Goal: Task Accomplishment & Management: Manage account settings

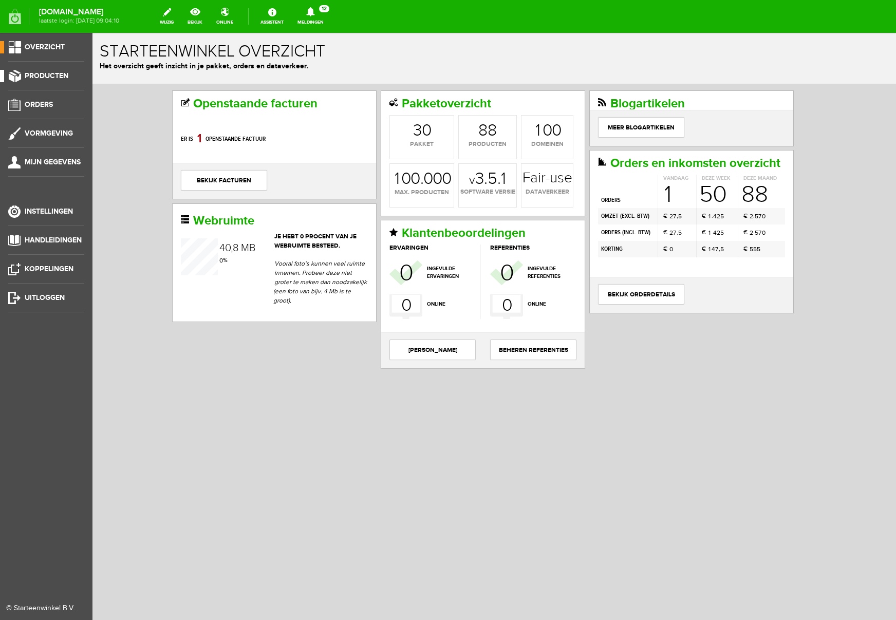
click at [40, 77] on span "Producten" at bounding box center [47, 75] width 44 height 9
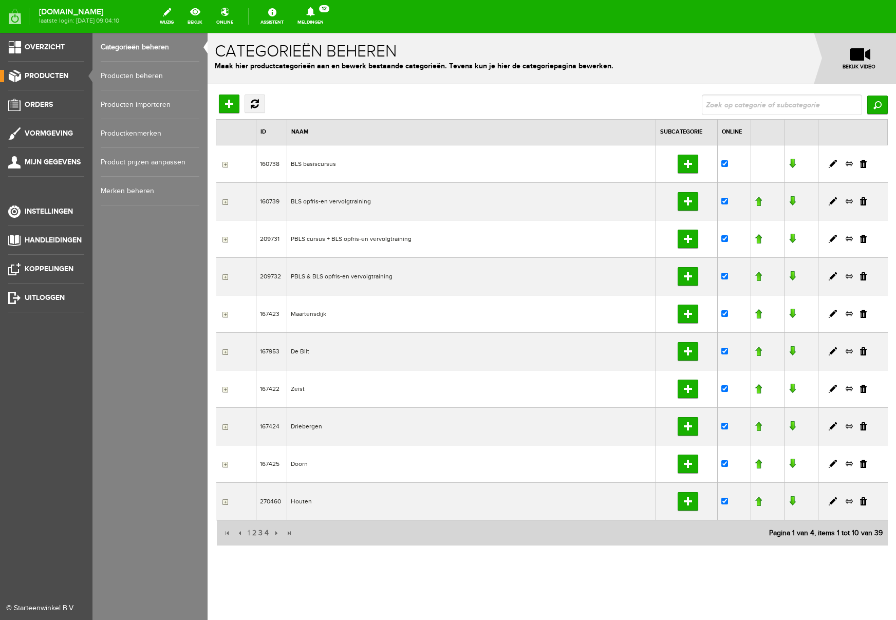
click at [160, 76] on link "Producten beheren" at bounding box center [150, 76] width 99 height 29
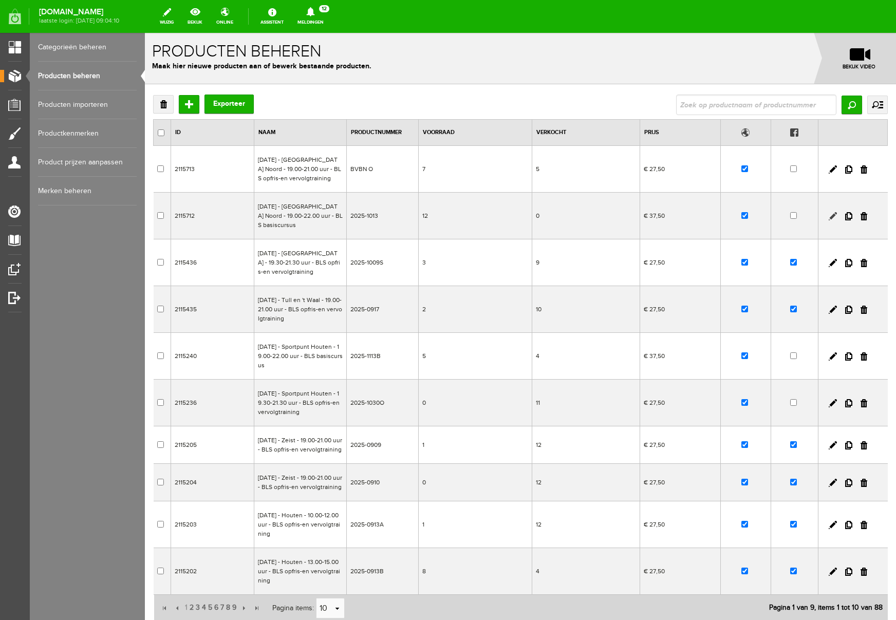
click at [834, 220] on link at bounding box center [833, 216] width 8 height 8
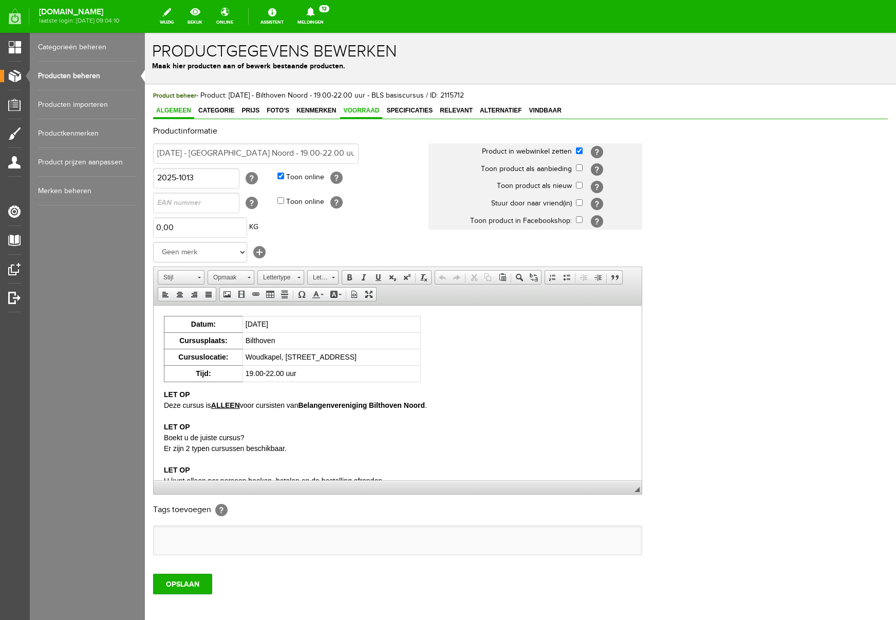
click at [369, 110] on span "Voorraad" at bounding box center [361, 110] width 42 height 7
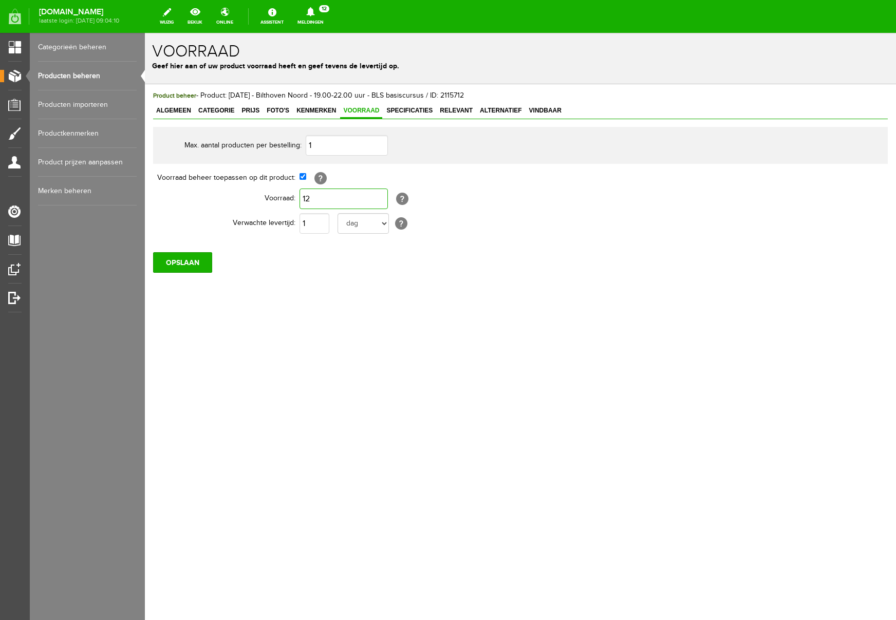
click at [328, 194] on input "12" at bounding box center [344, 199] width 88 height 21
type input "7"
click at [324, 311] on div "Product beheer - Product: [DATE] - Bilthoven Noord - 19.00-22.00 uur - BLS basi…" at bounding box center [520, 216] width 751 height 265
click at [182, 263] on input "OPSLAAN" at bounding box center [182, 262] width 59 height 21
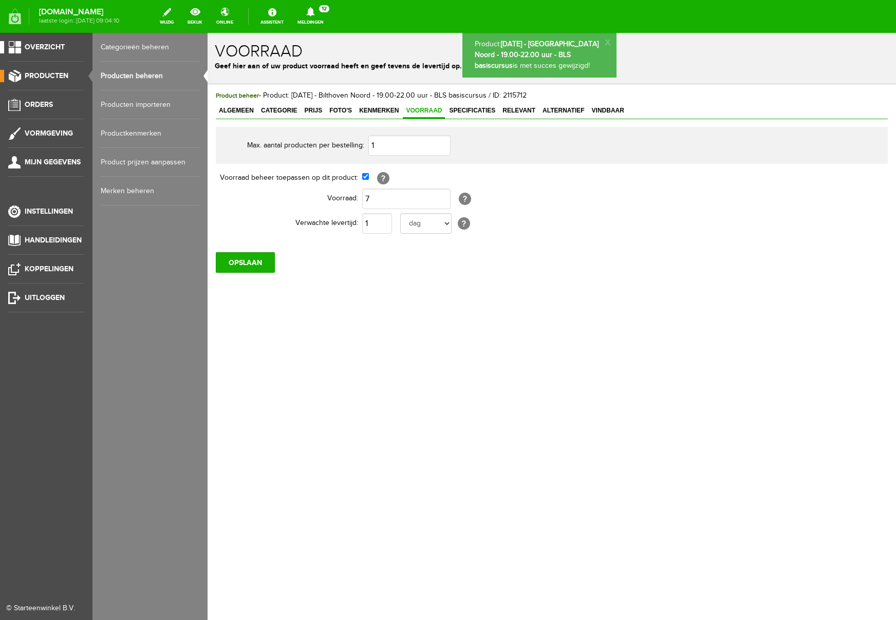
click at [58, 45] on span "Overzicht" at bounding box center [45, 47] width 40 height 9
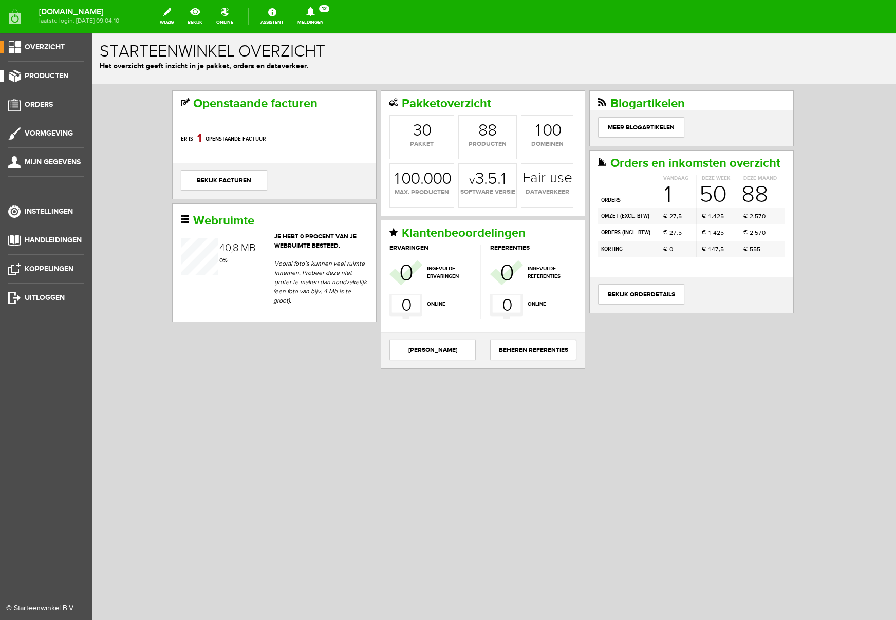
click at [58, 75] on span "Producten" at bounding box center [47, 75] width 44 height 9
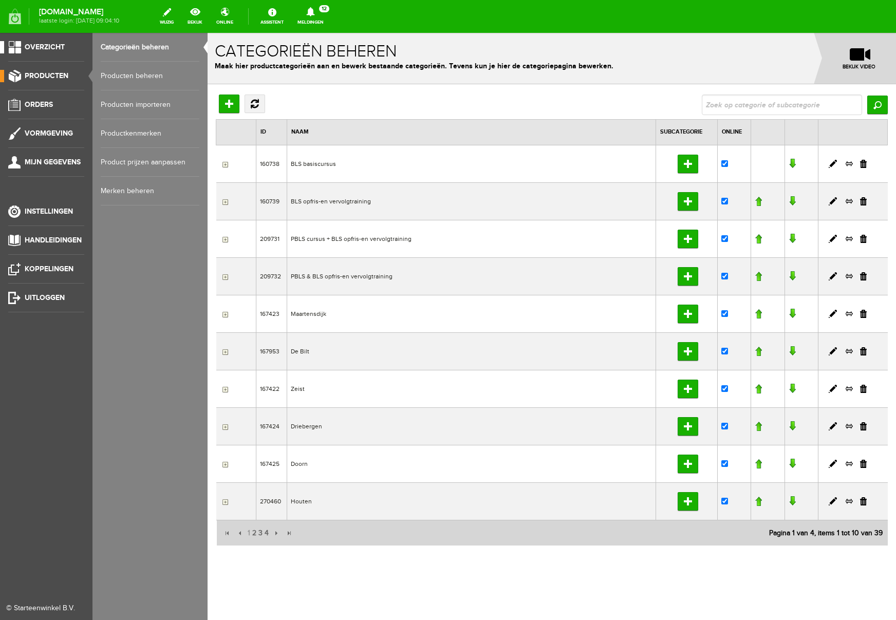
click at [47, 45] on span "Overzicht" at bounding box center [45, 47] width 40 height 9
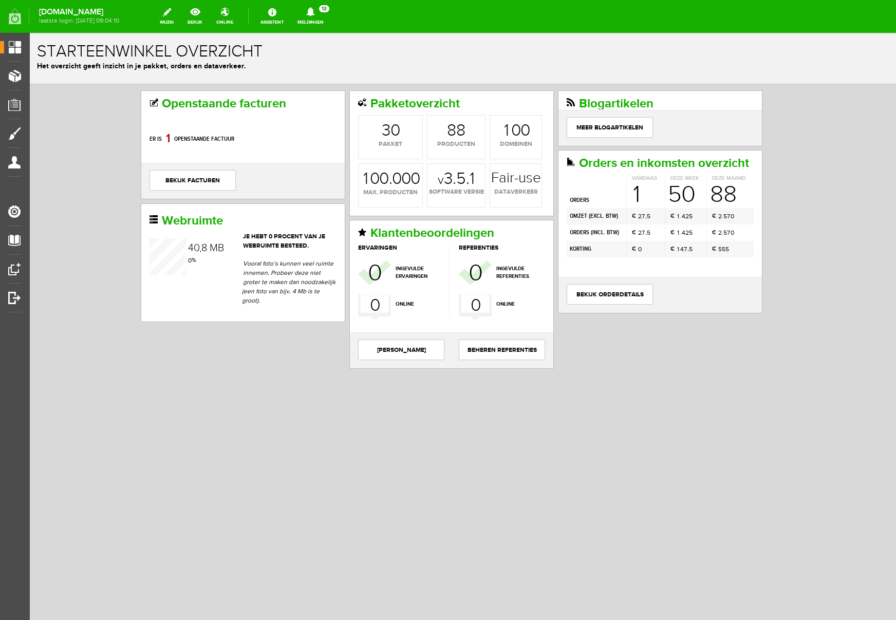
click at [314, 13] on icon at bounding box center [310, 11] width 8 height 9
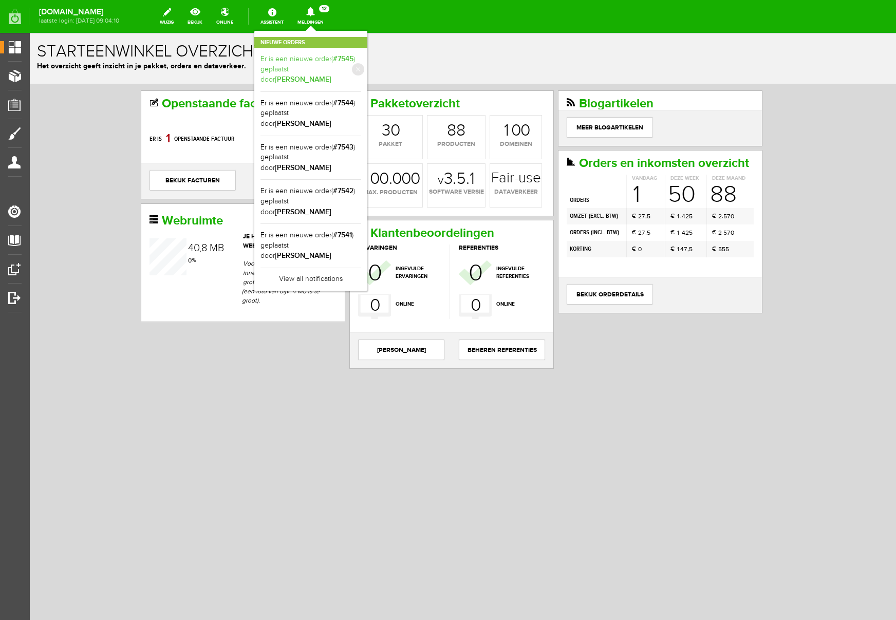
click at [331, 75] on b "[PERSON_NAME]" at bounding box center [303, 79] width 57 height 9
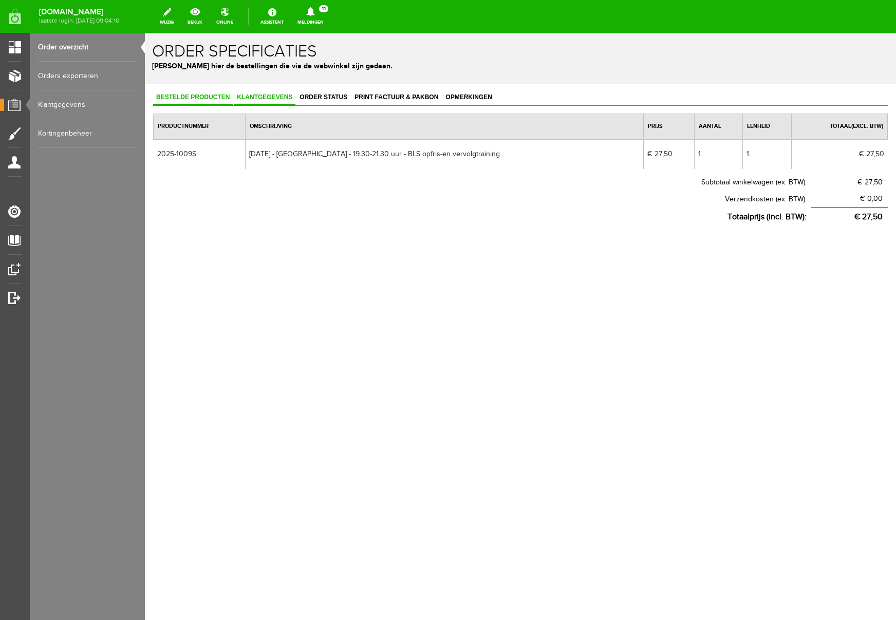
click at [270, 100] on link "Klantgegevens" at bounding box center [265, 97] width 62 height 15
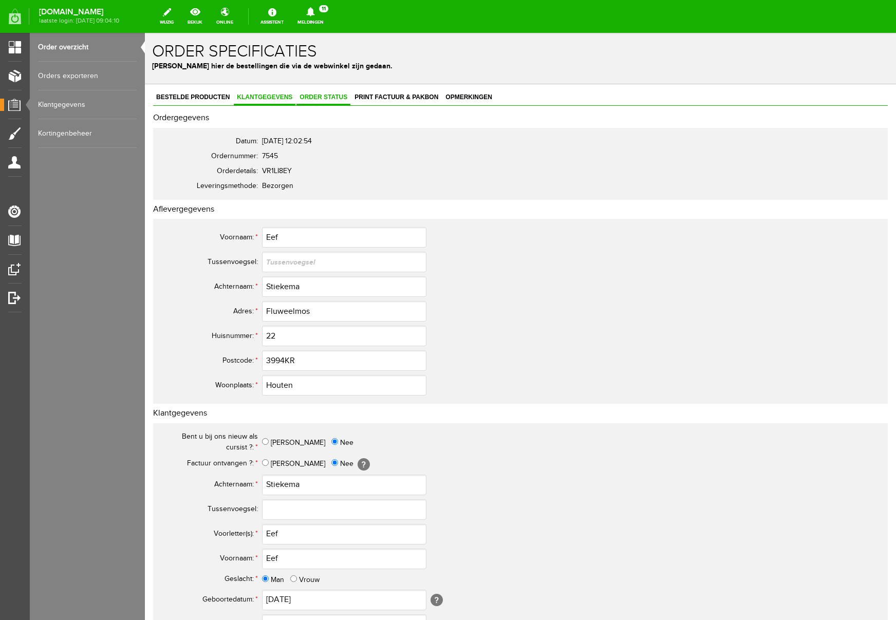
click at [325, 102] on link "Order status" at bounding box center [324, 97] width 54 height 15
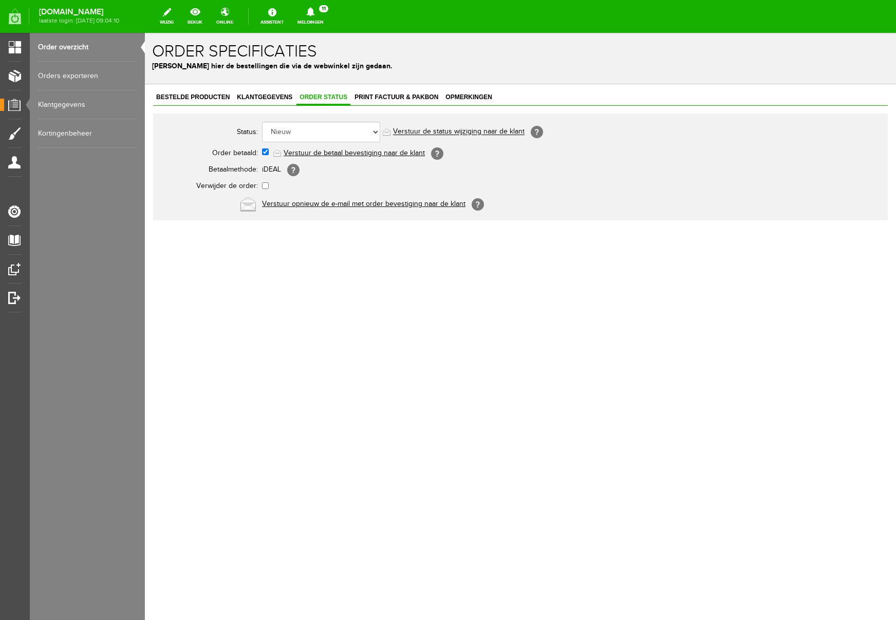
click at [307, 154] on link "Verstuur de betaal bevestiging naar de klant" at bounding box center [354, 153] width 141 height 8
click at [314, 11] on icon at bounding box center [310, 11] width 8 height 9
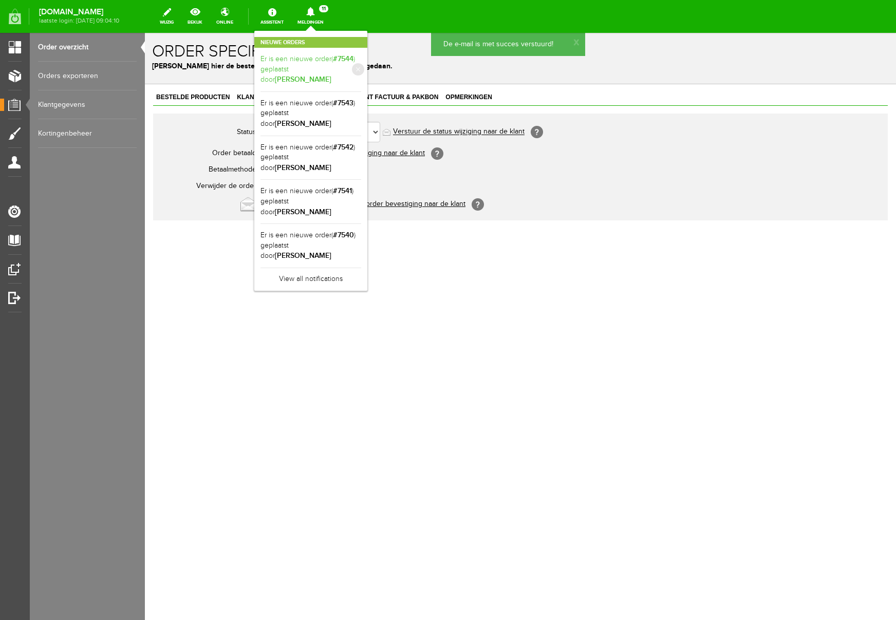
click at [361, 62] on link "Er is een nieuwe order( #7544 ) geplaatst door [PERSON_NAME]" at bounding box center [311, 69] width 101 height 31
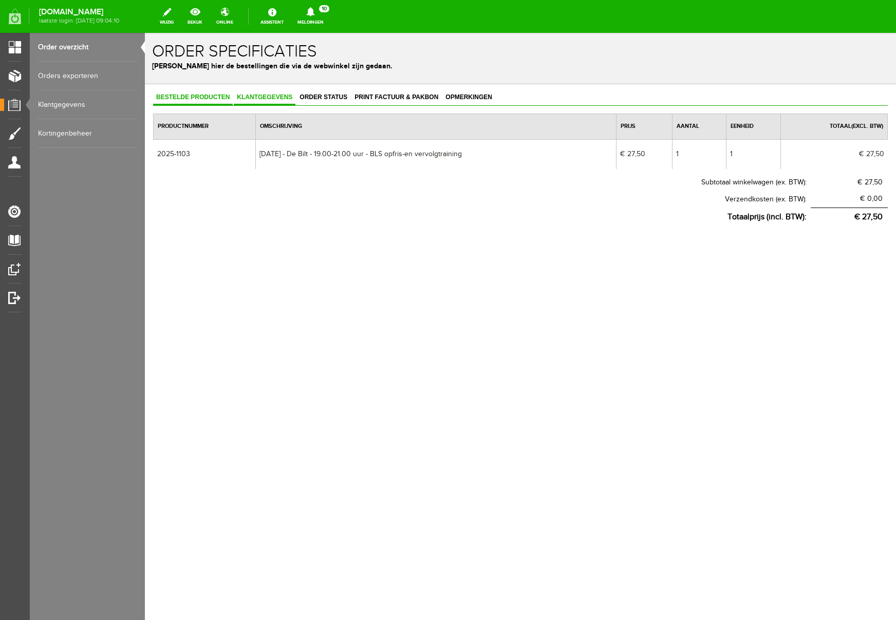
click at [260, 100] on span "Klantgegevens" at bounding box center [265, 97] width 62 height 7
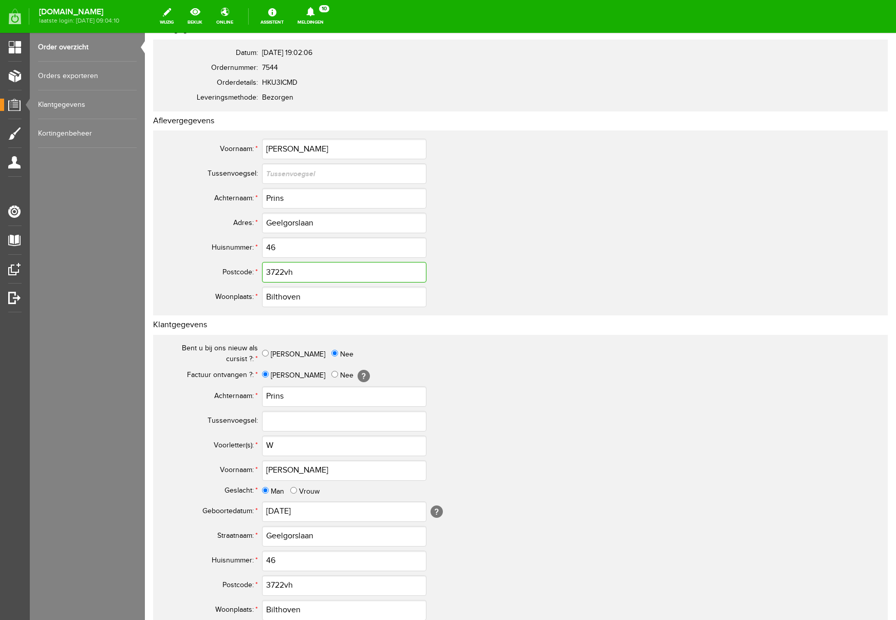
click at [304, 272] on input "3722vh" at bounding box center [344, 272] width 164 height 21
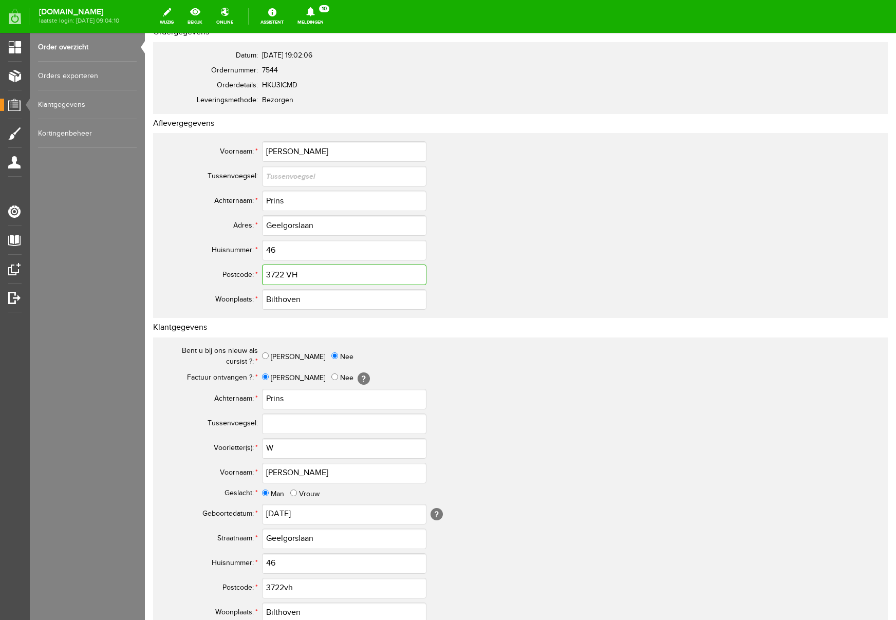
type input "3722 VH"
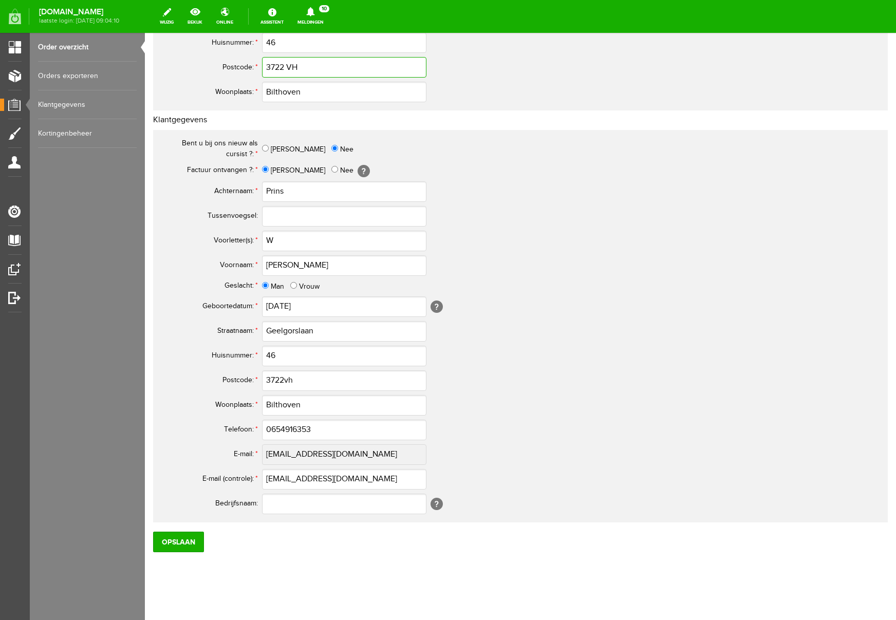
scroll to position [301, 0]
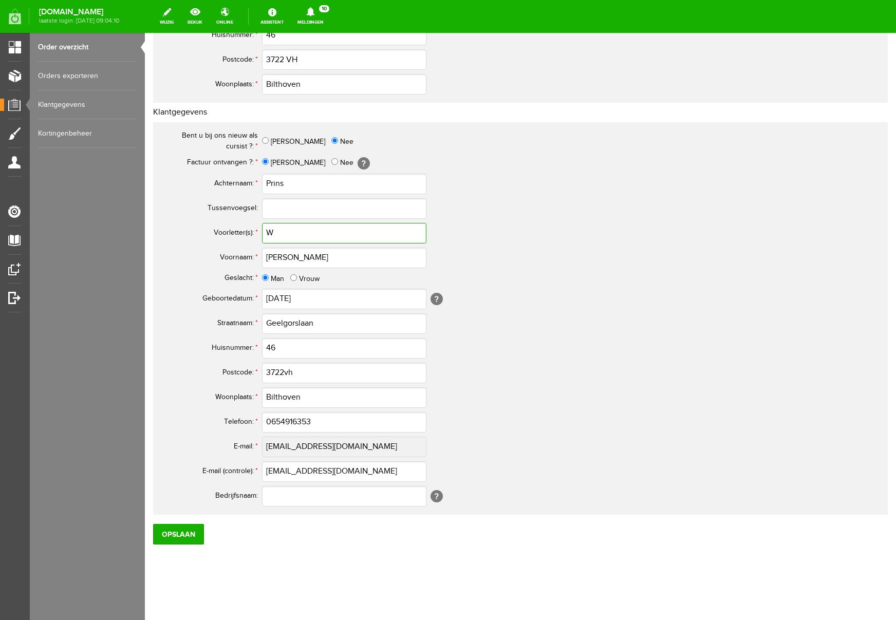
click at [283, 232] on input "W" at bounding box center [344, 233] width 164 height 21
type input "W."
click at [302, 375] on input "3722vh" at bounding box center [344, 373] width 164 height 21
type input "3722 VH"
click at [275, 421] on input "0654916353" at bounding box center [344, 422] width 164 height 21
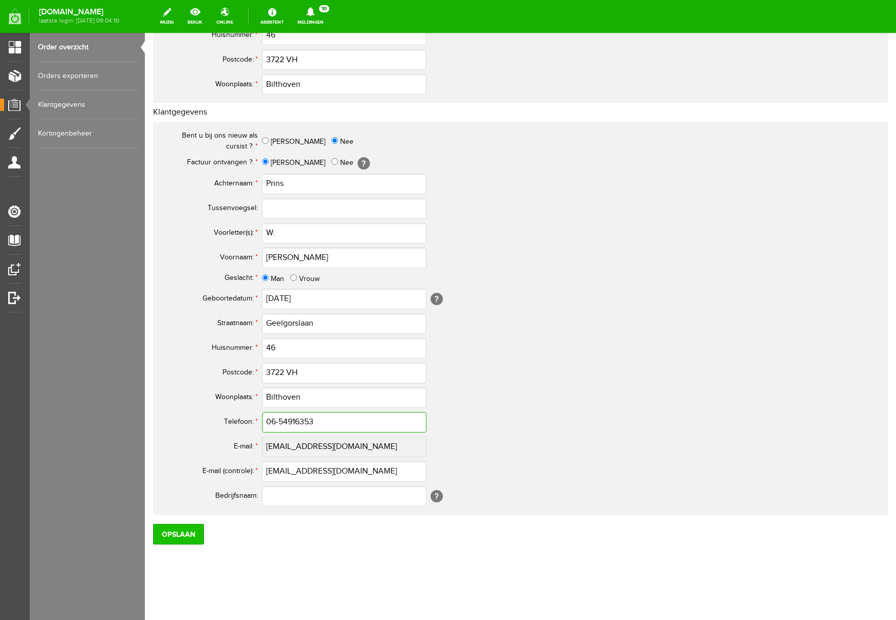
type input "06-54916353"
click at [182, 535] on input "Opslaan" at bounding box center [178, 534] width 51 height 21
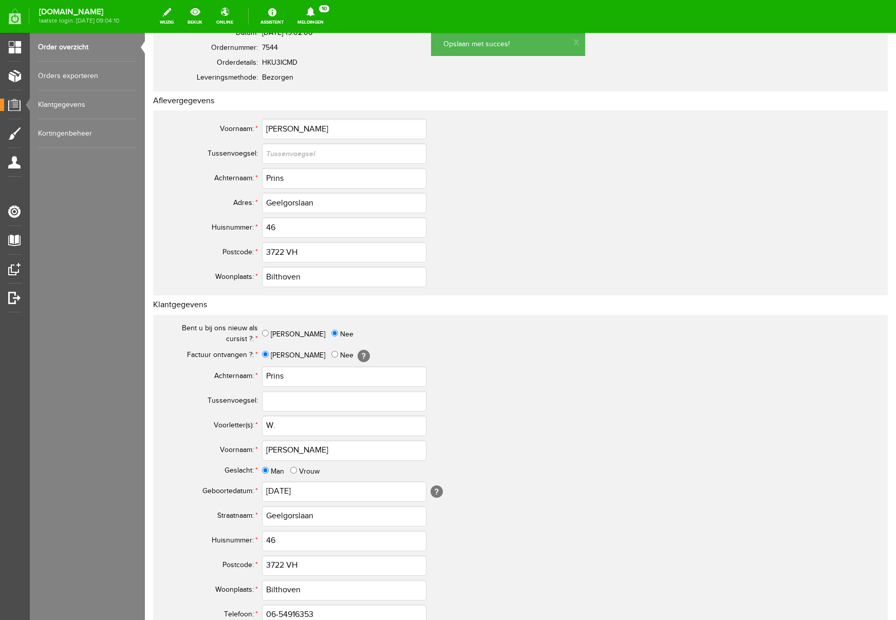
scroll to position [0, 0]
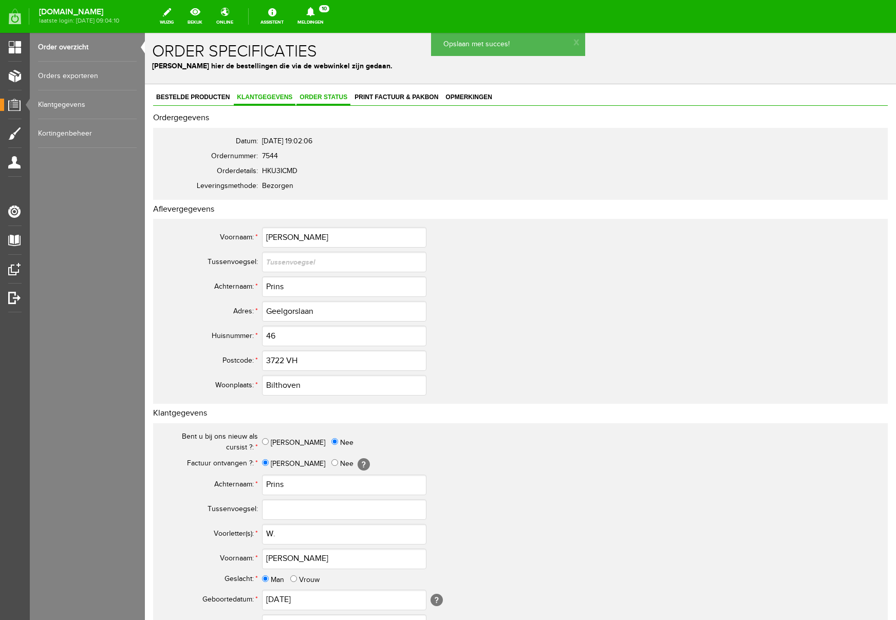
click at [326, 96] on span "Order status" at bounding box center [324, 97] width 54 height 7
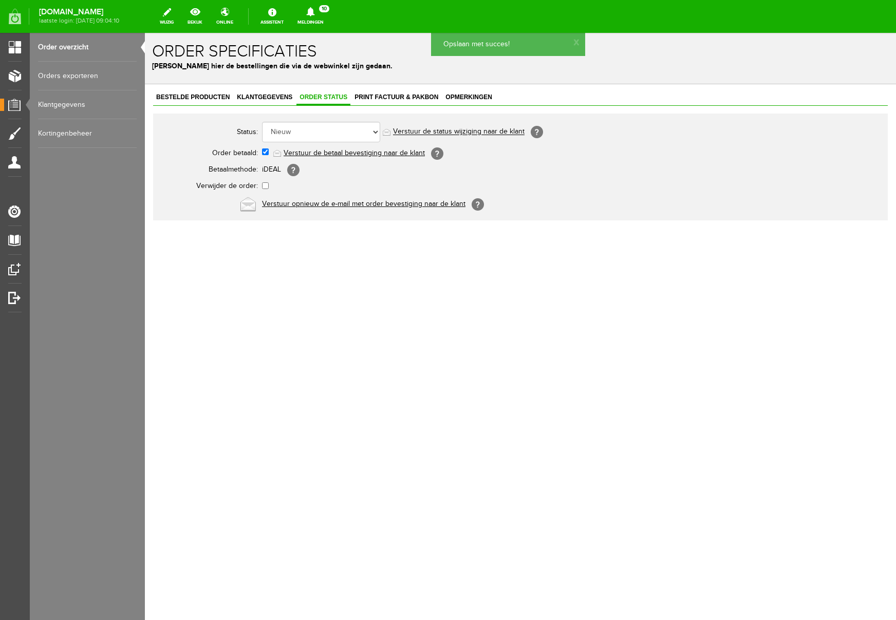
click at [340, 152] on link "Verstuur de betaal bevestiging naar de klant" at bounding box center [354, 153] width 141 height 8
click at [390, 98] on span "Print factuur & pakbon" at bounding box center [396, 97] width 90 height 7
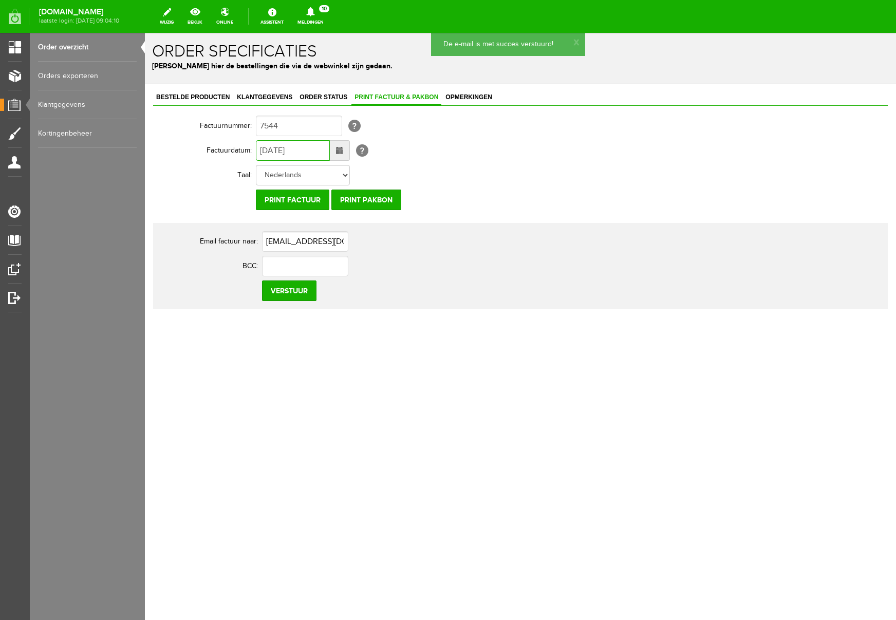
drag, startPoint x: 270, startPoint y: 149, endPoint x: 239, endPoint y: 152, distance: 30.9
click at [239, 152] on tr "Factuurdatum: [DATE] [?]" at bounding box center [399, 150] width 493 height 25
type input "[DATE]"
click at [296, 292] on input "Verstuur" at bounding box center [289, 291] width 54 height 21
click at [324, 14] on icon at bounding box center [311, 11] width 26 height 9
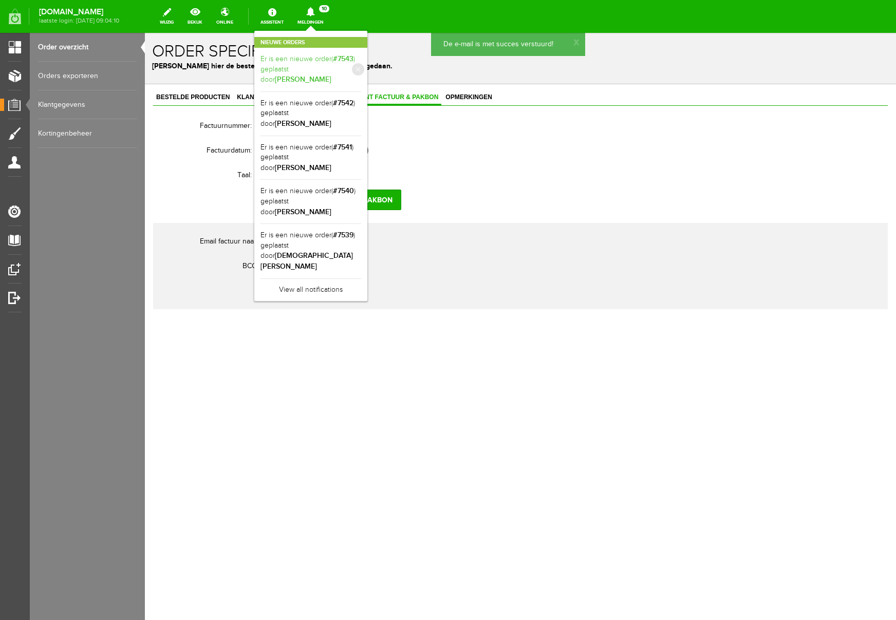
click at [361, 64] on link "Er is een nieuwe order( #7543 ) geplaatst door [PERSON_NAME]" at bounding box center [311, 69] width 101 height 31
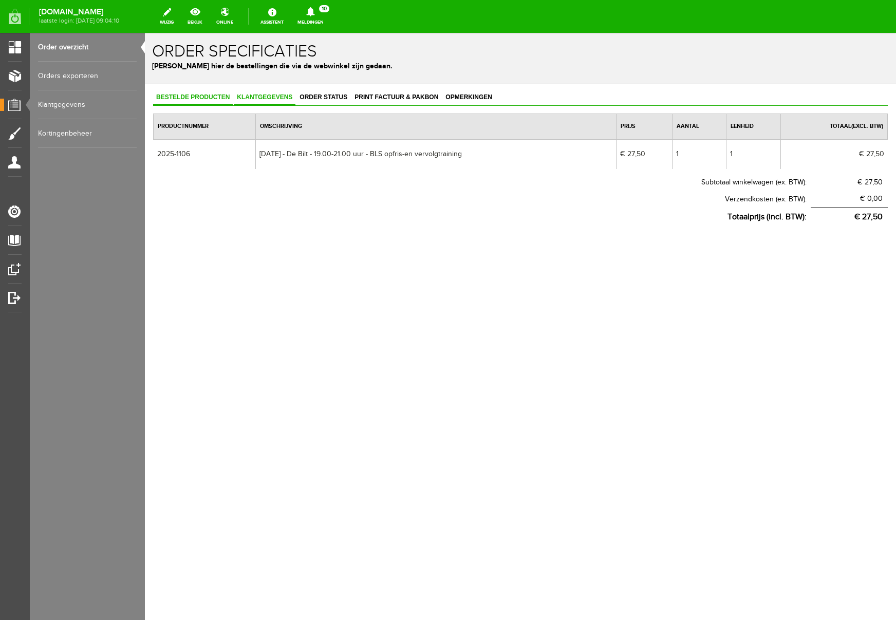
click at [277, 95] on span "Klantgegevens" at bounding box center [265, 97] width 62 height 7
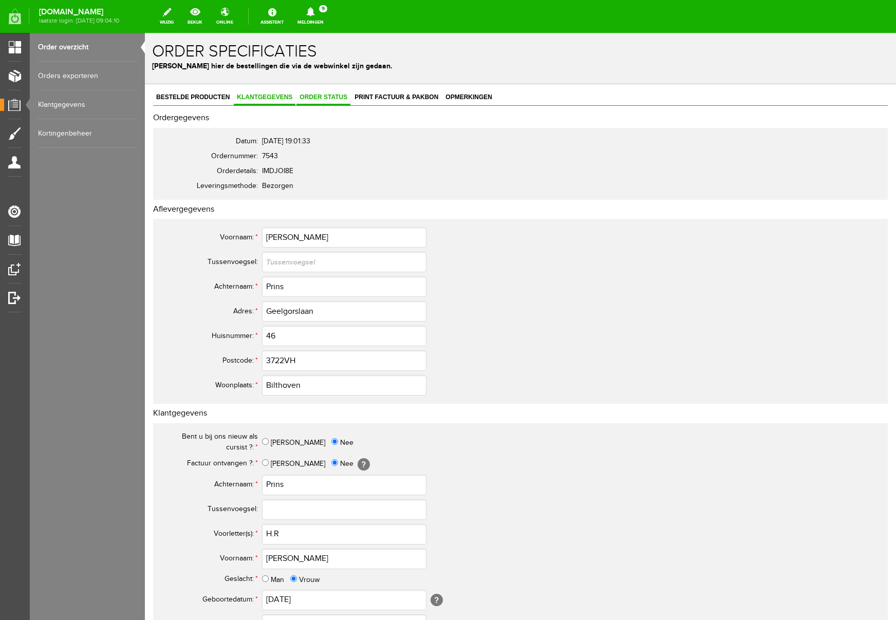
click at [334, 98] on span "Order status" at bounding box center [324, 97] width 54 height 7
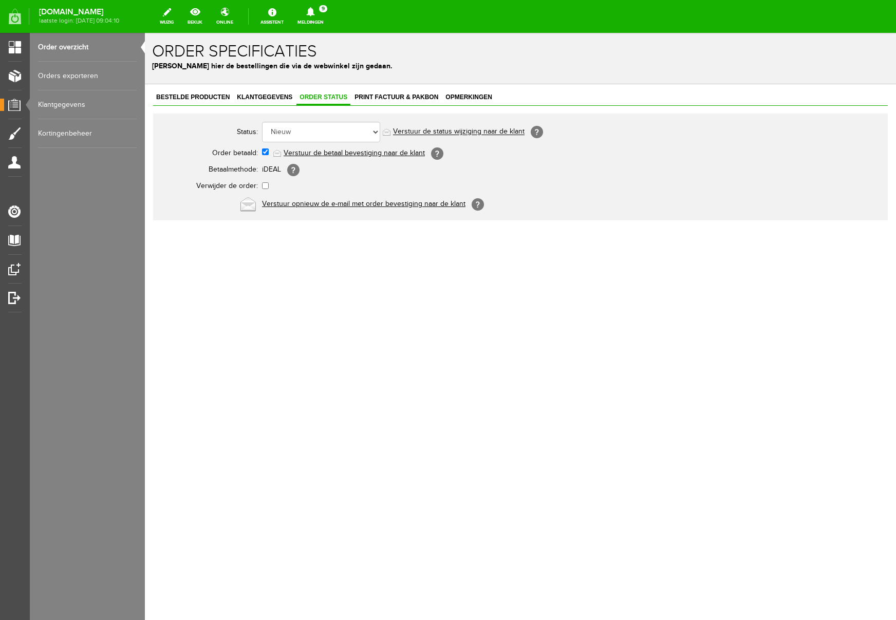
click at [348, 152] on link "Verstuur de betaal bevestiging naar de klant" at bounding box center [354, 153] width 141 height 8
click at [324, 12] on icon at bounding box center [311, 11] width 26 height 9
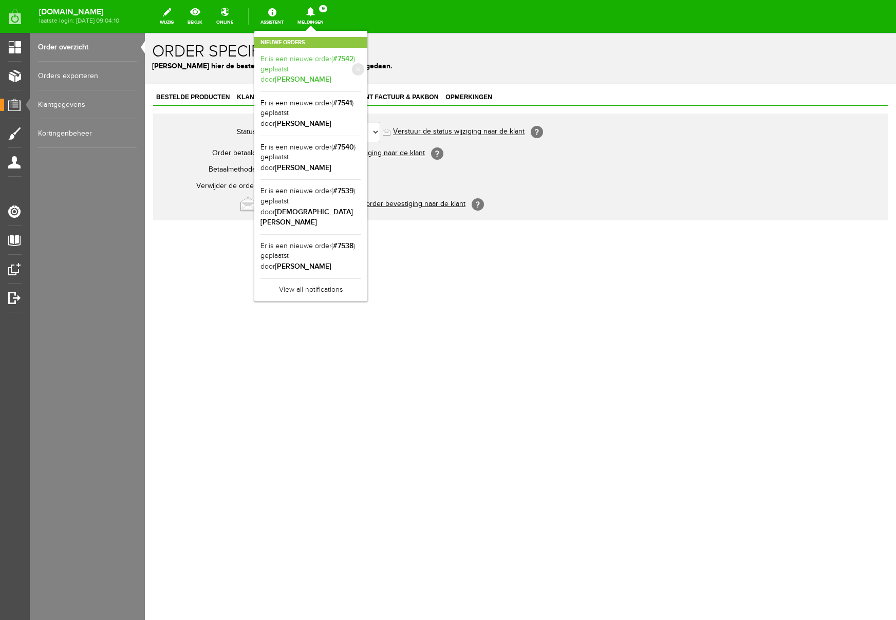
click at [361, 62] on link "Er is een nieuwe order( #7542 ) geplaatst door [PERSON_NAME]" at bounding box center [311, 69] width 101 height 31
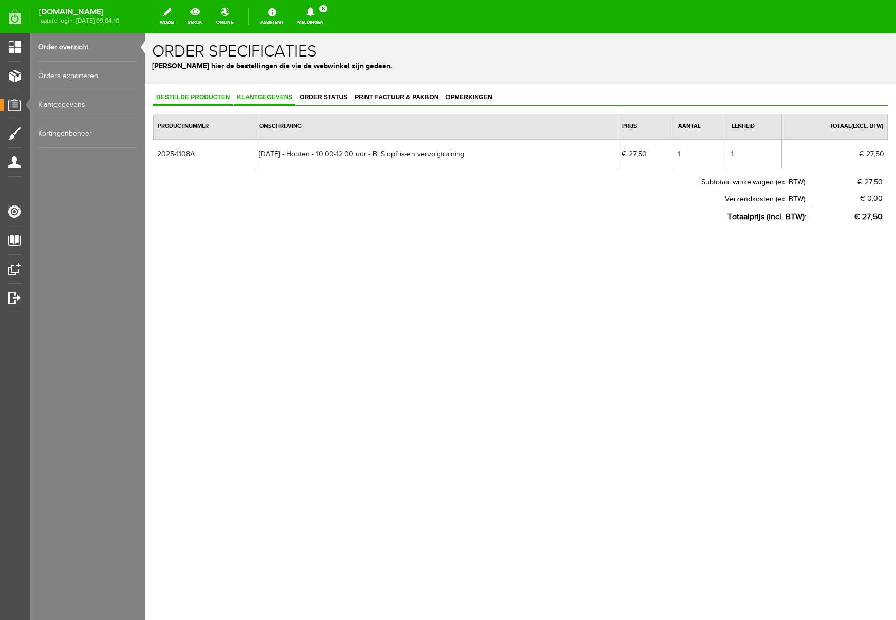
click at [277, 97] on span "Klantgegevens" at bounding box center [265, 97] width 62 height 7
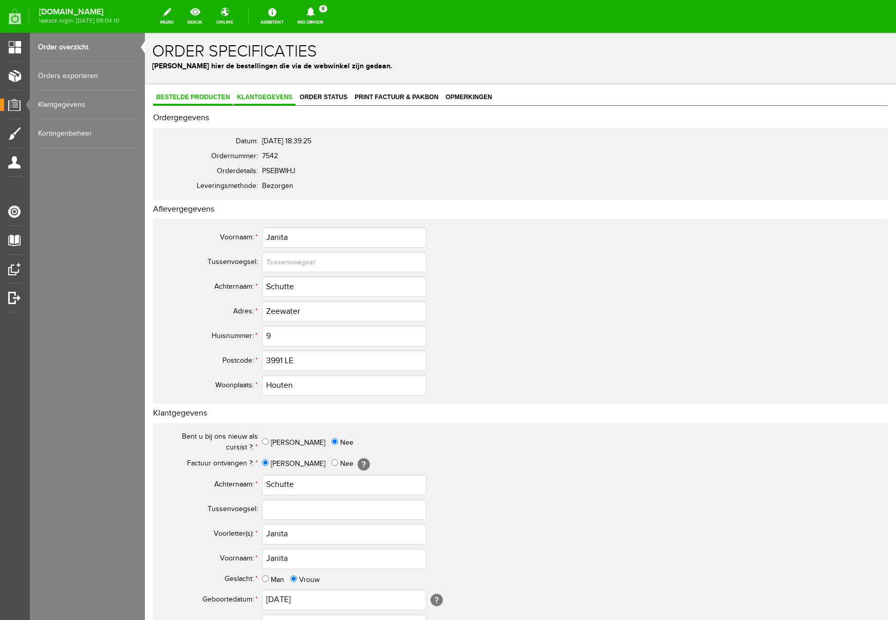
click at [212, 99] on span "Bestelde producten" at bounding box center [193, 97] width 80 height 7
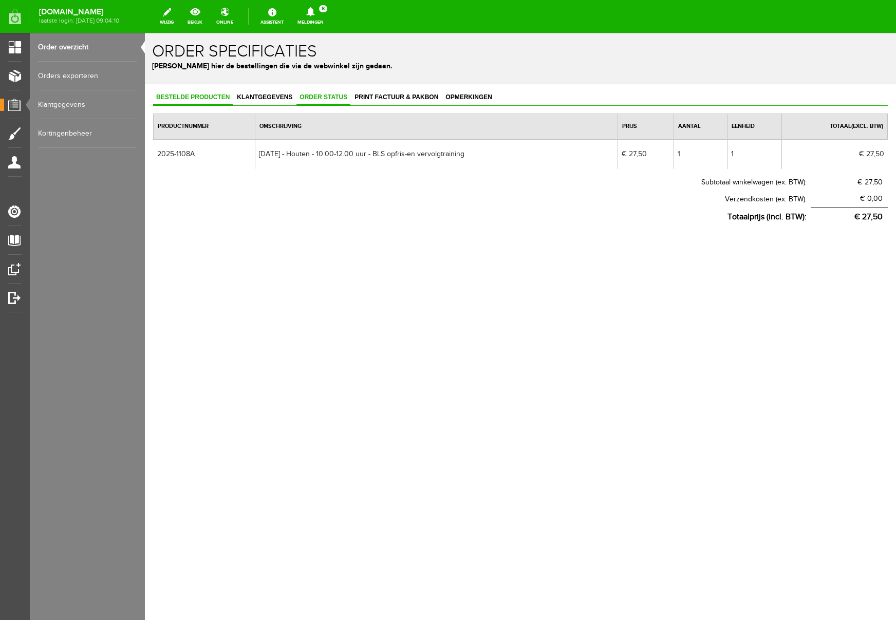
click at [300, 98] on span "Order status" at bounding box center [324, 97] width 54 height 7
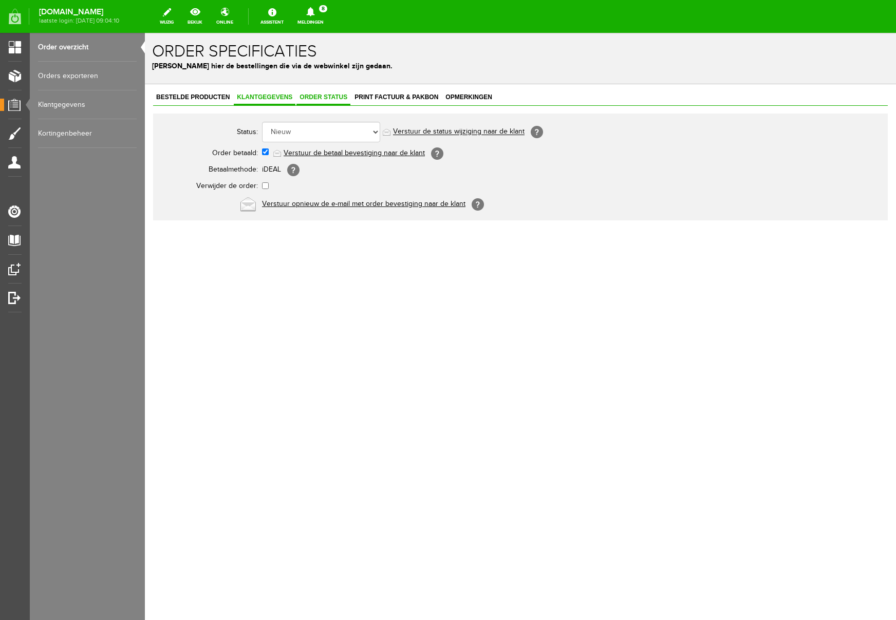
click at [264, 98] on span "Klantgegevens" at bounding box center [265, 97] width 62 height 7
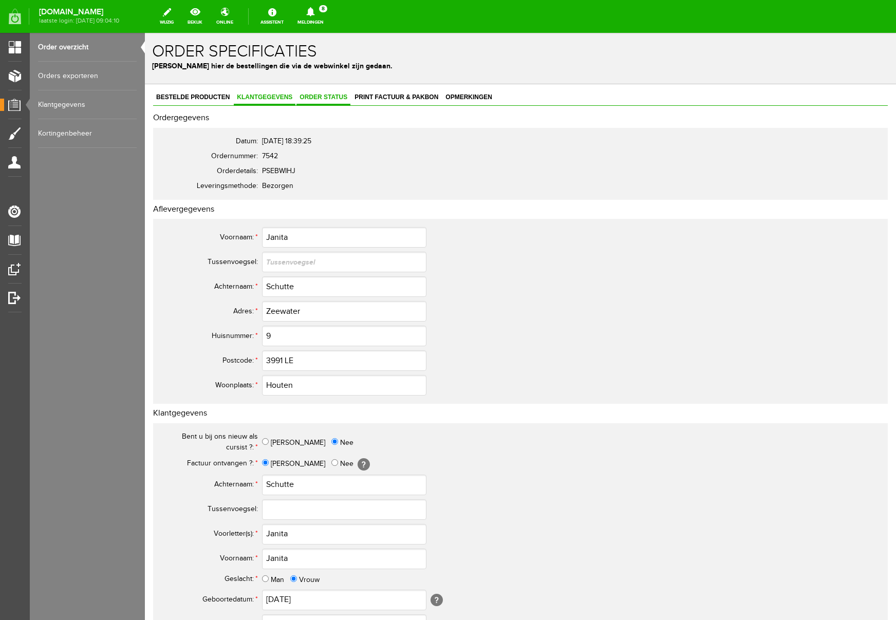
click at [342, 100] on span "Order status" at bounding box center [324, 97] width 54 height 7
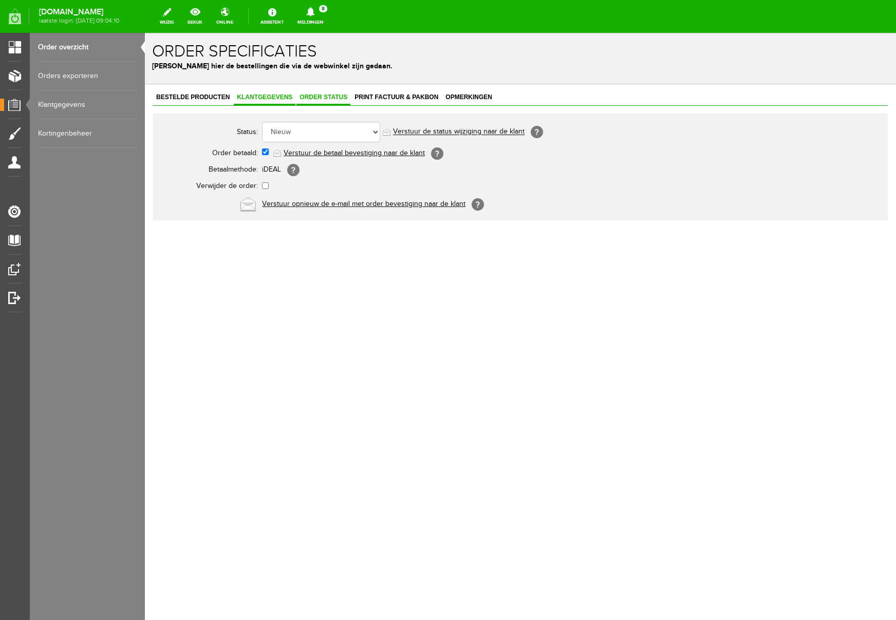
click at [257, 94] on span "Klantgegevens" at bounding box center [265, 97] width 62 height 7
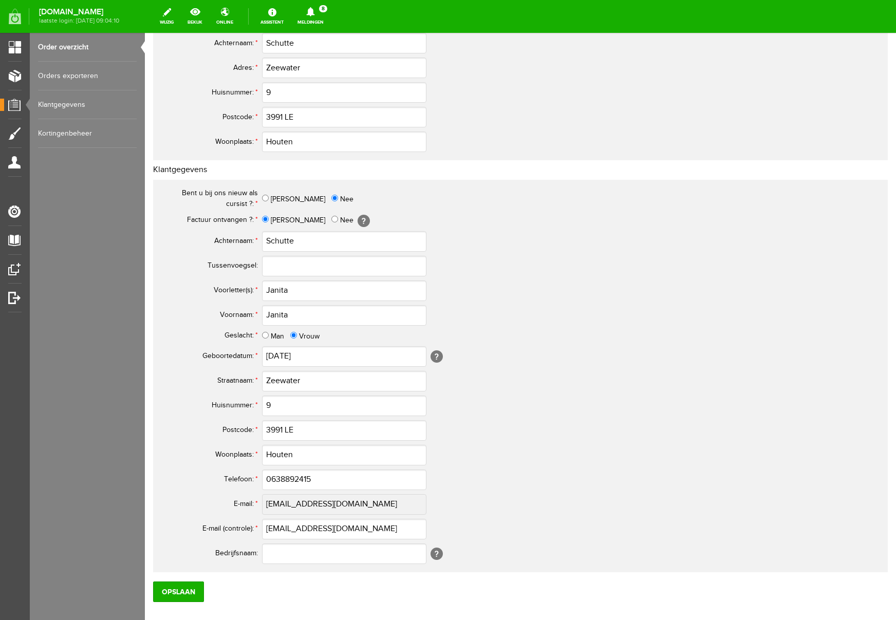
scroll to position [270, 0]
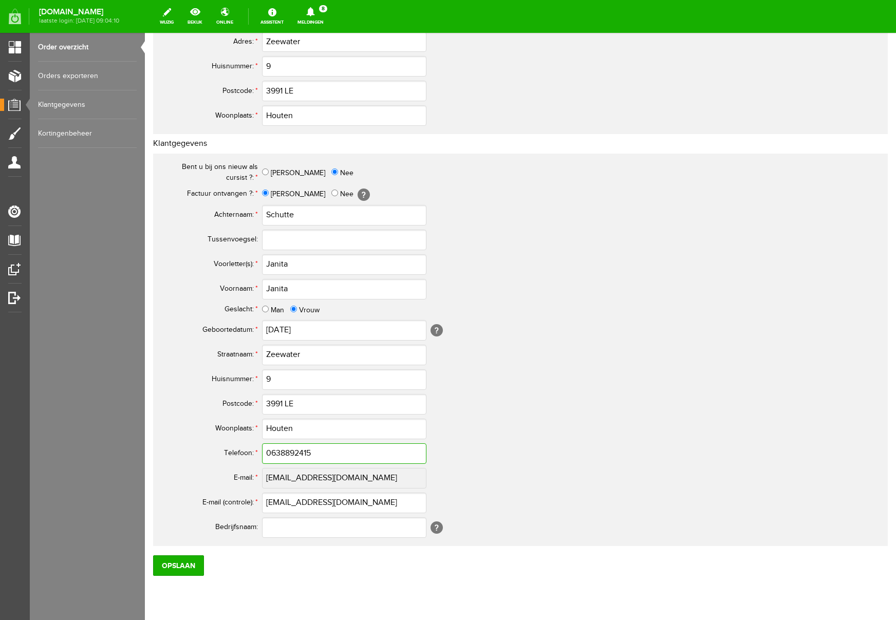
click at [275, 456] on input "0638892415" at bounding box center [344, 453] width 164 height 21
type input "06-38892415"
click at [299, 263] on input "Janita" at bounding box center [344, 264] width 164 height 21
type input "[PERSON_NAME]"
click at [190, 571] on input "Opslaan" at bounding box center [178, 565] width 51 height 21
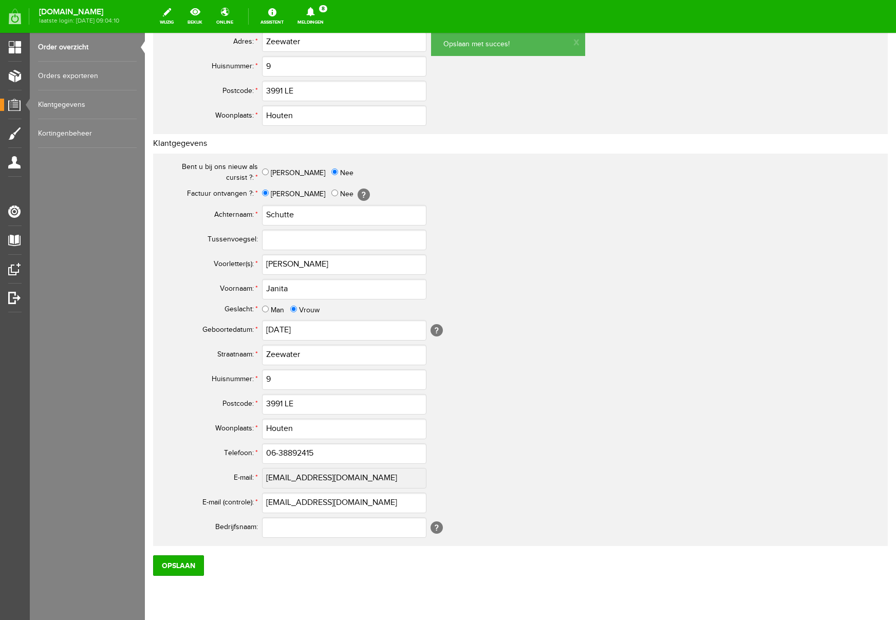
scroll to position [0, 0]
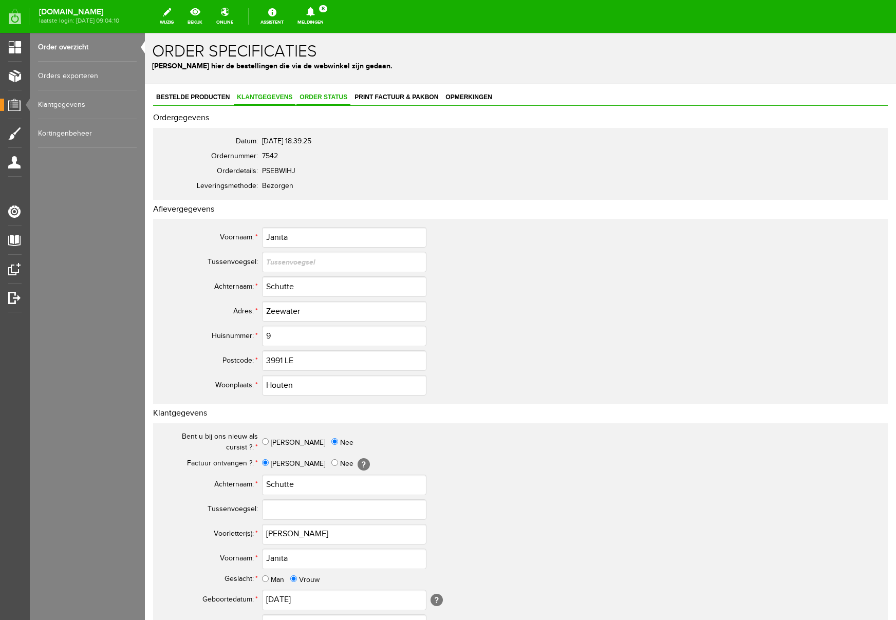
click at [324, 97] on span "Order status" at bounding box center [324, 97] width 54 height 7
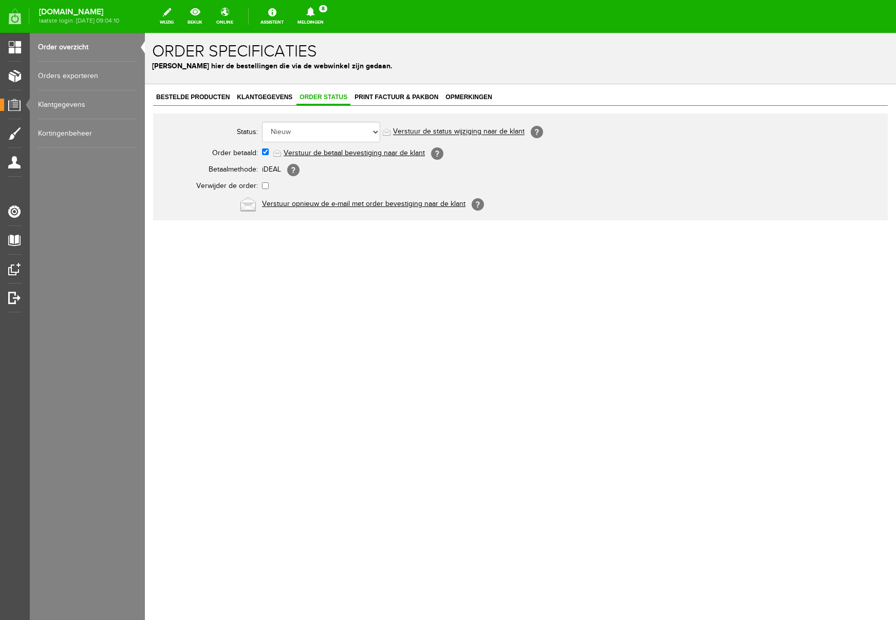
click at [336, 154] on link "Verstuur de betaal bevestiging naar de klant" at bounding box center [354, 153] width 141 height 8
click at [384, 97] on span "Print factuur & pakbon" at bounding box center [396, 97] width 90 height 7
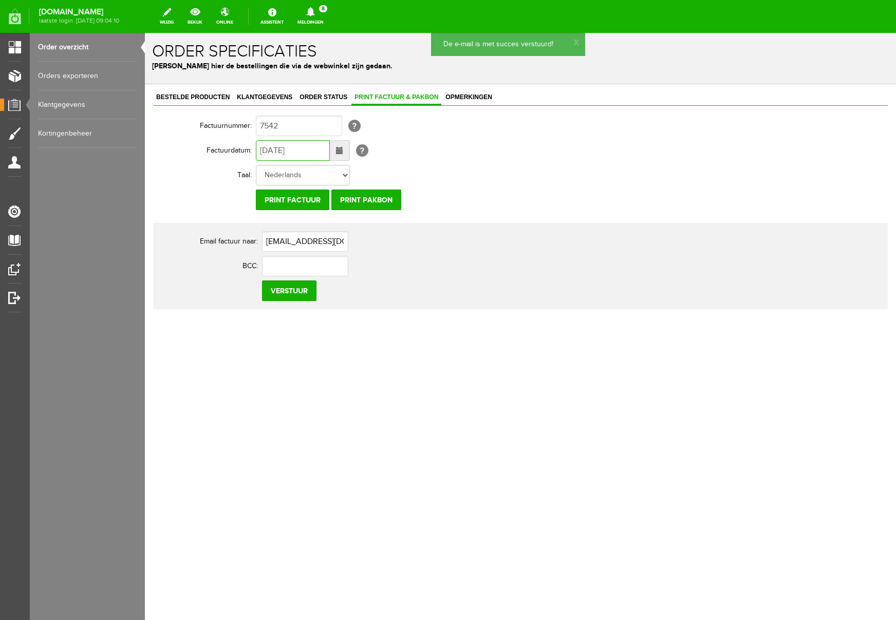
drag, startPoint x: 269, startPoint y: 151, endPoint x: 256, endPoint y: 151, distance: 12.3
click at [256, 151] on input "[DATE]" at bounding box center [293, 150] width 74 height 21
type input "[DATE]"
click at [280, 292] on input "Verstuur" at bounding box center [289, 291] width 54 height 21
click at [314, 11] on icon at bounding box center [310, 11] width 8 height 9
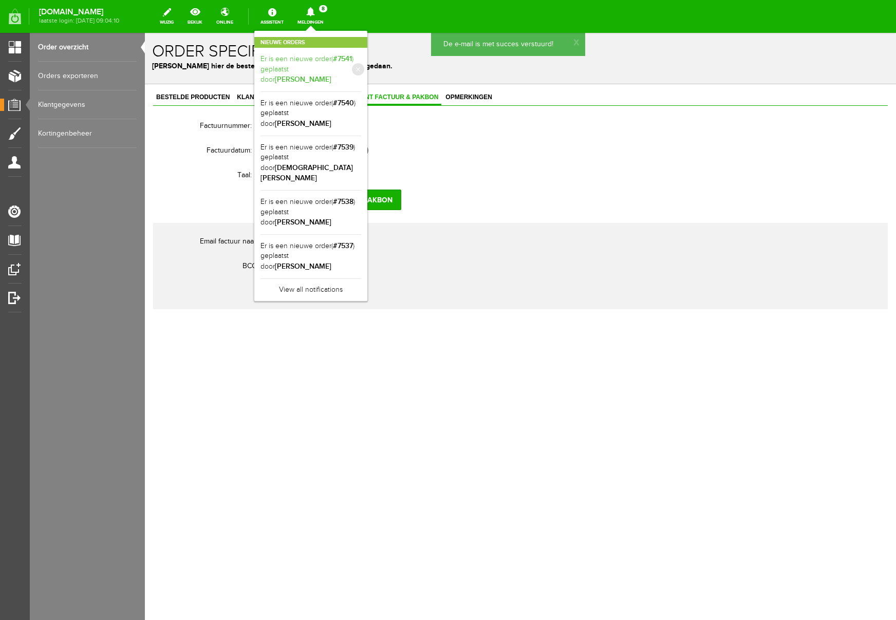
click at [331, 75] on b "[PERSON_NAME]" at bounding box center [303, 79] width 57 height 9
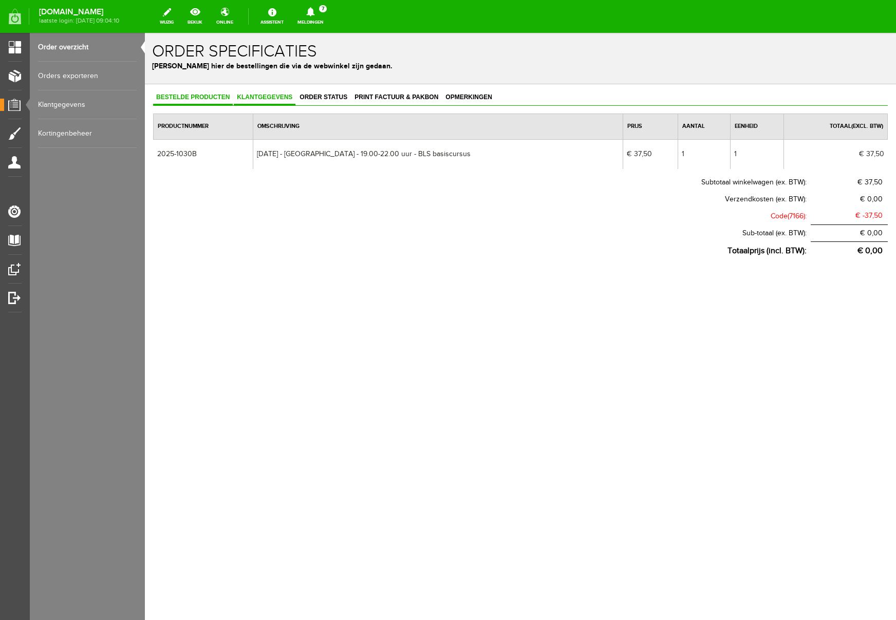
click at [282, 95] on span "Klantgegevens" at bounding box center [265, 97] width 62 height 7
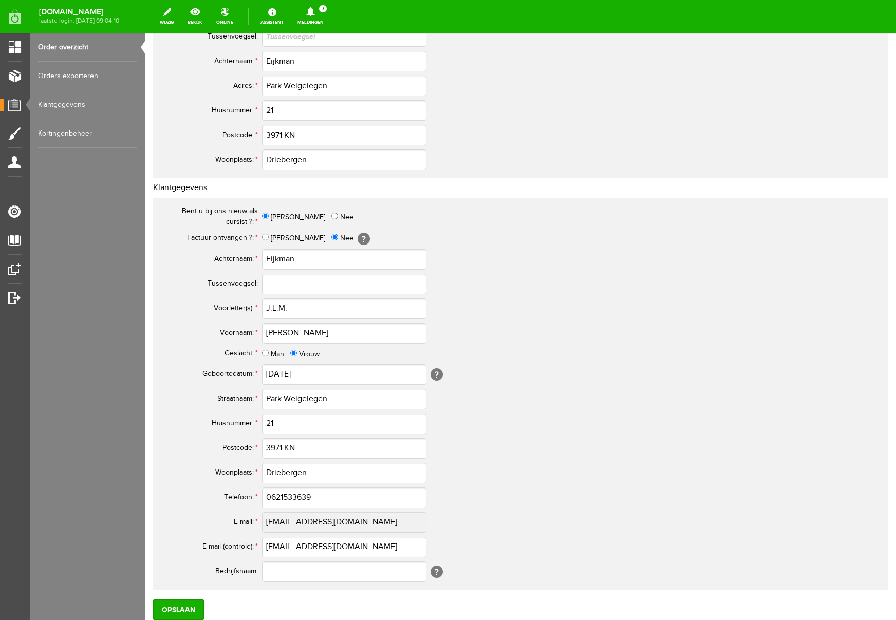
scroll to position [229, 0]
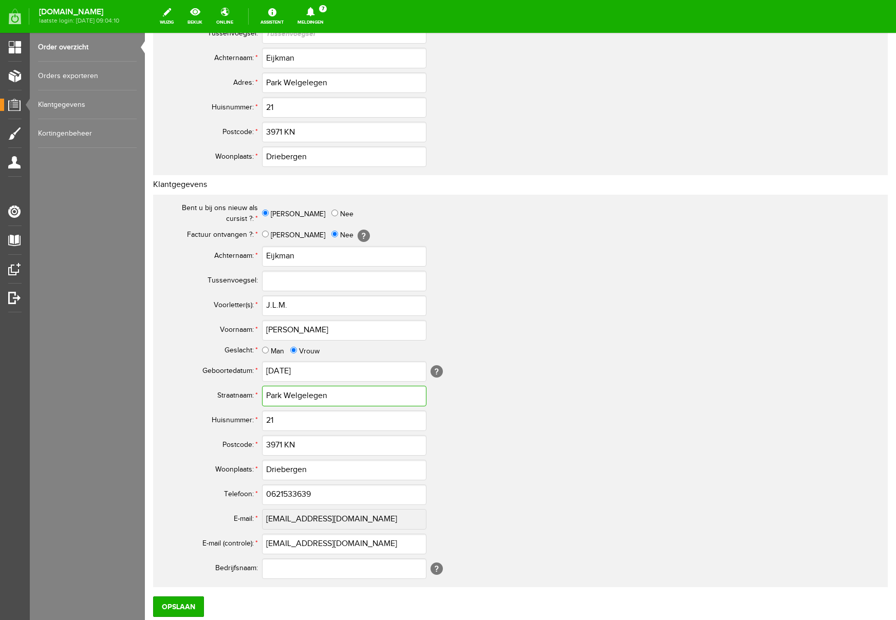
drag, startPoint x: 328, startPoint y: 399, endPoint x: 157, endPoint y: 383, distance: 171.8
click at [157, 383] on div "Bent u bij ons nieuw als cursist ?: * [PERSON_NAME] Factuur ontvangen ?: * Ja N…" at bounding box center [520, 391] width 735 height 393
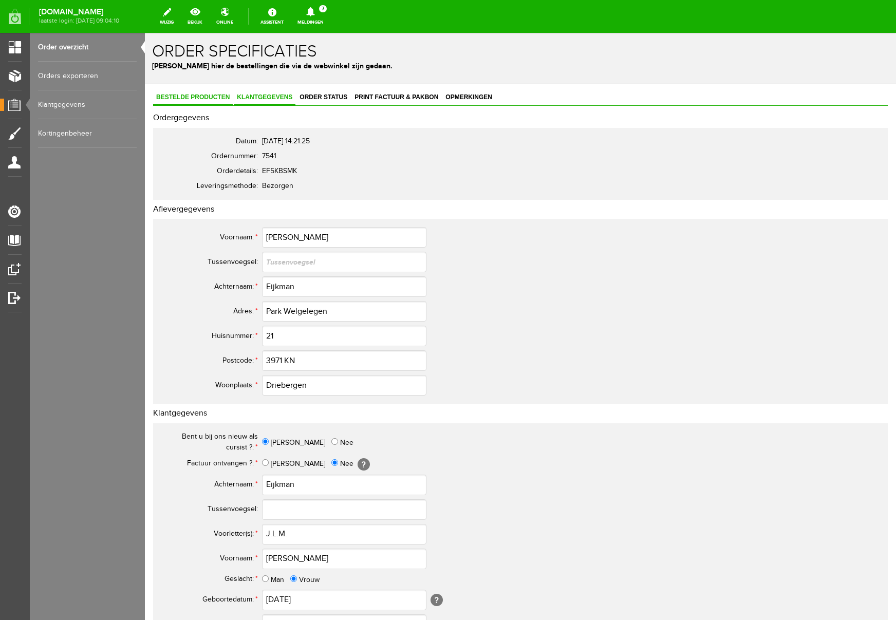
click at [204, 92] on link "Bestelde producten" at bounding box center [193, 97] width 80 height 15
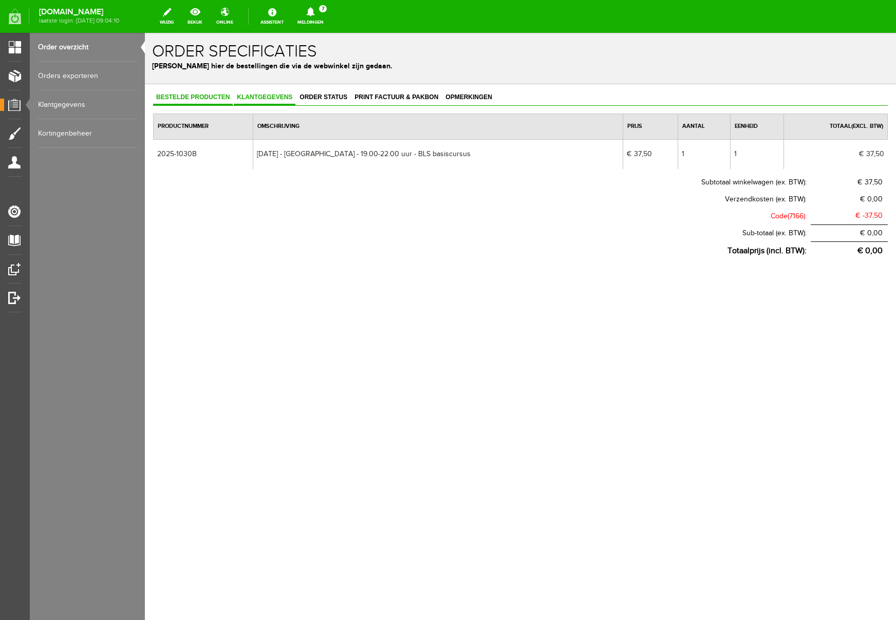
click at [273, 94] on span "Klantgegevens" at bounding box center [265, 97] width 62 height 7
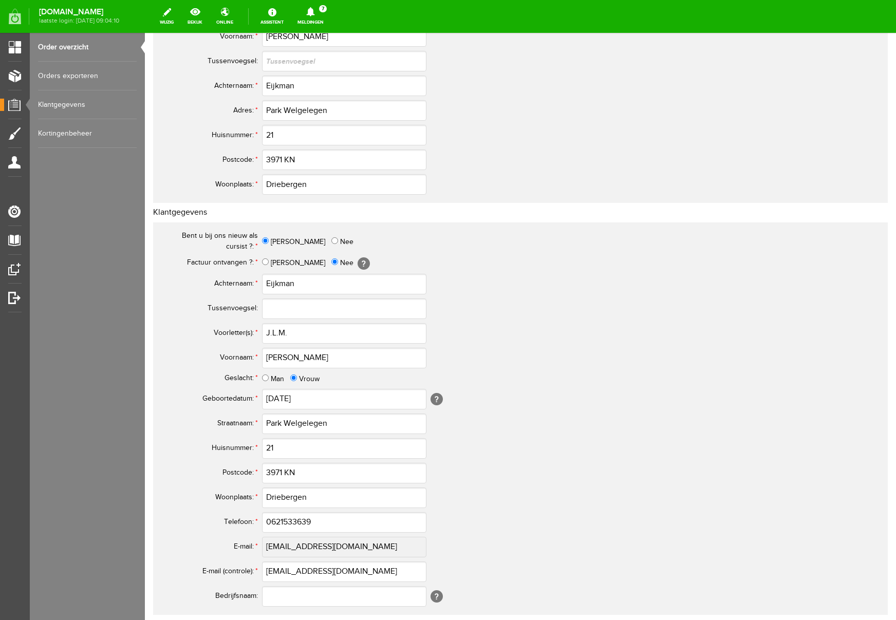
scroll to position [257, 0]
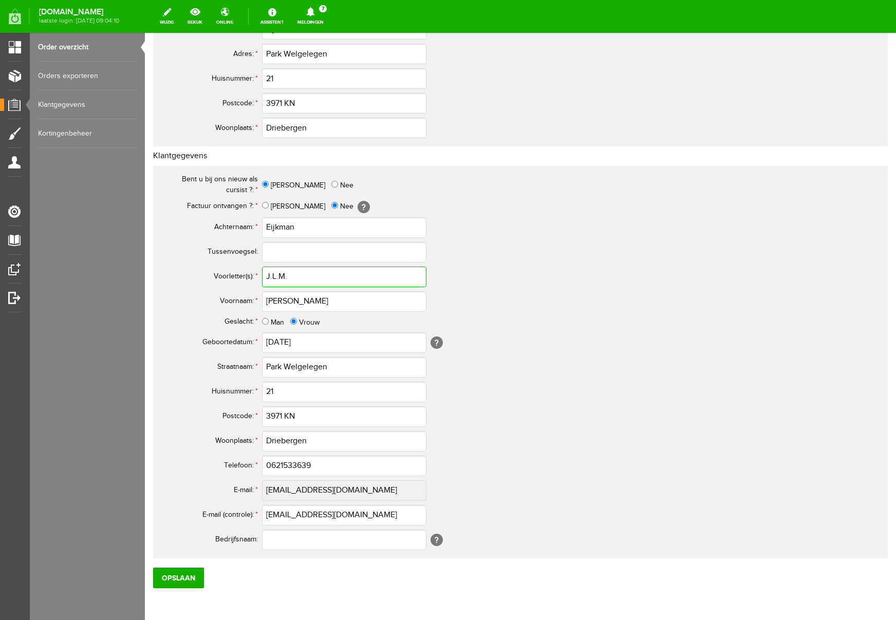
drag, startPoint x: 304, startPoint y: 283, endPoint x: 302, endPoint y: 277, distance: 6.0
click at [304, 281] on input "J.L.M." at bounding box center [344, 277] width 164 height 21
drag, startPoint x: 302, startPoint y: 276, endPoint x: 248, endPoint y: 272, distance: 54.7
click at [248, 272] on tr "Voorletter(s): * J.L.M." at bounding box center [405, 277] width 493 height 25
drag, startPoint x: 309, startPoint y: 300, endPoint x: 194, endPoint y: 294, distance: 114.7
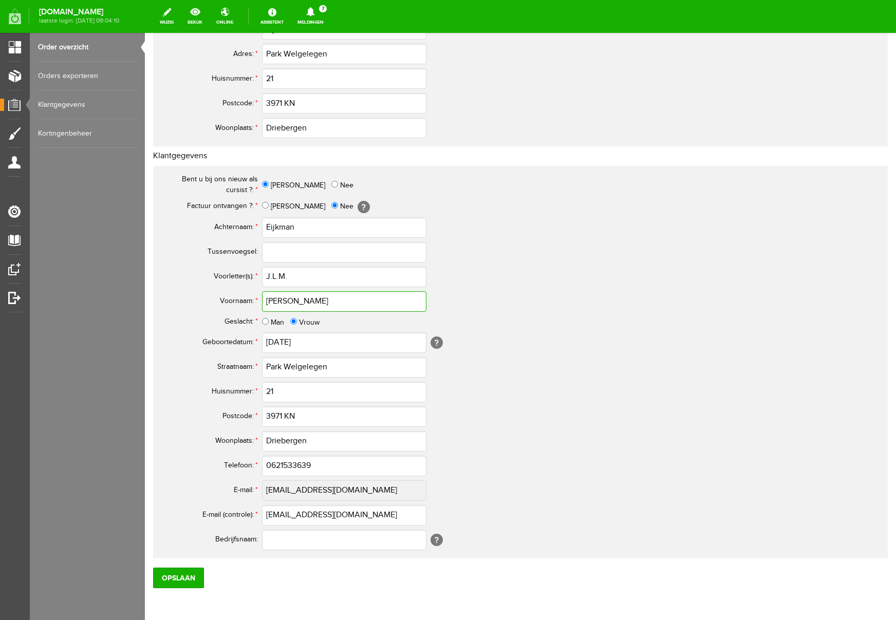
click at [194, 294] on tr "Voornaam: * [PERSON_NAME]" at bounding box center [405, 301] width 493 height 25
drag, startPoint x: 271, startPoint y: 223, endPoint x: 208, endPoint y: 219, distance: 63.8
click at [208, 219] on tr "Achternaam: * [PERSON_NAME]" at bounding box center [405, 227] width 493 height 25
click at [276, 466] on input "0621533639" at bounding box center [344, 466] width 164 height 21
drag, startPoint x: 334, startPoint y: 466, endPoint x: 181, endPoint y: 459, distance: 152.8
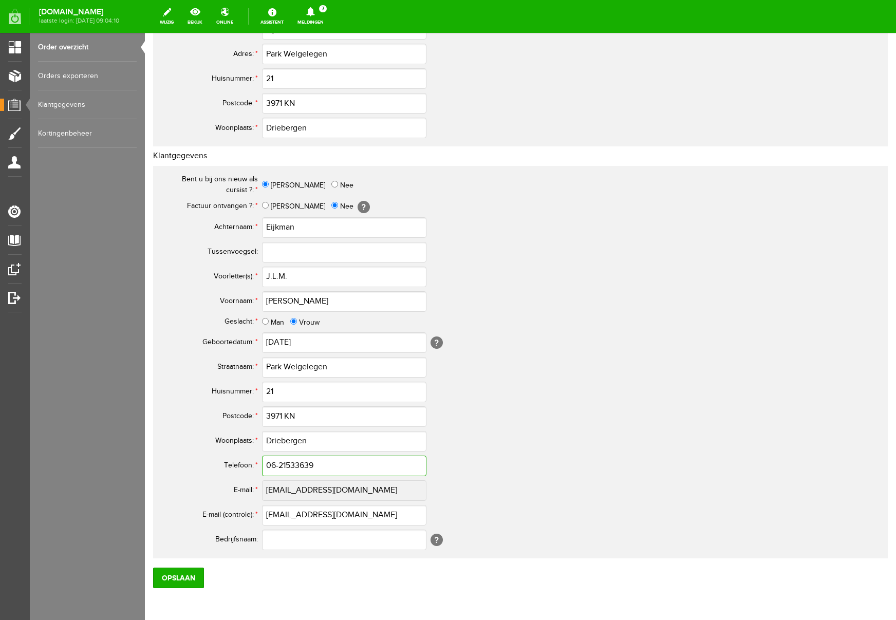
click at [181, 459] on tr "Telefoon: * 06-21533639" at bounding box center [405, 466] width 493 height 25
type input "06-21533639"
drag, startPoint x: 356, startPoint y: 515, endPoint x: 202, endPoint y: 512, distance: 153.7
click at [208, 512] on tr "E-mail (controle): * [EMAIL_ADDRESS][DOMAIN_NAME]" at bounding box center [405, 515] width 493 height 25
drag, startPoint x: 170, startPoint y: 576, endPoint x: 287, endPoint y: 444, distance: 176.2
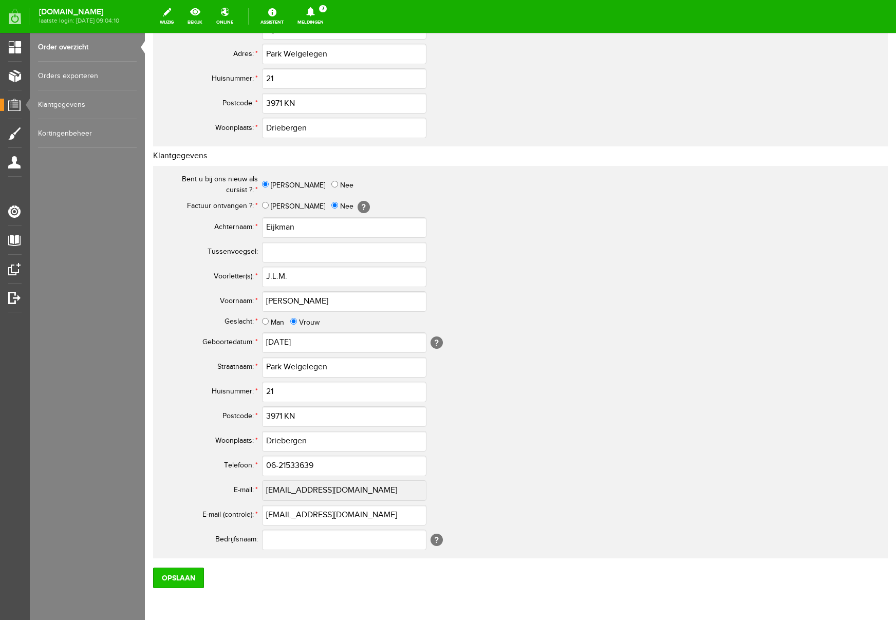
click at [170, 576] on input "Opslaan" at bounding box center [178, 578] width 51 height 21
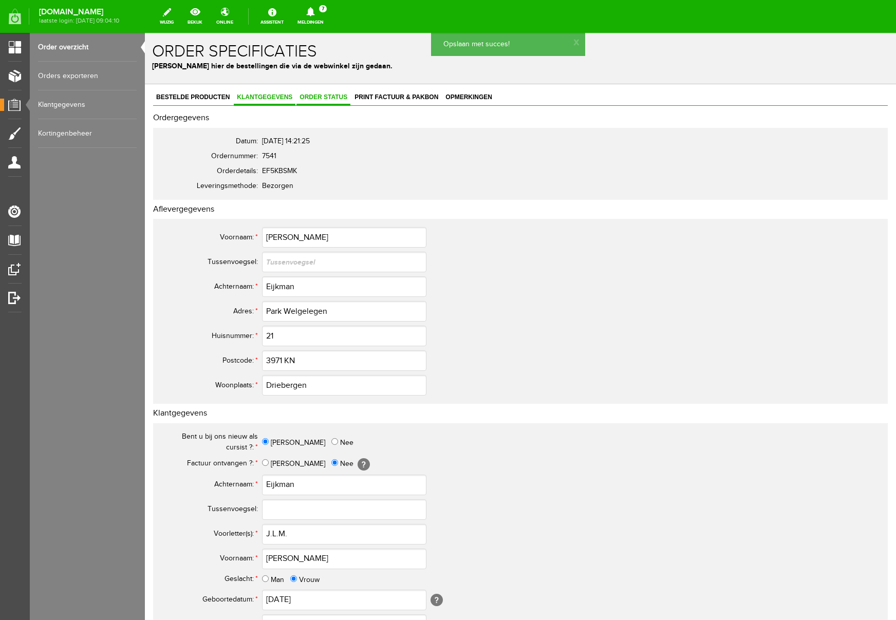
click at [331, 101] on link "Order status" at bounding box center [324, 97] width 54 height 15
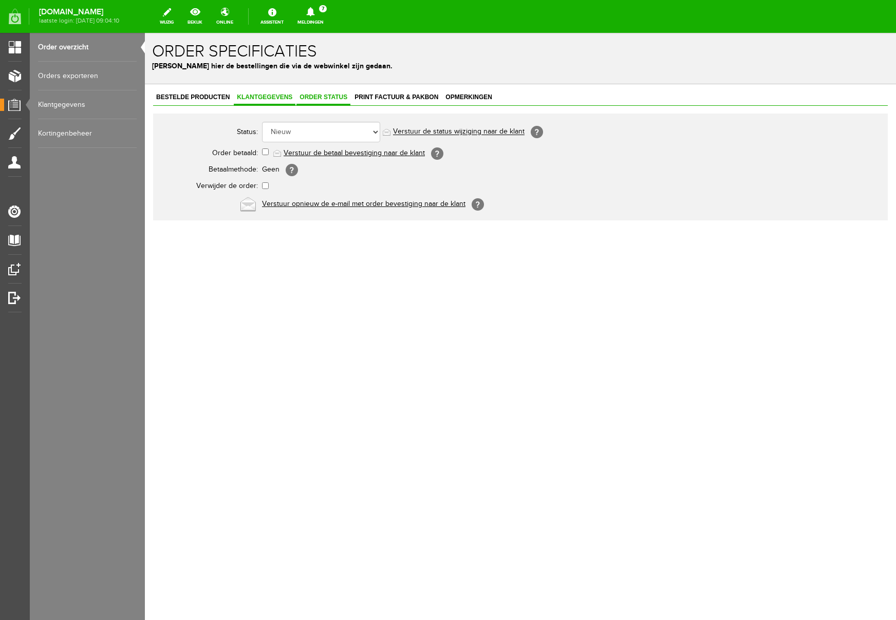
click at [283, 96] on span "Klantgegevens" at bounding box center [265, 97] width 62 height 7
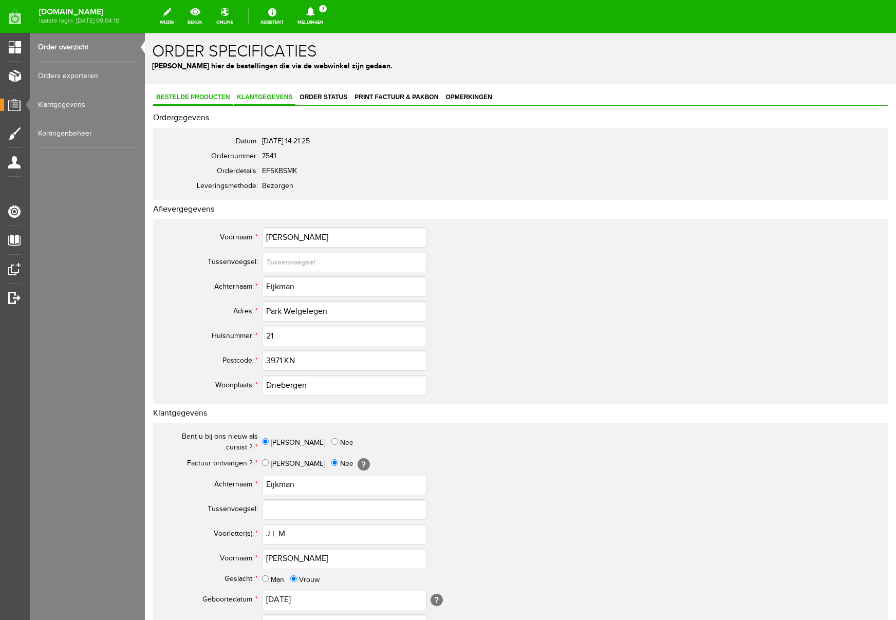
click at [206, 96] on span "Bestelde producten" at bounding box center [193, 97] width 80 height 7
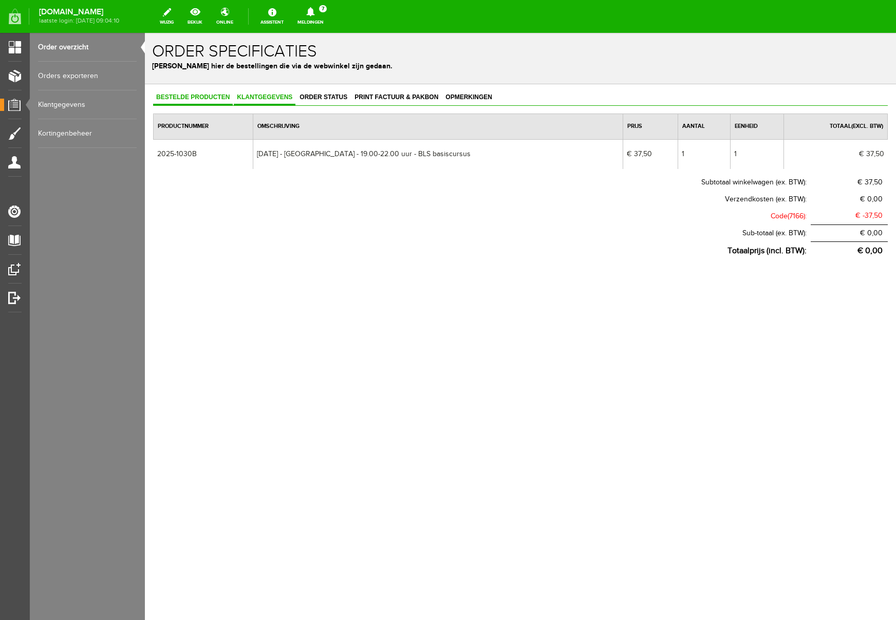
click at [266, 94] on span "Klantgegevens" at bounding box center [265, 97] width 62 height 7
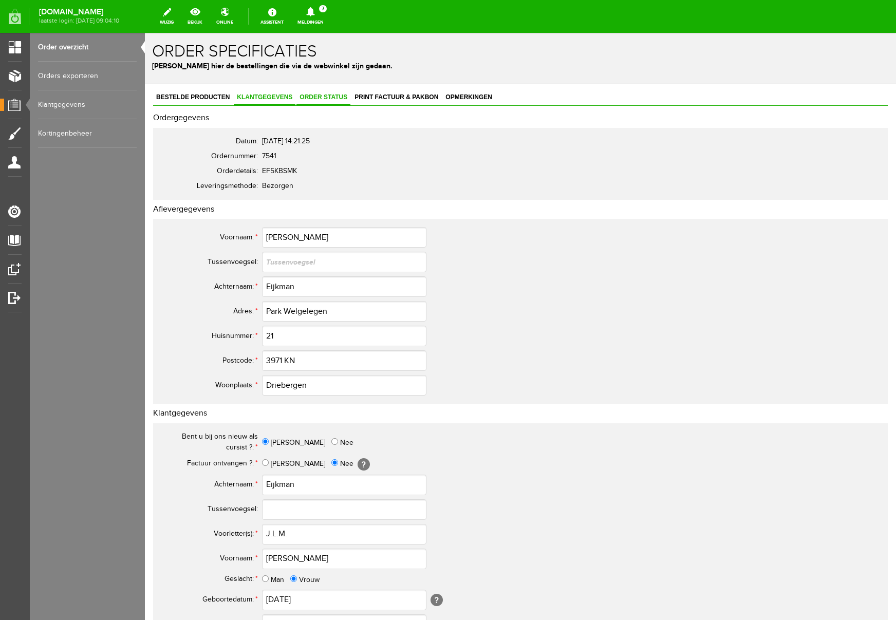
click at [329, 96] on span "Order status" at bounding box center [324, 97] width 54 height 7
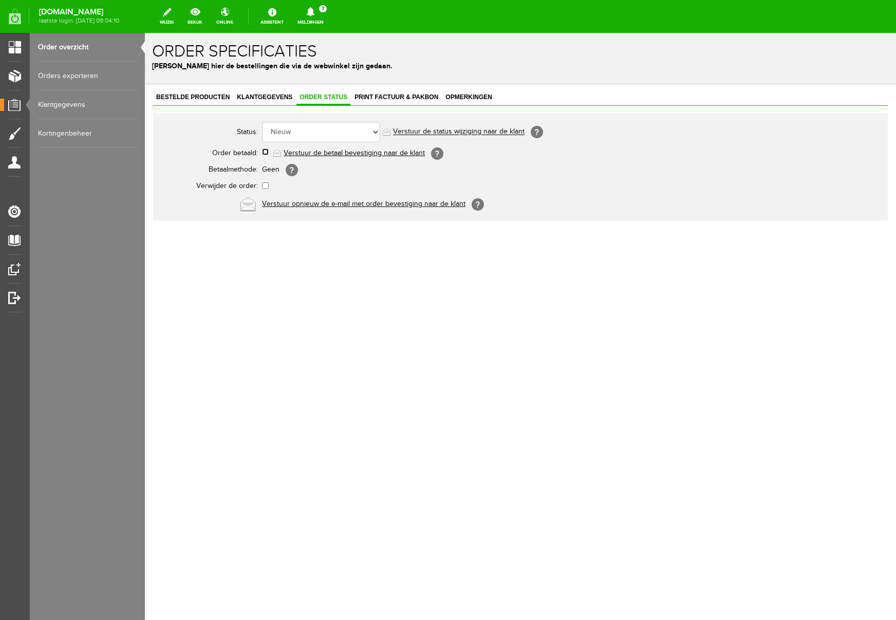
click at [266, 151] on input "checkbox" at bounding box center [265, 152] width 7 height 7
checkbox input "true"
click at [345, 153] on link "Verstuur de betaal bevestiging naar de klant" at bounding box center [354, 153] width 141 height 8
click at [314, 14] on icon at bounding box center [310, 11] width 8 height 9
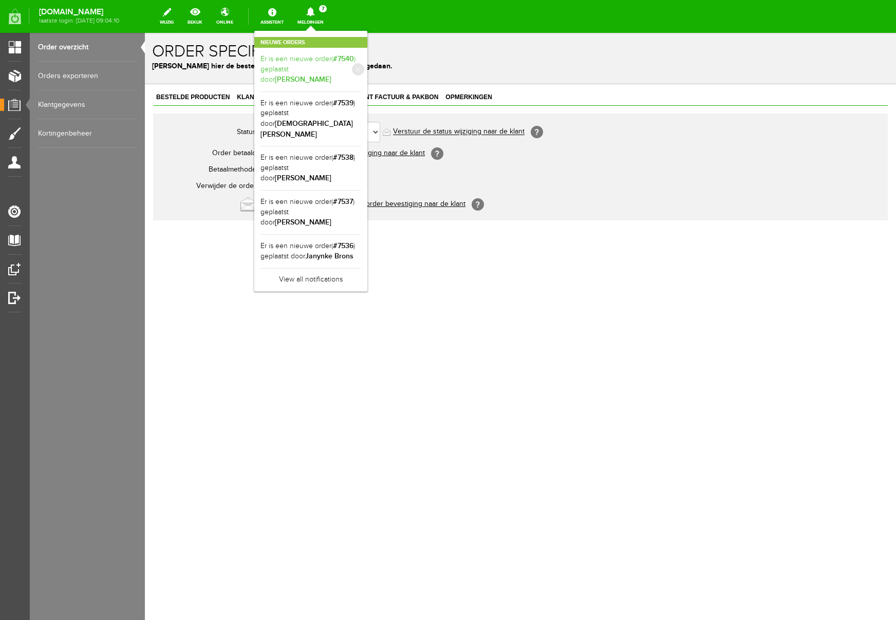
click at [331, 75] on b "[PERSON_NAME]" at bounding box center [303, 79] width 57 height 9
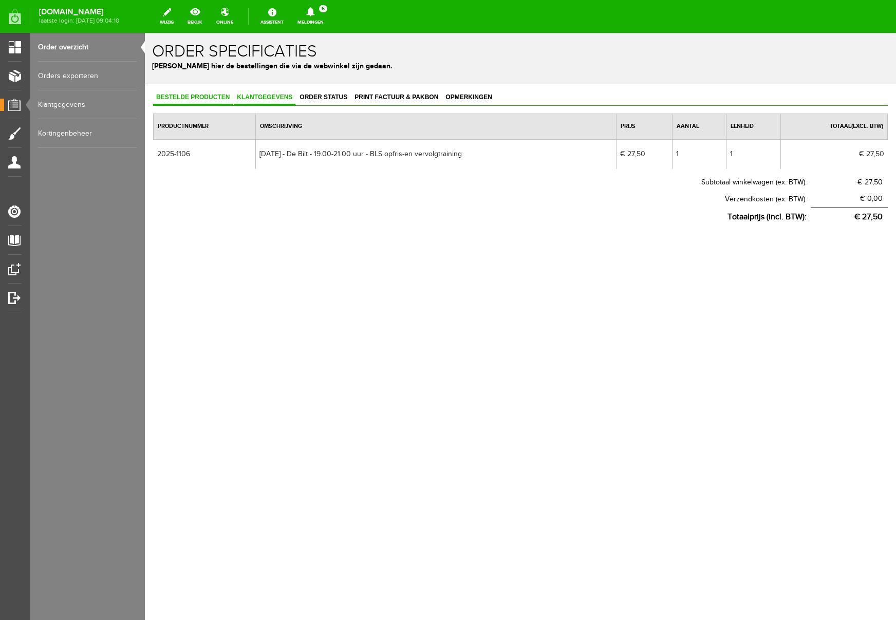
click at [275, 96] on span "Klantgegevens" at bounding box center [265, 97] width 62 height 7
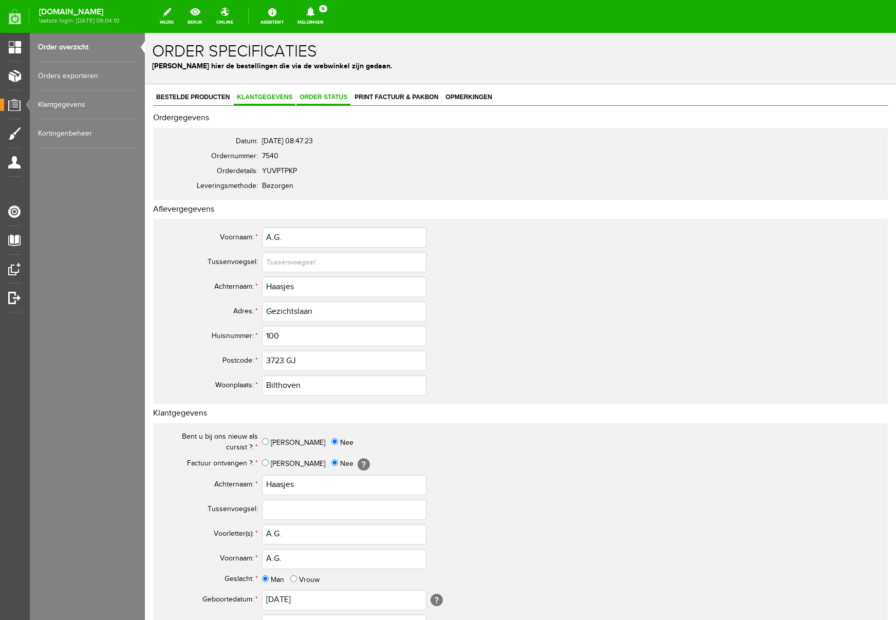
click at [324, 100] on span "Order status" at bounding box center [324, 97] width 54 height 7
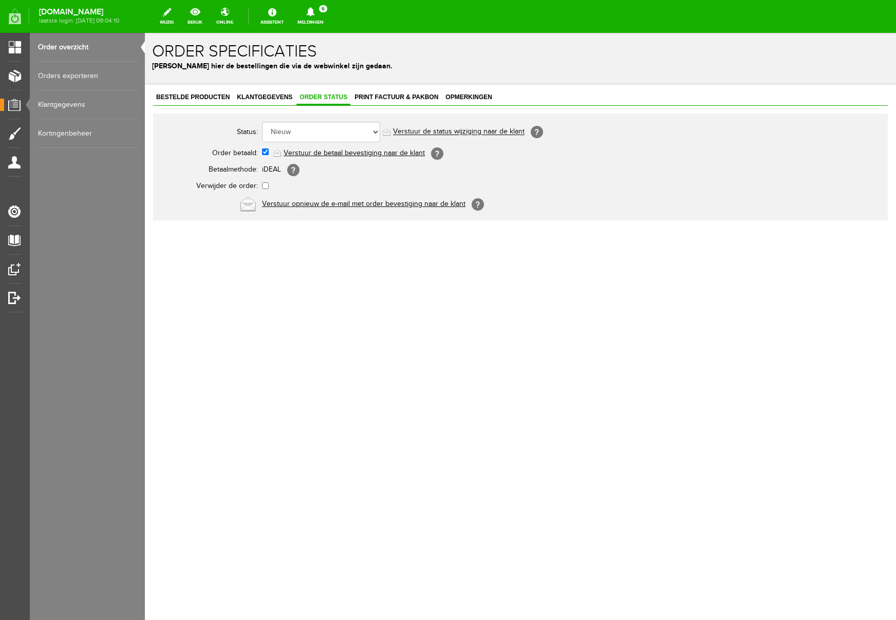
click at [324, 154] on link "Verstuur de betaal bevestiging naar de klant" at bounding box center [354, 153] width 141 height 8
click at [314, 10] on icon at bounding box center [310, 11] width 8 height 9
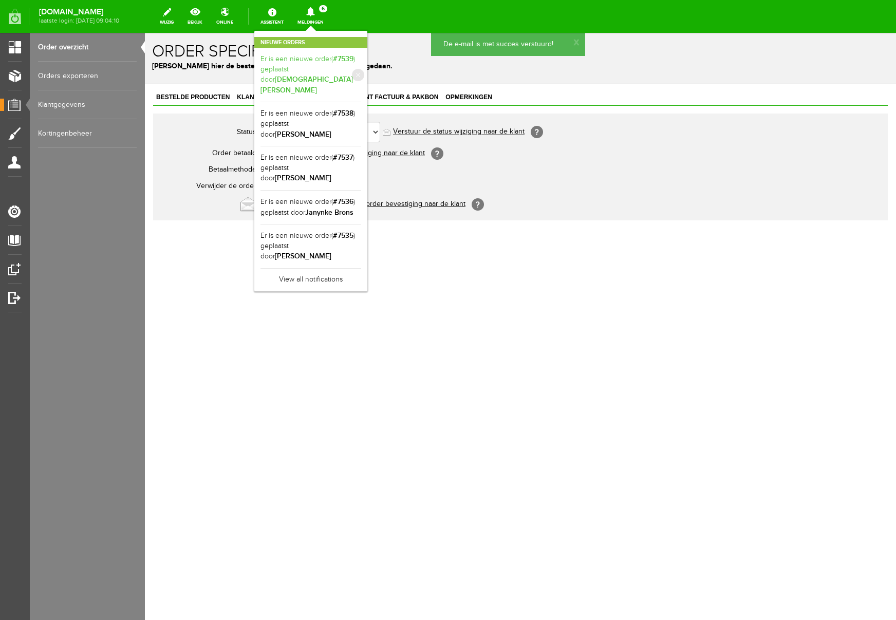
click at [353, 75] on b "[DEMOGRAPHIC_DATA][PERSON_NAME]" at bounding box center [307, 85] width 92 height 20
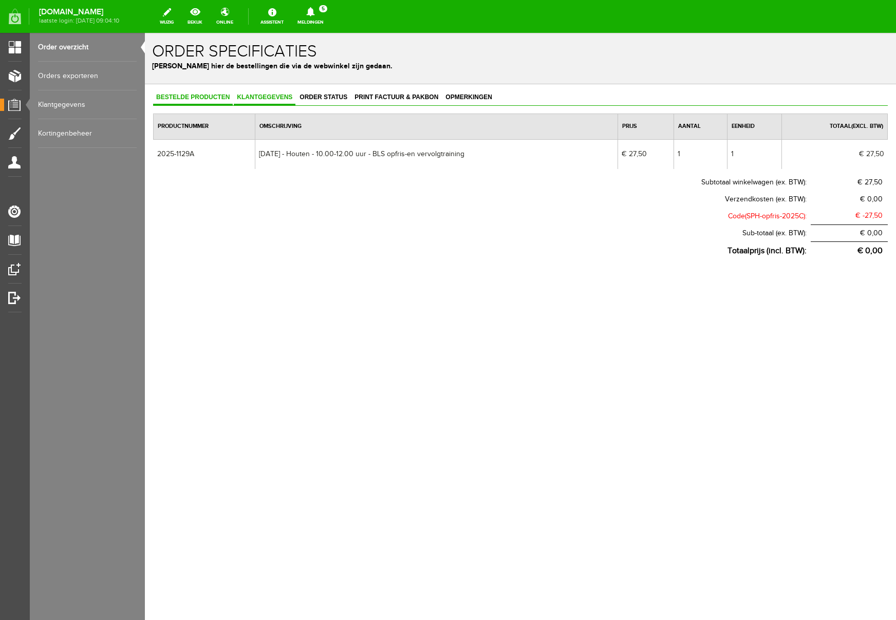
click at [269, 98] on span "Klantgegevens" at bounding box center [265, 97] width 62 height 7
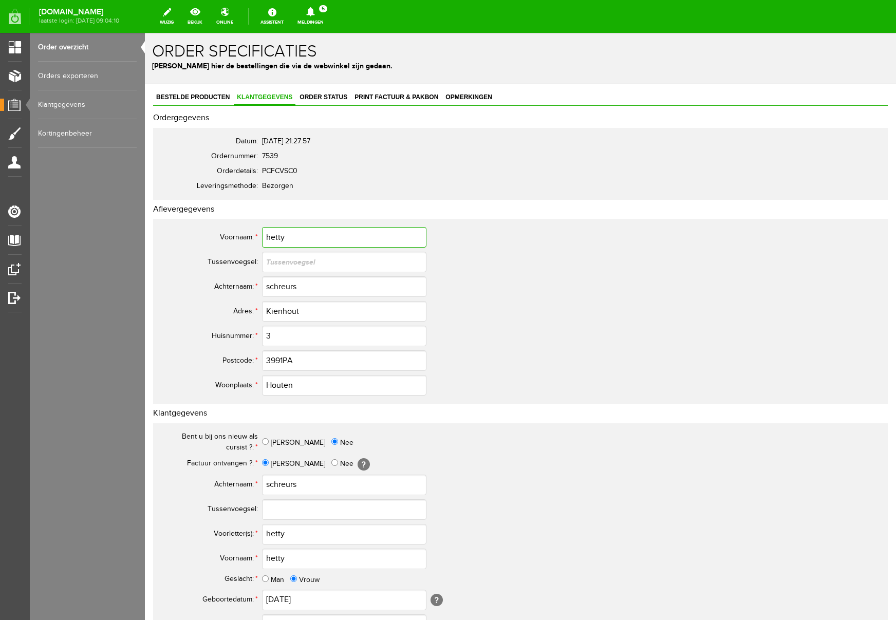
click at [272, 239] on input "hetty" at bounding box center [344, 237] width 164 height 21
type input "Hetty"
click at [272, 285] on input "schreurs" at bounding box center [344, 286] width 164 height 21
type input "Schreurs"
click at [283, 358] on input "3991PA" at bounding box center [344, 360] width 164 height 21
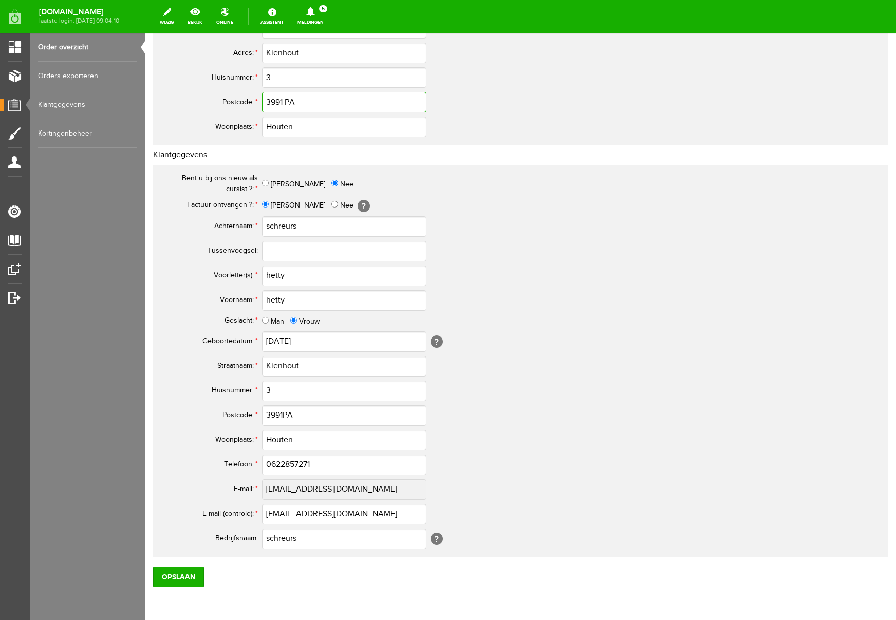
scroll to position [262, 0]
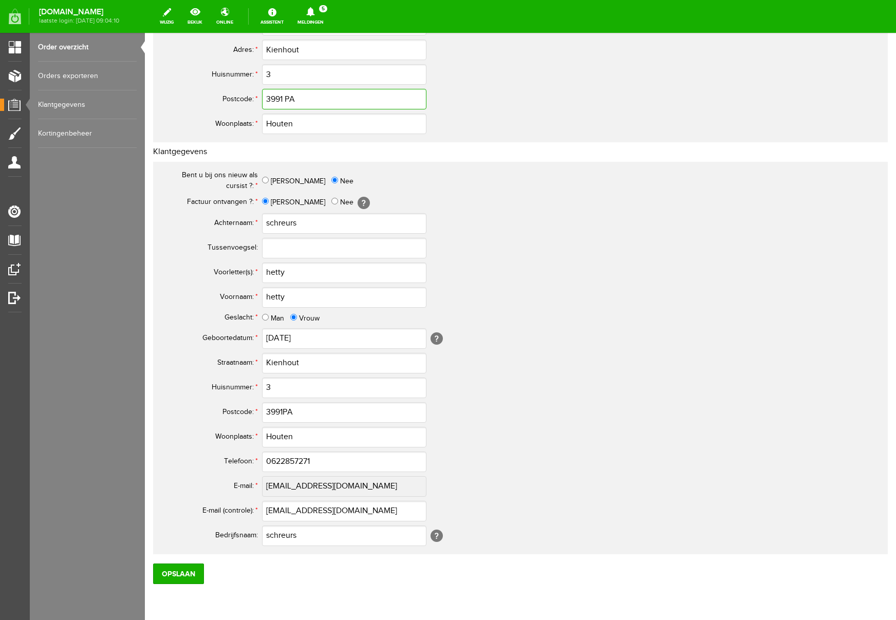
type input "3991 PA"
click at [270, 224] on input "schreurs" at bounding box center [344, 223] width 164 height 21
type input "Schreurs"
drag, startPoint x: 302, startPoint y: 274, endPoint x: 248, endPoint y: 266, distance: 55.1
click at [248, 266] on tr "Voorletter(s): * hetty" at bounding box center [405, 273] width 493 height 25
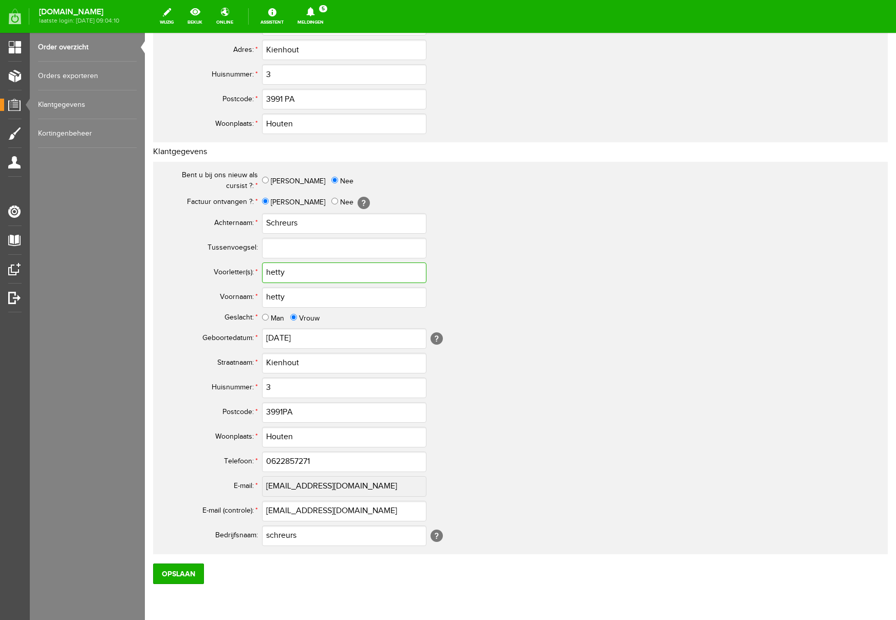
paste input "H.M.G"
type input "H.M.G"
click at [289, 299] on input "hetty" at bounding box center [344, 297] width 164 height 21
click at [271, 297] on input "hetty" at bounding box center [344, 297] width 164 height 21
type input "Hetty"
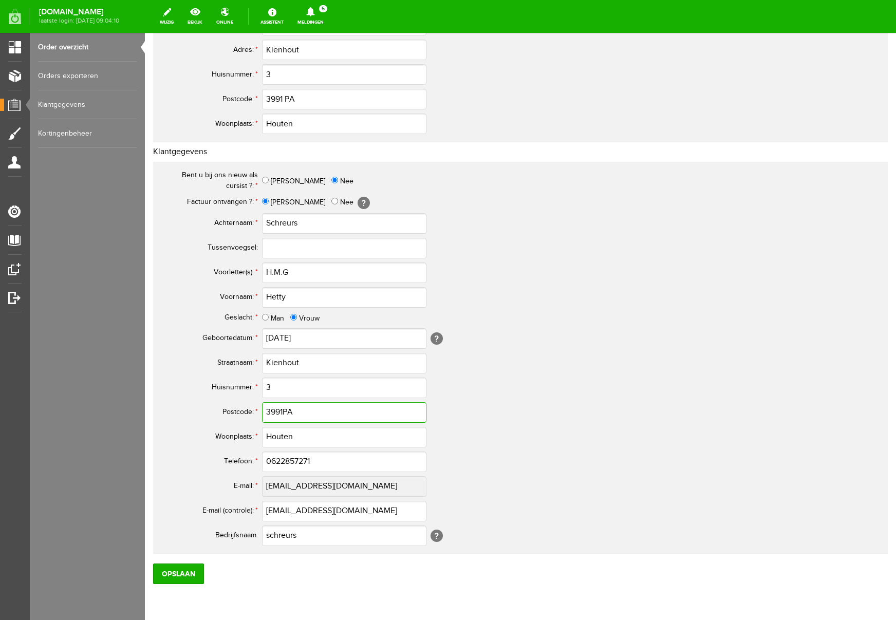
click at [284, 412] on input "3991PA" at bounding box center [344, 412] width 164 height 21
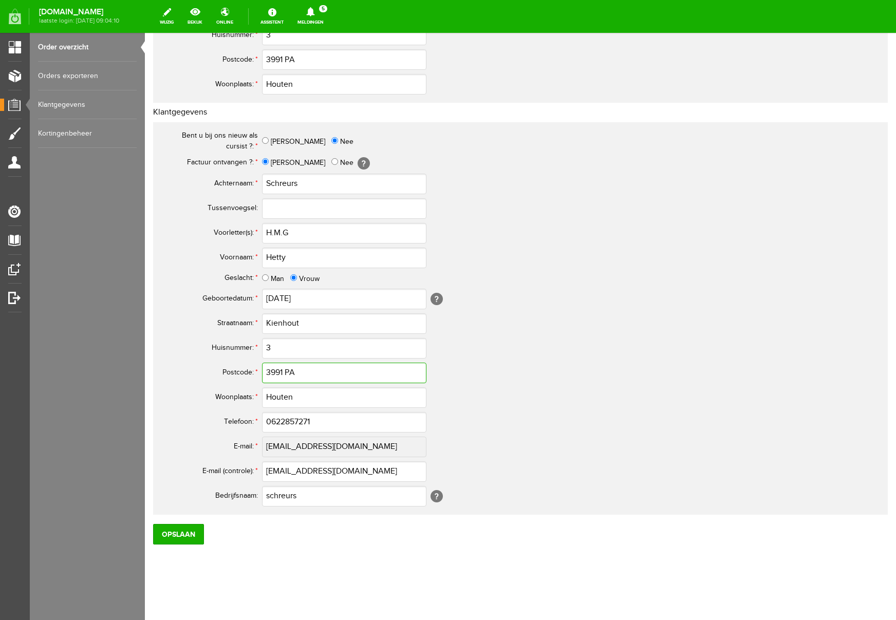
type input "3991 PA"
click at [276, 420] on input "0622857271" at bounding box center [344, 422] width 164 height 21
type input "06-22857271"
drag, startPoint x: 312, startPoint y: 493, endPoint x: 235, endPoint y: 492, distance: 77.6
click at [235, 492] on tr "Bedrijfsnaam: schreurs [?]" at bounding box center [405, 496] width 493 height 25
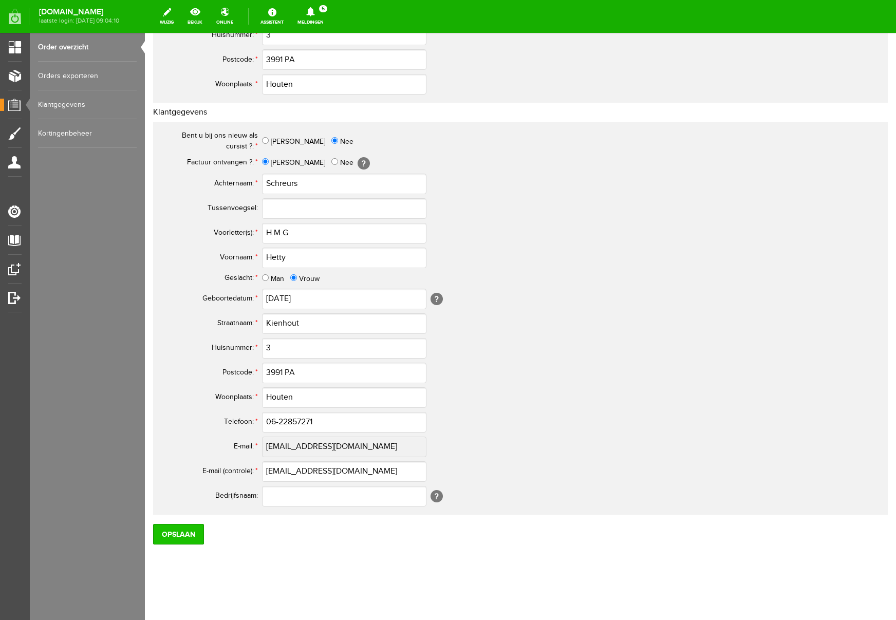
click at [181, 530] on input "Opslaan" at bounding box center [178, 534] width 51 height 21
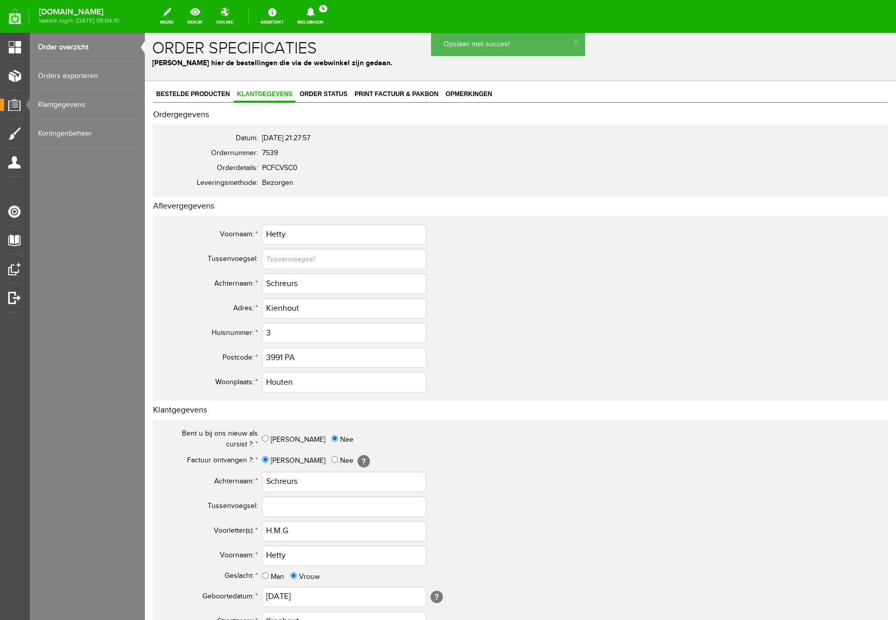
scroll to position [0, 0]
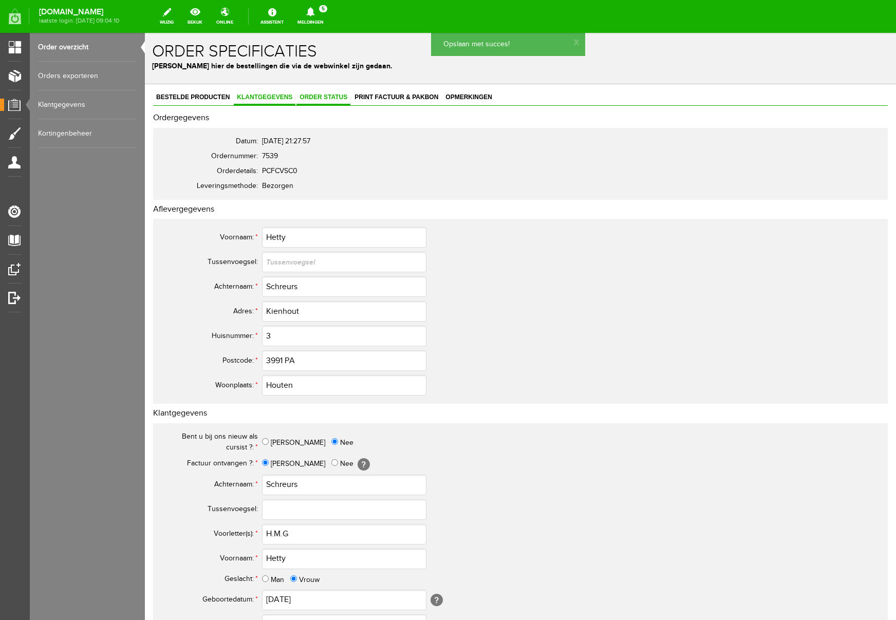
click at [332, 98] on span "Order status" at bounding box center [324, 97] width 54 height 7
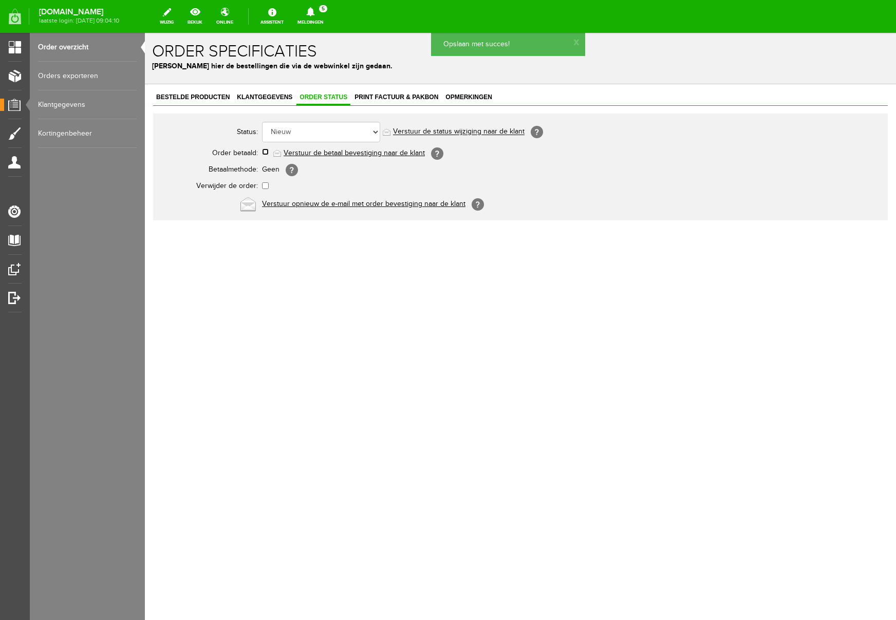
click at [267, 151] on input "checkbox" at bounding box center [265, 152] width 7 height 7
checkbox input "true"
click at [347, 153] on link "Verstuur de betaal bevestiging naar de klant" at bounding box center [354, 153] width 141 height 8
click at [274, 96] on span "Klantgegevens" at bounding box center [265, 97] width 62 height 7
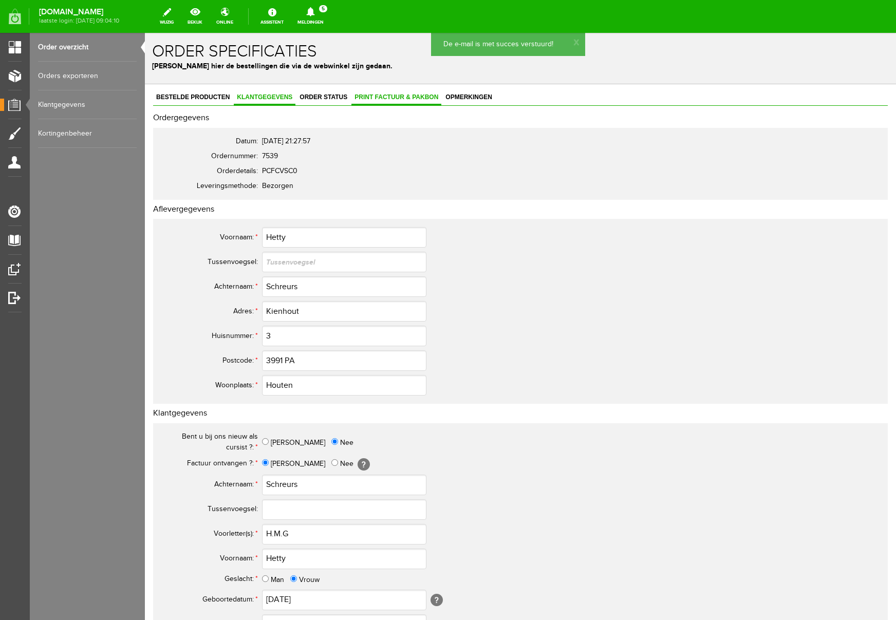
click at [396, 96] on span "Print factuur & pakbon" at bounding box center [396, 97] width 90 height 7
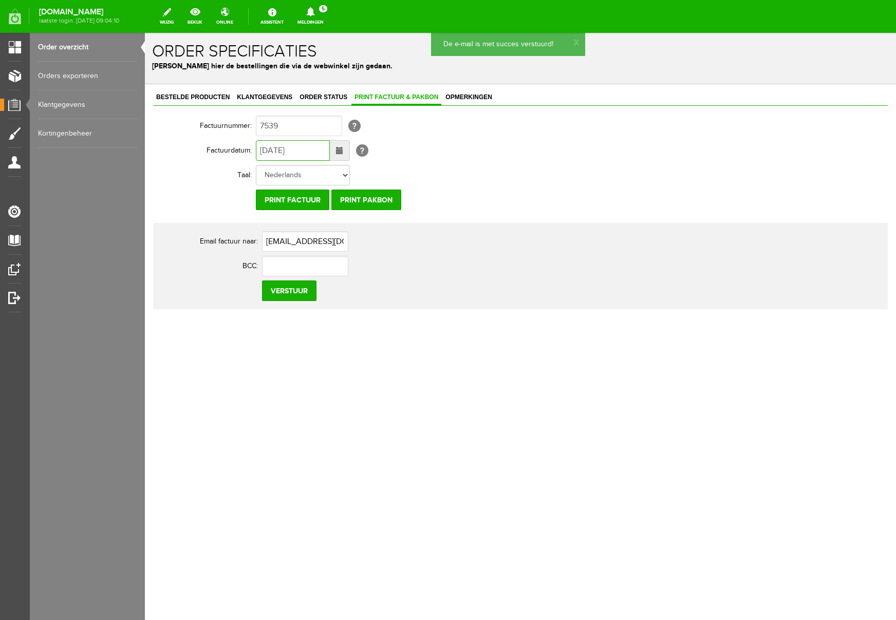
drag, startPoint x: 268, startPoint y: 150, endPoint x: 258, endPoint y: 150, distance: 9.8
click at [258, 150] on input "[DATE]" at bounding box center [293, 150] width 74 height 21
type input "[DATE]"
click at [288, 295] on input "Verstuur" at bounding box center [289, 291] width 54 height 21
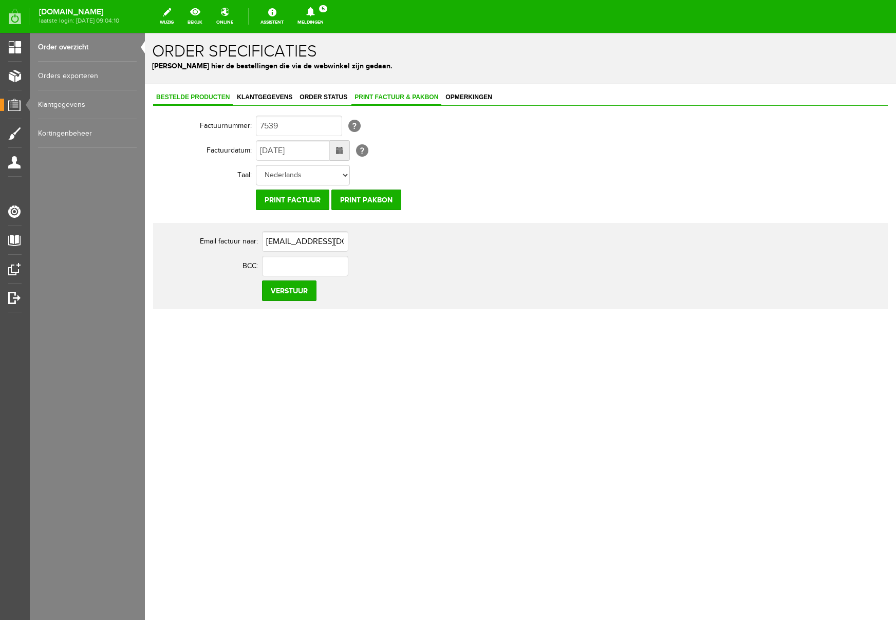
click at [188, 95] on span "Bestelde producten" at bounding box center [193, 97] width 80 height 7
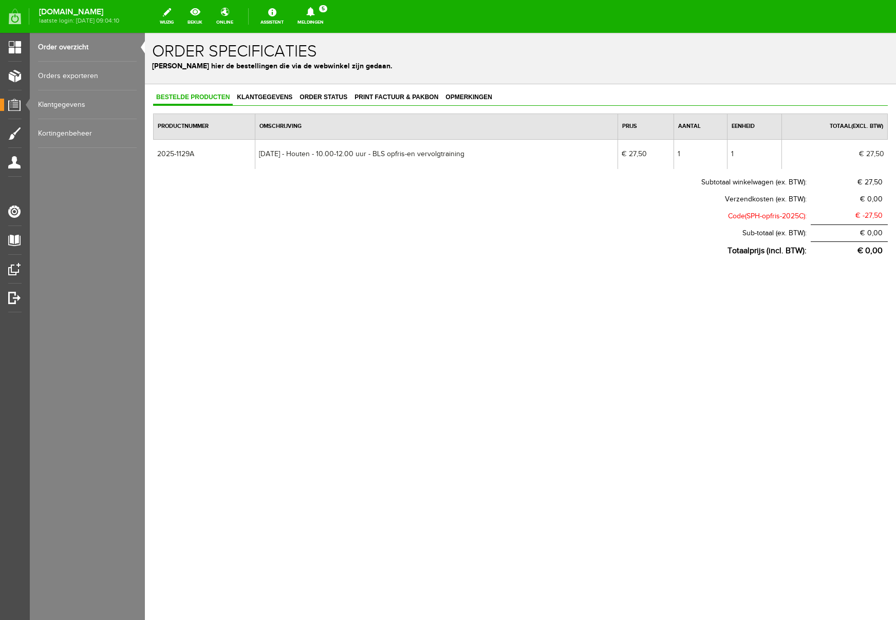
click at [314, 11] on icon at bounding box center [310, 11] width 8 height 9
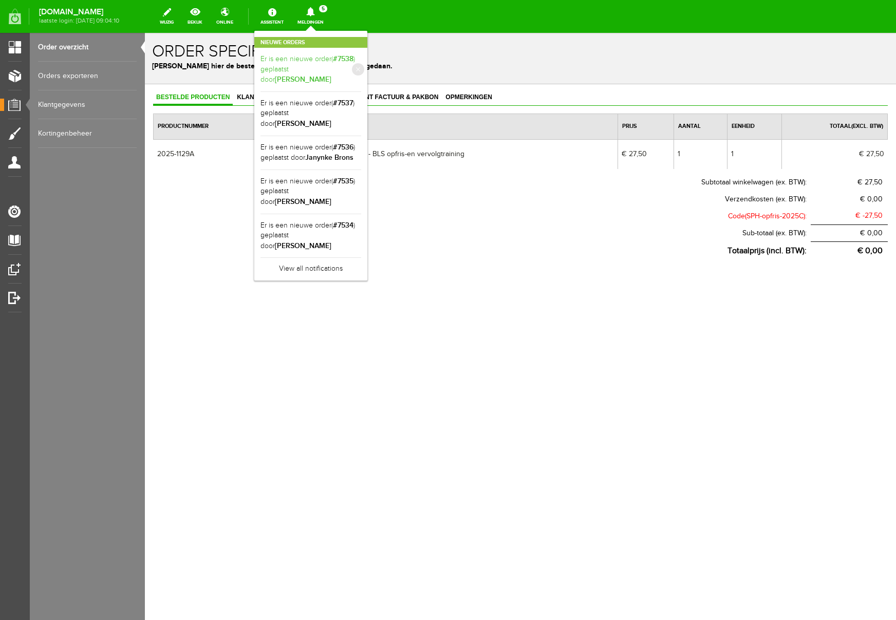
click at [331, 75] on b "[PERSON_NAME]" at bounding box center [303, 79] width 57 height 9
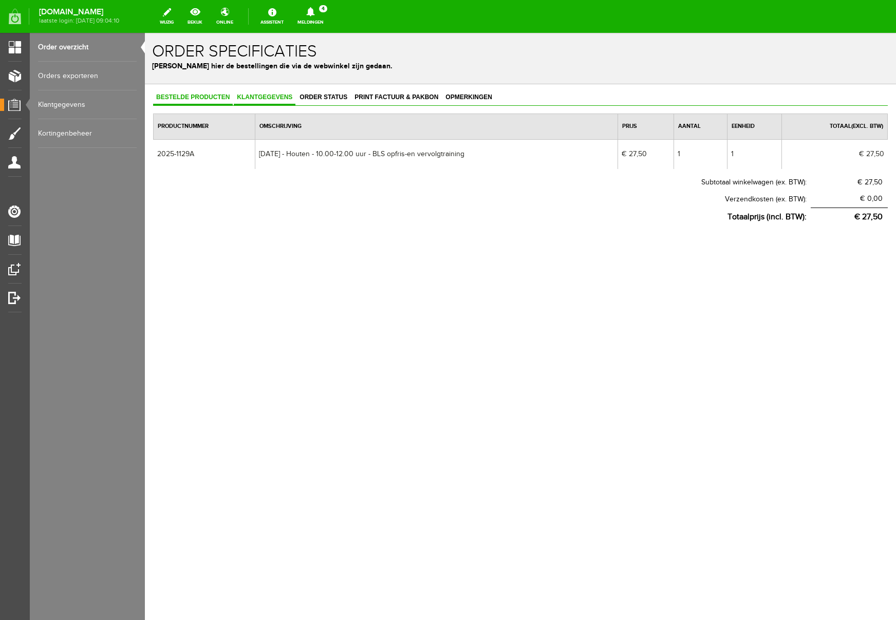
click at [261, 96] on span "Klantgegevens" at bounding box center [265, 97] width 62 height 7
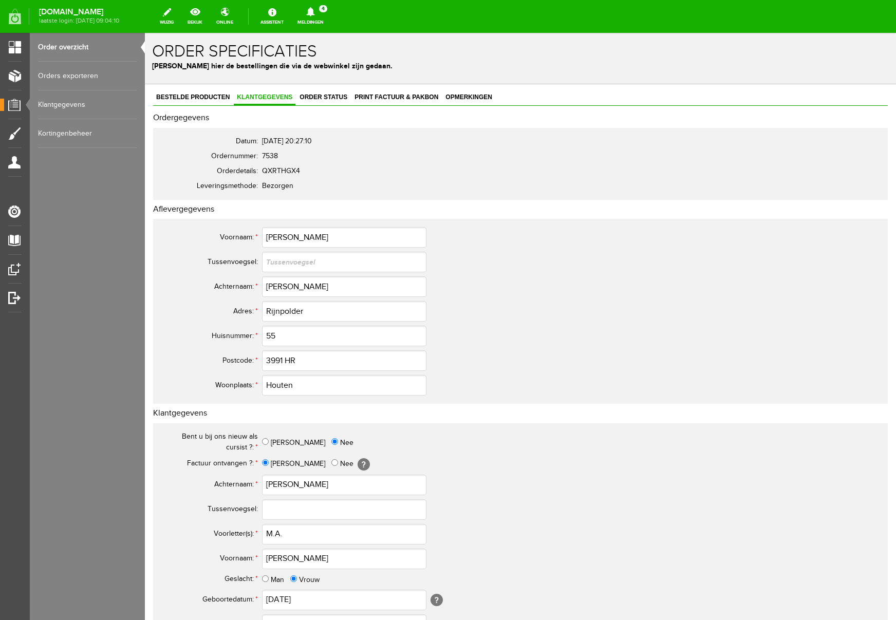
click at [314, 14] on icon at bounding box center [310, 11] width 8 height 9
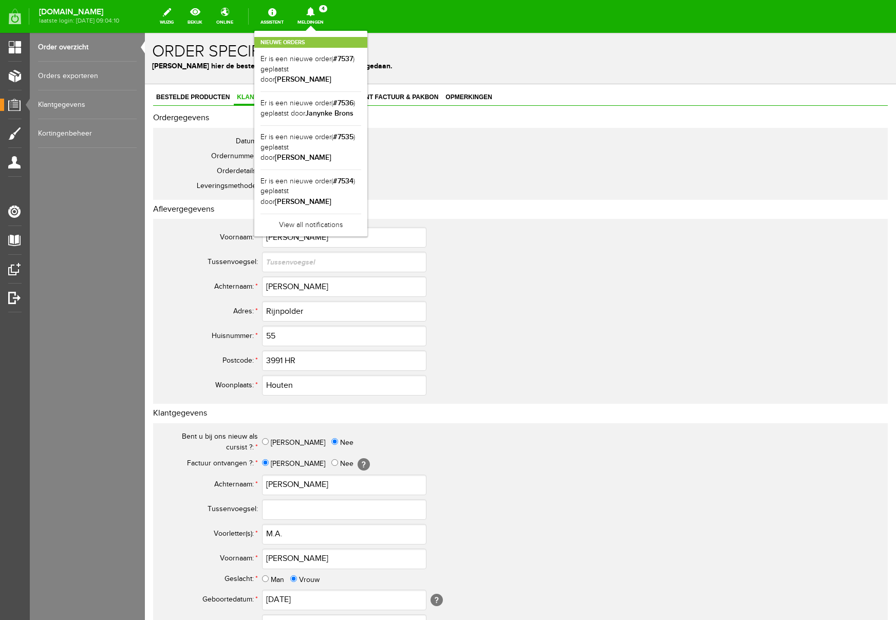
click at [314, 14] on icon at bounding box center [310, 11] width 8 height 9
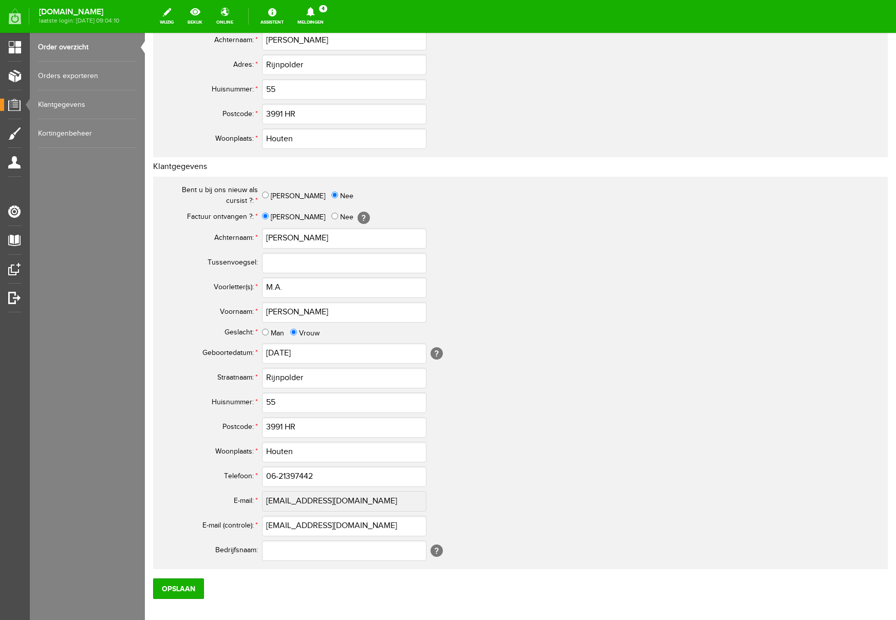
scroll to position [301, 0]
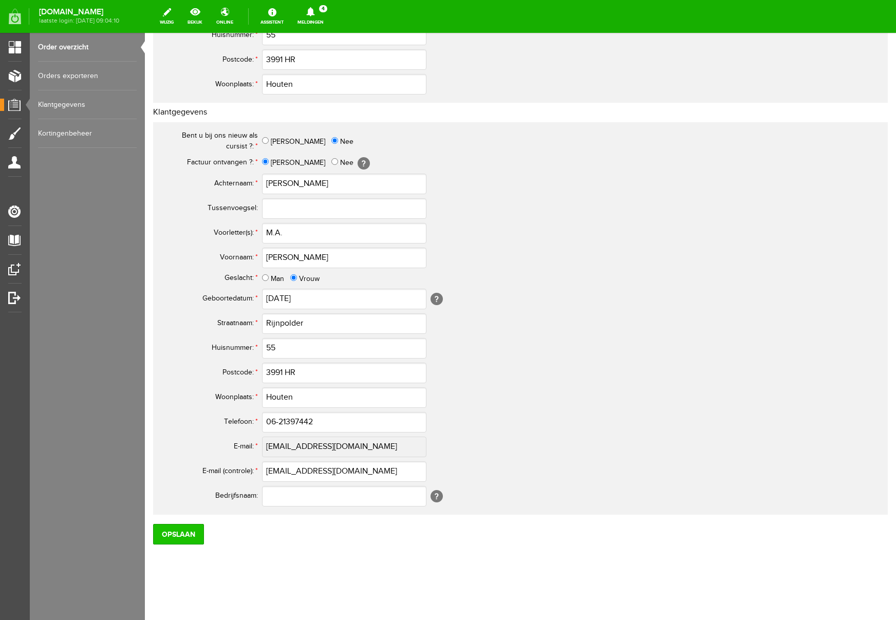
click at [188, 536] on input "Opslaan" at bounding box center [178, 534] width 51 height 21
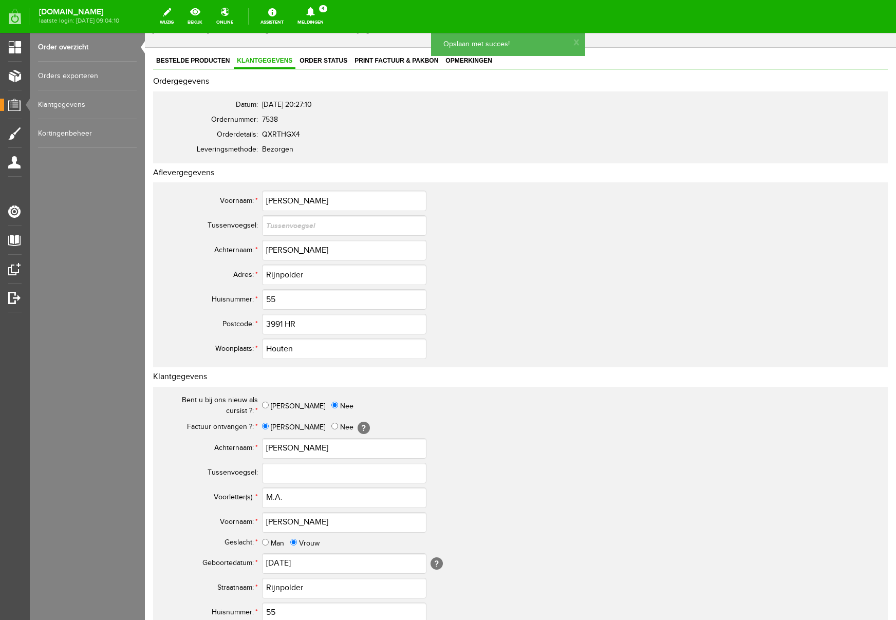
scroll to position [0, 0]
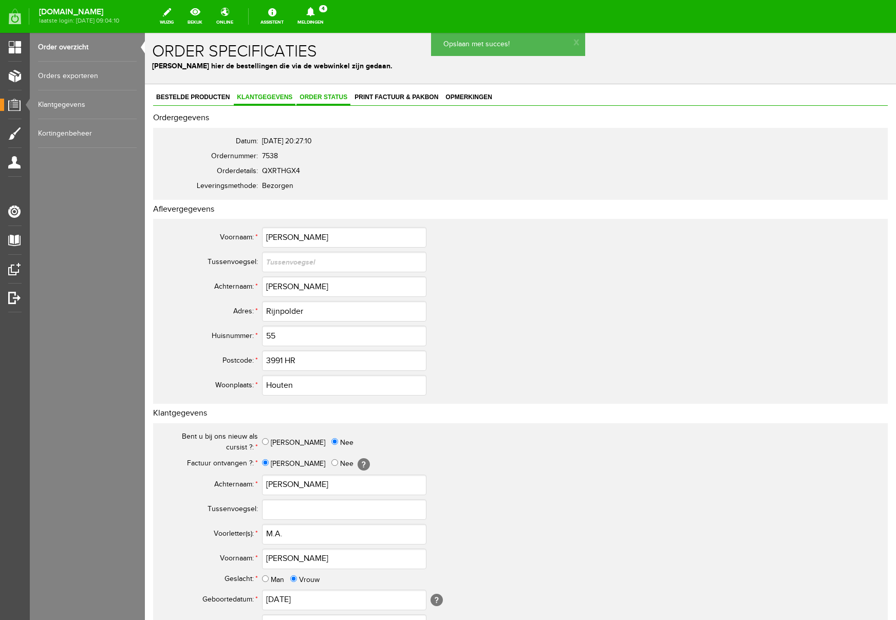
click at [331, 98] on span "Order status" at bounding box center [324, 97] width 54 height 7
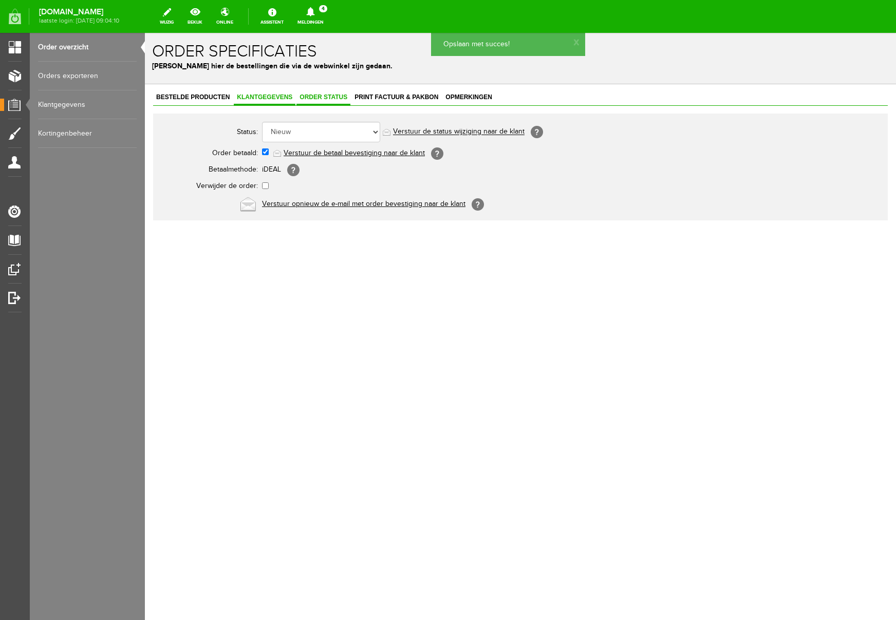
click at [243, 99] on span "Klantgegevens" at bounding box center [265, 97] width 62 height 7
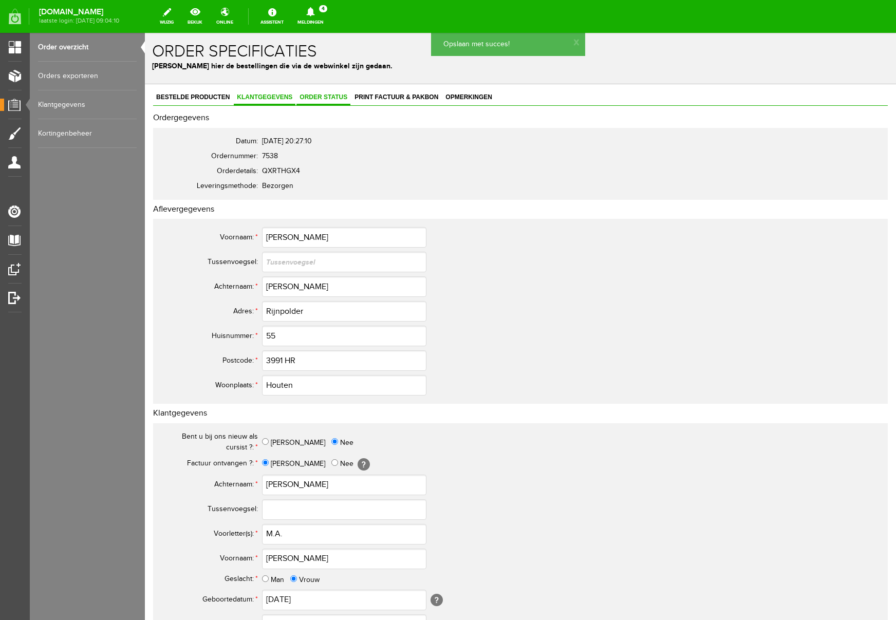
click at [333, 96] on span "Order status" at bounding box center [324, 97] width 54 height 7
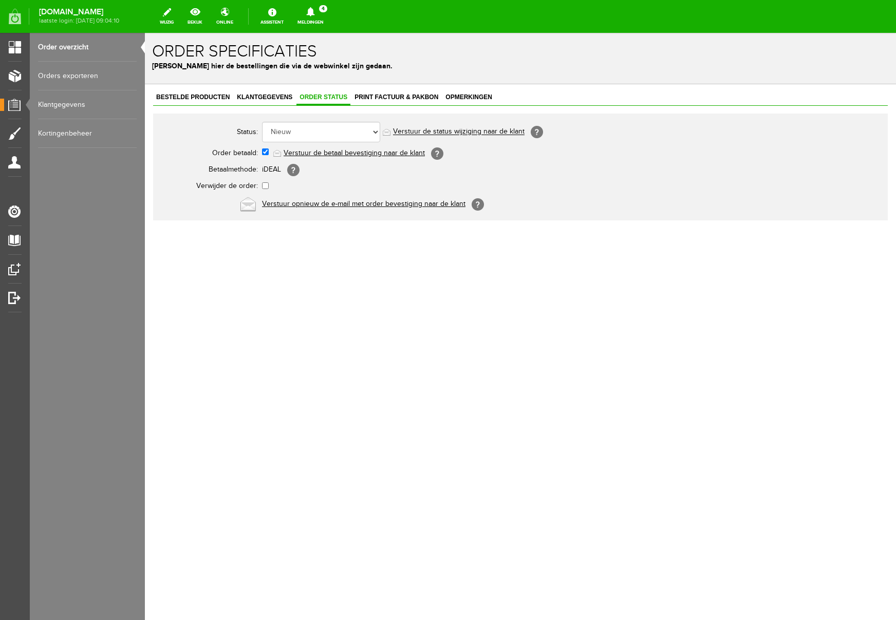
click at [340, 157] on link "Verstuur de betaal bevestiging naar de klant" at bounding box center [354, 153] width 141 height 8
click at [397, 97] on span "Print factuur & pakbon" at bounding box center [396, 97] width 90 height 7
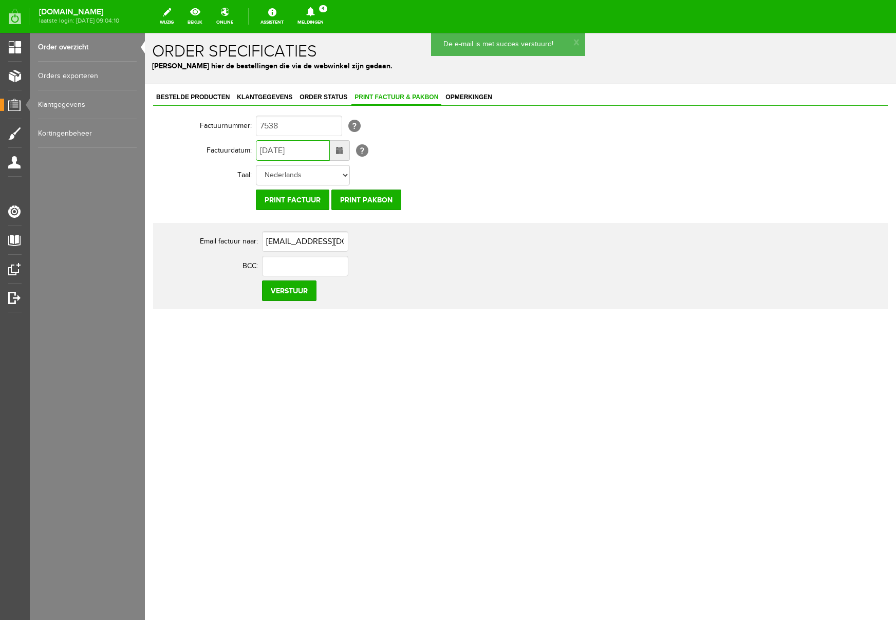
drag, startPoint x: 270, startPoint y: 151, endPoint x: 252, endPoint y: 151, distance: 17.5
click at [252, 151] on tr "Factuurdatum: [DATE] [?]" at bounding box center [399, 150] width 493 height 25
type input "[DATE]"
click at [299, 293] on input "Verstuur" at bounding box center [289, 291] width 54 height 21
click at [314, 14] on icon at bounding box center [310, 11] width 8 height 9
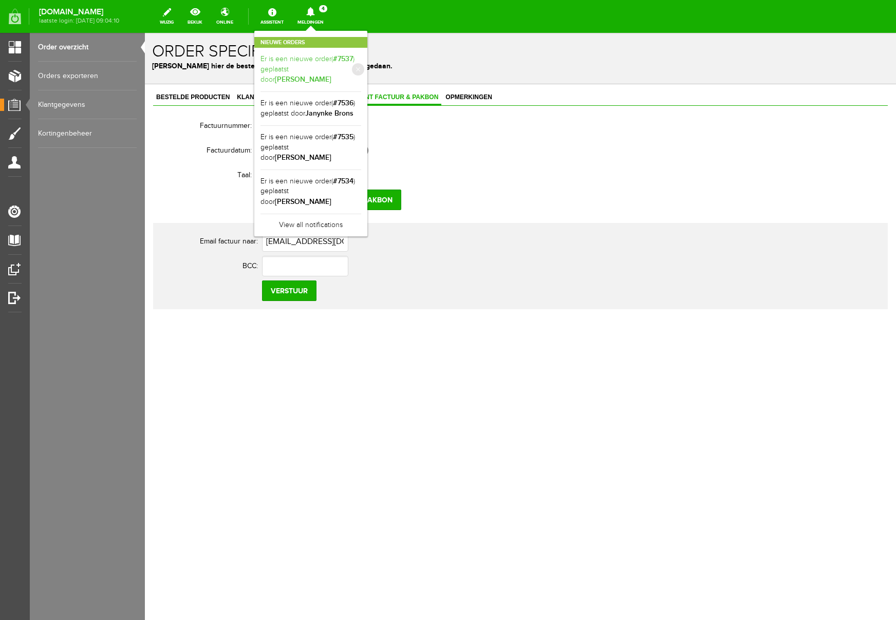
click at [361, 58] on link "Er is een nieuwe order( #7537 ) geplaatst door [PERSON_NAME]" at bounding box center [311, 69] width 101 height 31
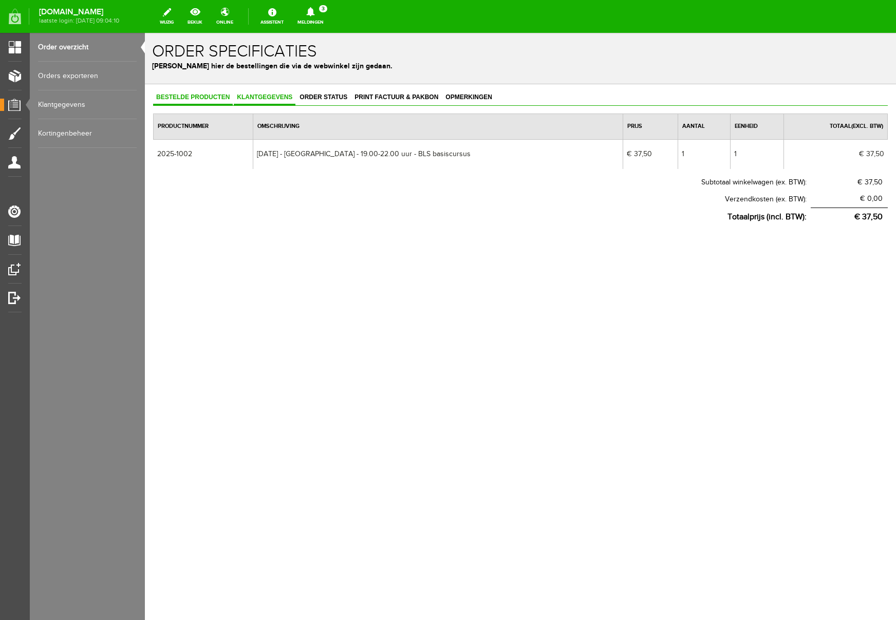
click at [288, 98] on span "Klantgegevens" at bounding box center [265, 97] width 62 height 7
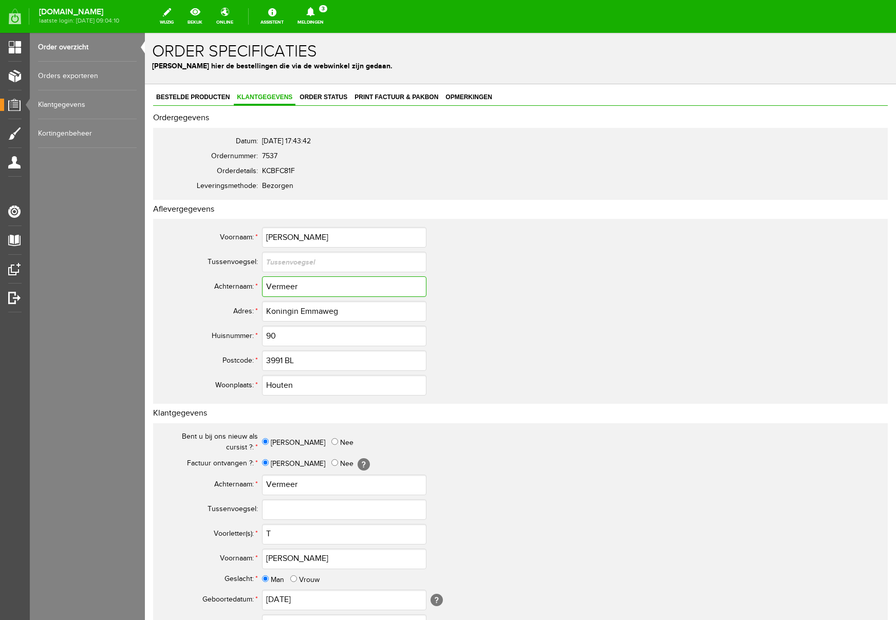
drag, startPoint x: 308, startPoint y: 289, endPoint x: 231, endPoint y: 283, distance: 77.3
click at [231, 283] on tr "Achternaam: * Vermeer" at bounding box center [405, 286] width 493 height 25
drag, startPoint x: 362, startPoint y: 311, endPoint x: 119, endPoint y: 294, distance: 243.1
click at [145, 294] on html "x Order specificaties Beheer hier de bestellingen die via de webwinkel zijn ged…" at bounding box center [520, 326] width 751 height 587
drag, startPoint x: 310, startPoint y: 288, endPoint x: 200, endPoint y: 286, distance: 110.0
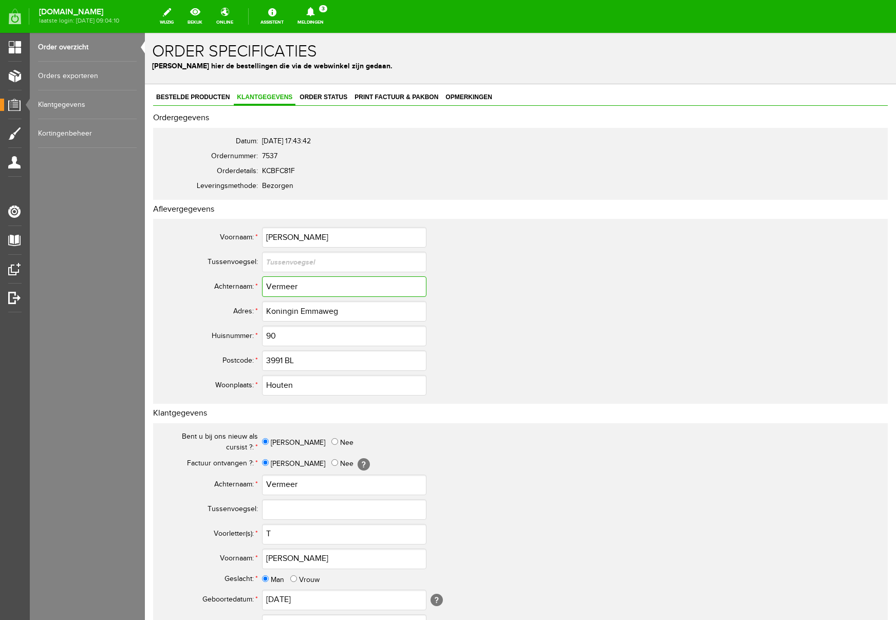
click at [200, 286] on tr "Achternaam: * Vermeer" at bounding box center [405, 286] width 493 height 25
drag, startPoint x: 282, startPoint y: 239, endPoint x: 236, endPoint y: 235, distance: 45.9
click at [236, 235] on tr "Voornaam: * [PERSON_NAME]" at bounding box center [405, 237] width 493 height 25
click at [281, 533] on input "T" at bounding box center [344, 534] width 164 height 21
type input "T."
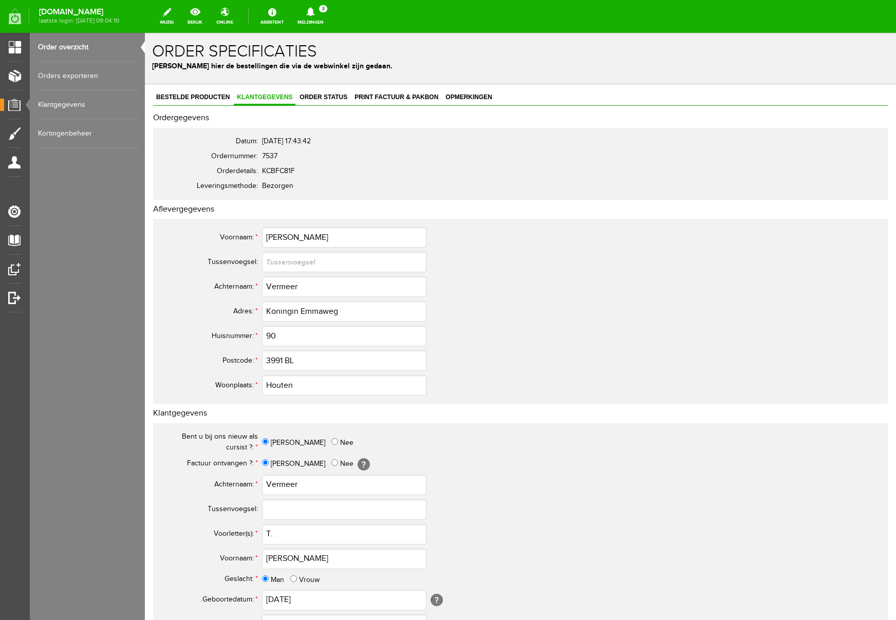
drag, startPoint x: 133, startPoint y: 528, endPoint x: 143, endPoint y: 529, distance: 9.8
click at [133, 528] on div "Categorieën beheren Producten beheren Producten importeren Productkenmerken Pro…" at bounding box center [87, 310] width 115 height 620
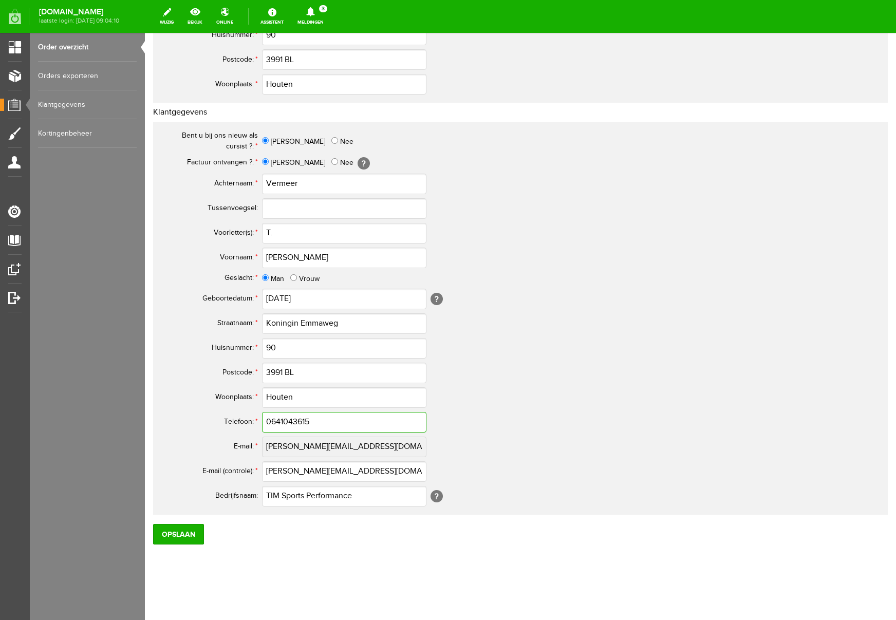
click at [277, 422] on input "0641043615" at bounding box center [344, 422] width 164 height 21
drag, startPoint x: 339, startPoint y: 421, endPoint x: 188, endPoint y: 414, distance: 150.7
click at [188, 414] on tr "Telefoon: * 06-41043615" at bounding box center [405, 422] width 493 height 25
type input "06-41043615"
drag, startPoint x: 347, startPoint y: 470, endPoint x: 223, endPoint y: 465, distance: 125.0
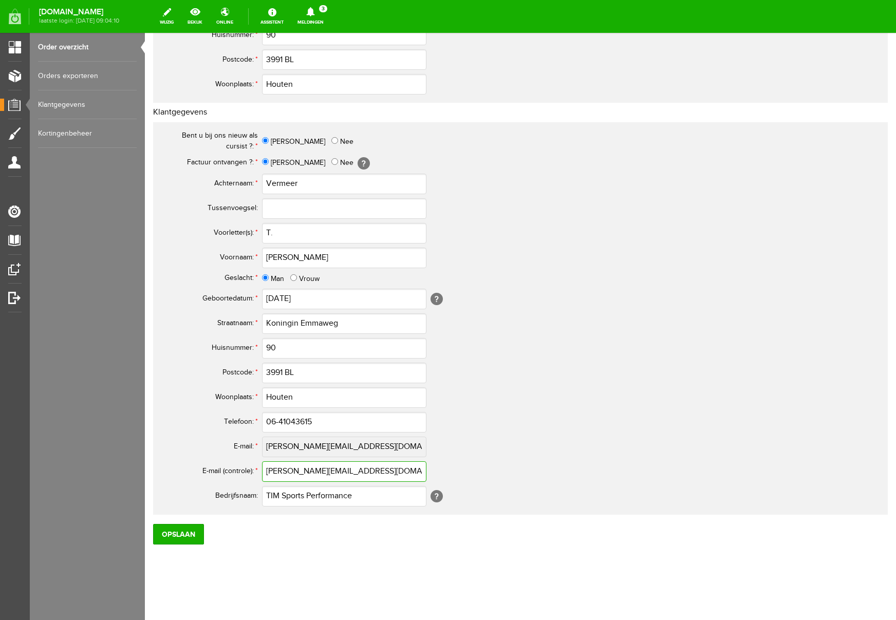
click at [223, 465] on tr "E-mail (controle): * [PERSON_NAME][EMAIL_ADDRESS][DOMAIN_NAME]" at bounding box center [405, 471] width 493 height 25
click at [183, 537] on input "Opslaan" at bounding box center [178, 534] width 51 height 21
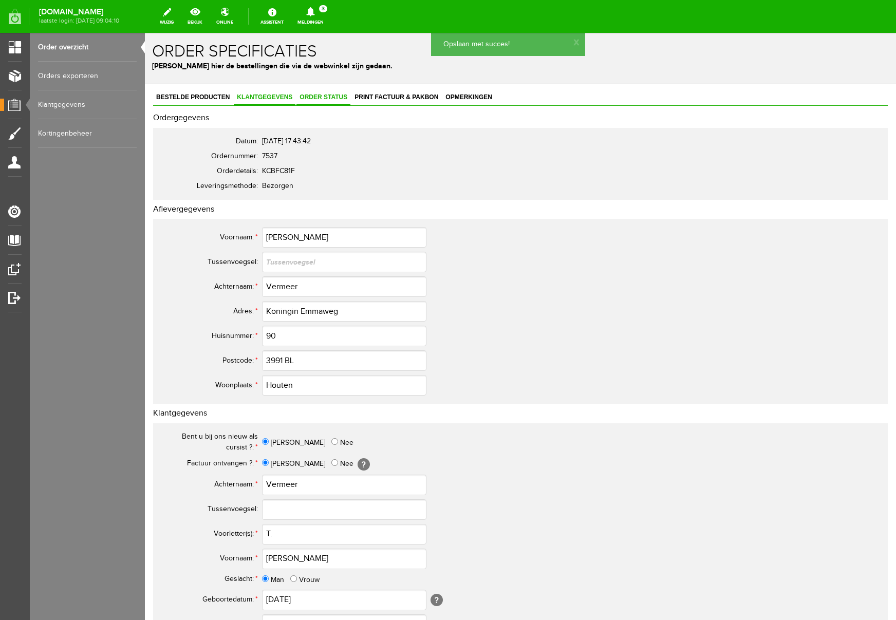
click at [338, 98] on span "Order status" at bounding box center [324, 97] width 54 height 7
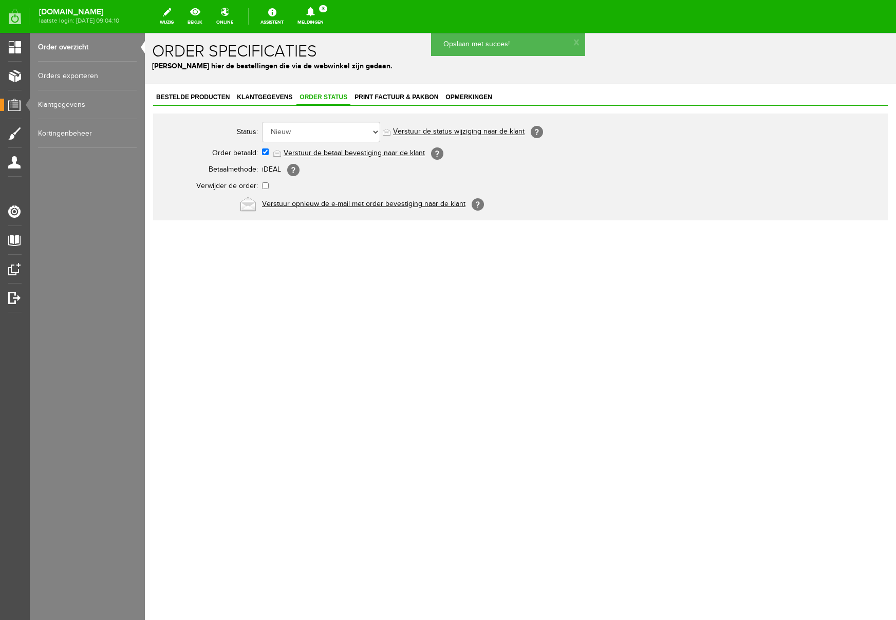
click at [323, 156] on link "Verstuur de betaal bevestiging naar de klant" at bounding box center [354, 153] width 141 height 8
click at [397, 95] on span "Print factuur & pakbon" at bounding box center [396, 97] width 90 height 7
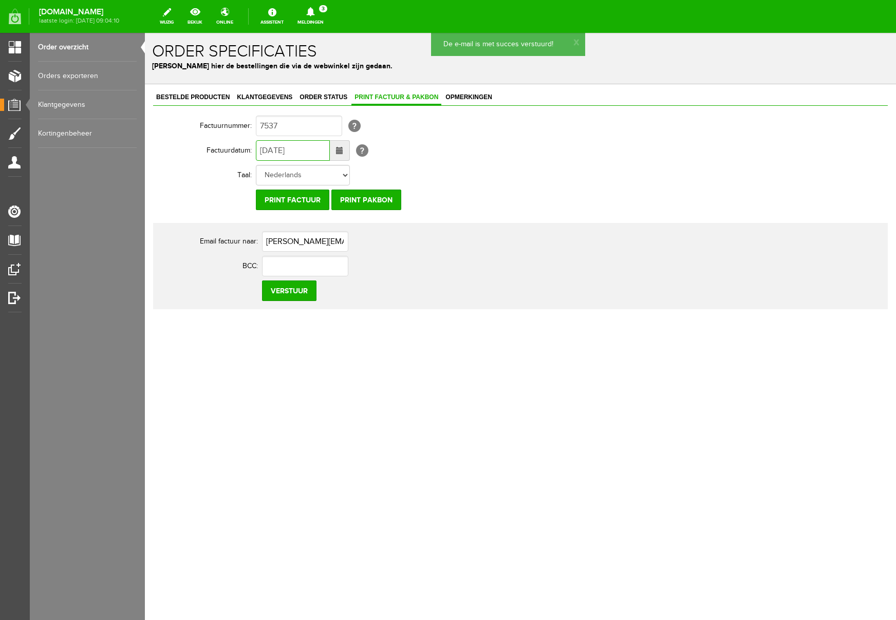
drag, startPoint x: 268, startPoint y: 149, endPoint x: 258, endPoint y: 149, distance: 9.8
click at [258, 149] on input "[DATE]" at bounding box center [293, 150] width 74 height 21
type input "[DATE]"
click at [302, 291] on input "Verstuur" at bounding box center [289, 291] width 54 height 21
click at [314, 13] on icon at bounding box center [310, 11] width 8 height 9
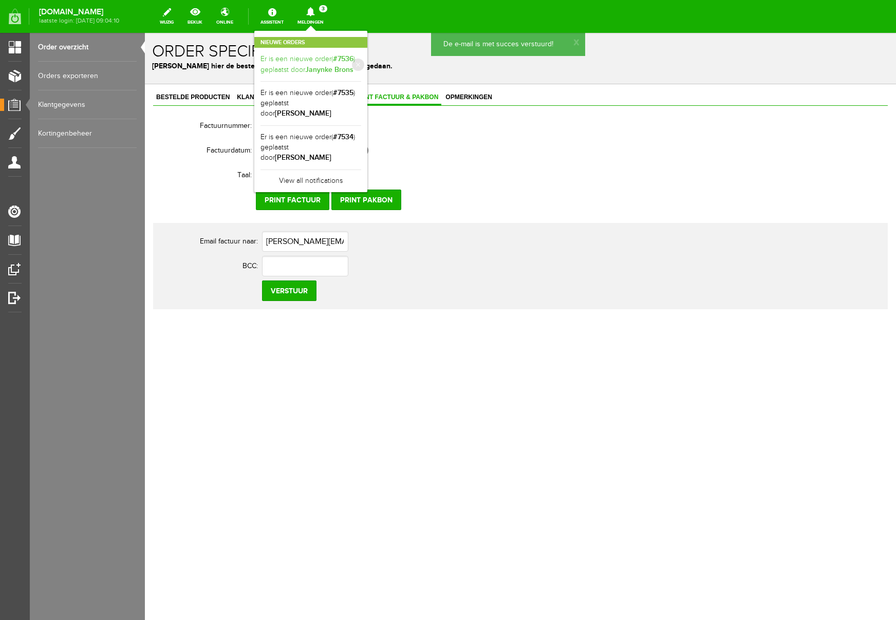
click at [361, 61] on link "Er is een nieuwe order( #7536 ) geplaatst door [PERSON_NAME]" at bounding box center [311, 64] width 101 height 21
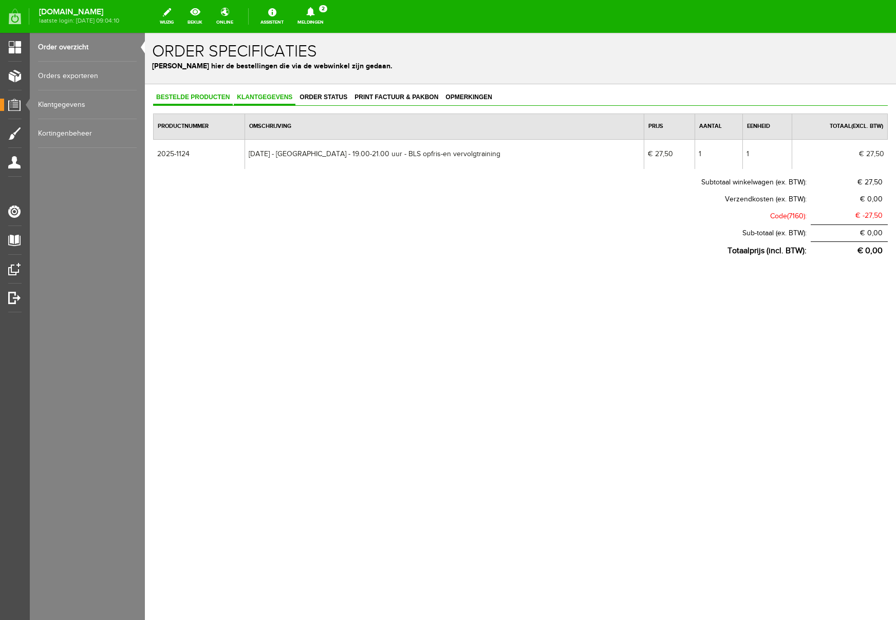
click at [274, 96] on span "Klantgegevens" at bounding box center [265, 97] width 62 height 7
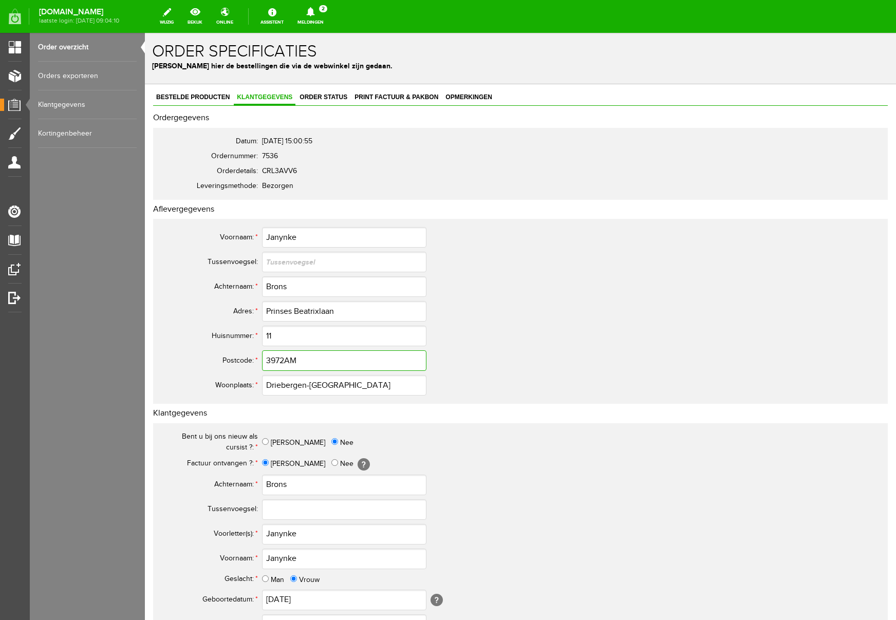
click at [285, 362] on input "3972AM" at bounding box center [344, 360] width 164 height 21
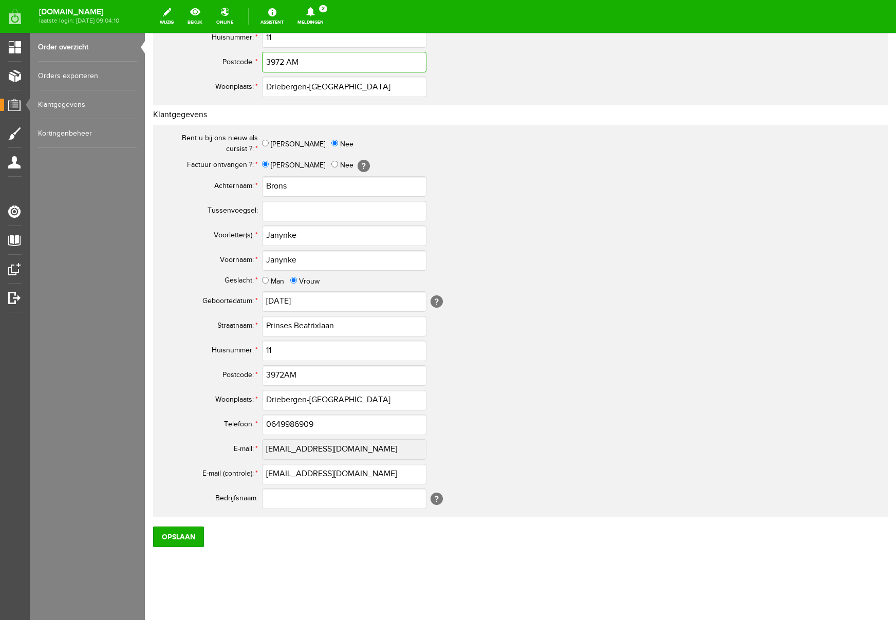
scroll to position [301, 0]
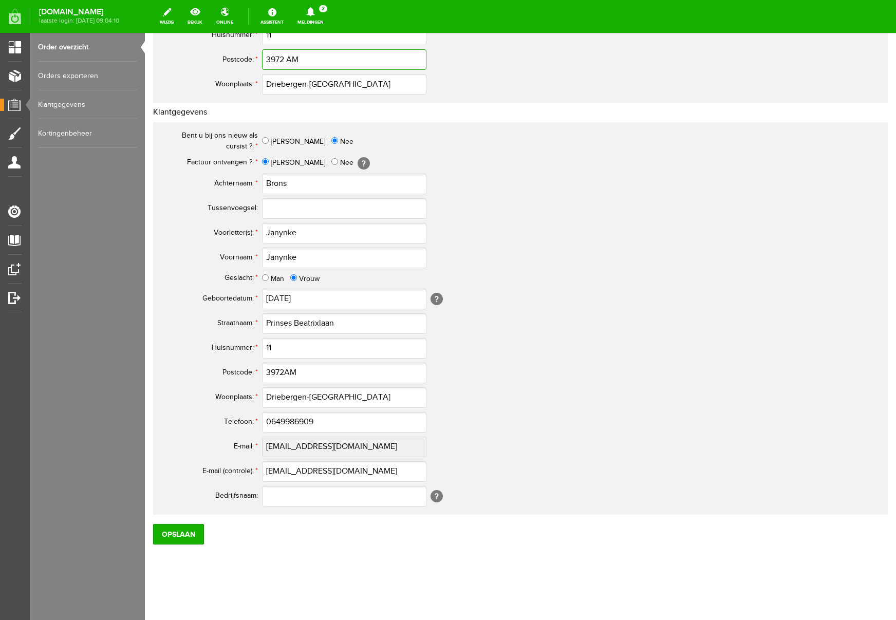
type input "3972 AM"
click at [284, 372] on input "3972AM" at bounding box center [344, 373] width 164 height 21
type input "3972 AM"
click at [275, 423] on input "0649986909" at bounding box center [344, 422] width 164 height 21
type input "06-49986909"
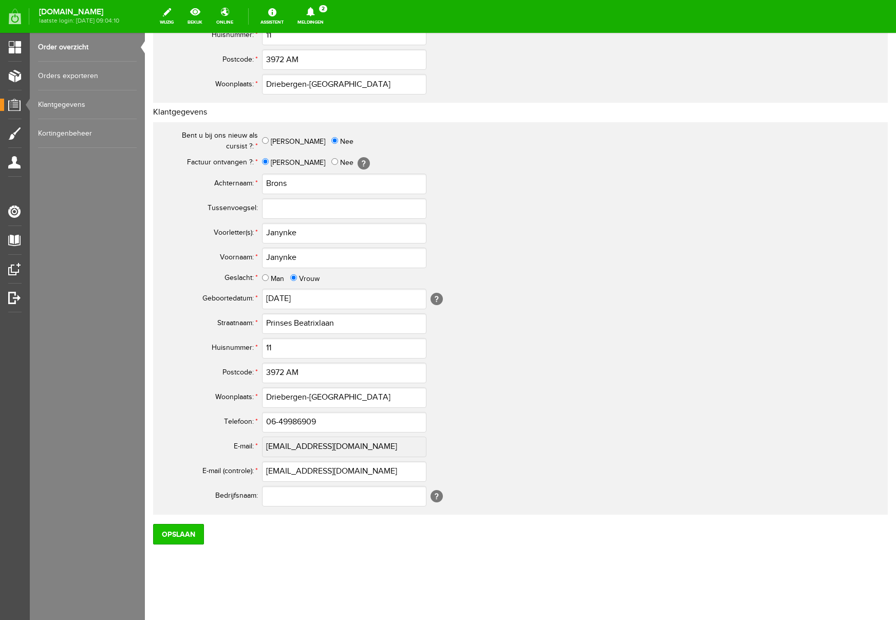
click at [182, 536] on input "Opslaan" at bounding box center [178, 534] width 51 height 21
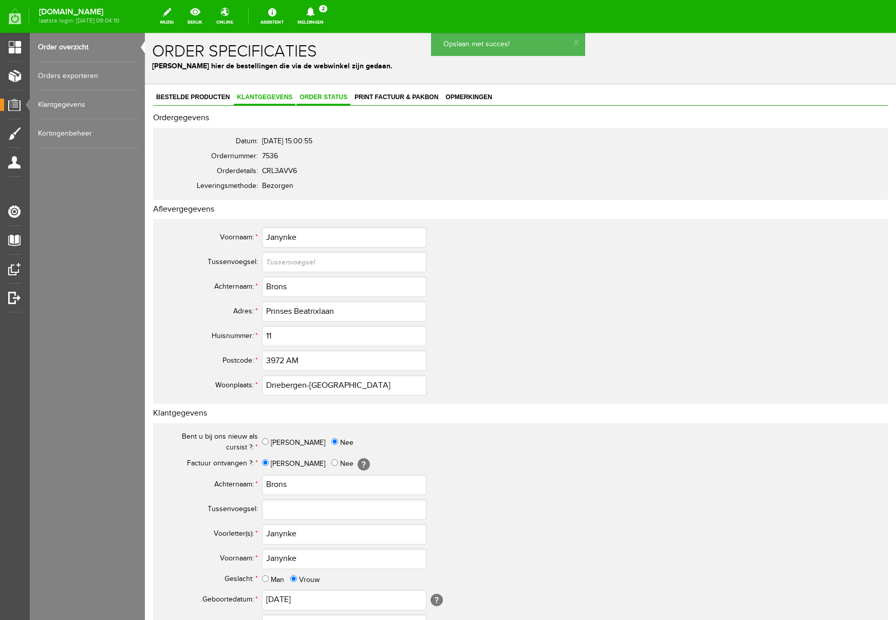
click at [328, 96] on span "Order status" at bounding box center [324, 97] width 54 height 7
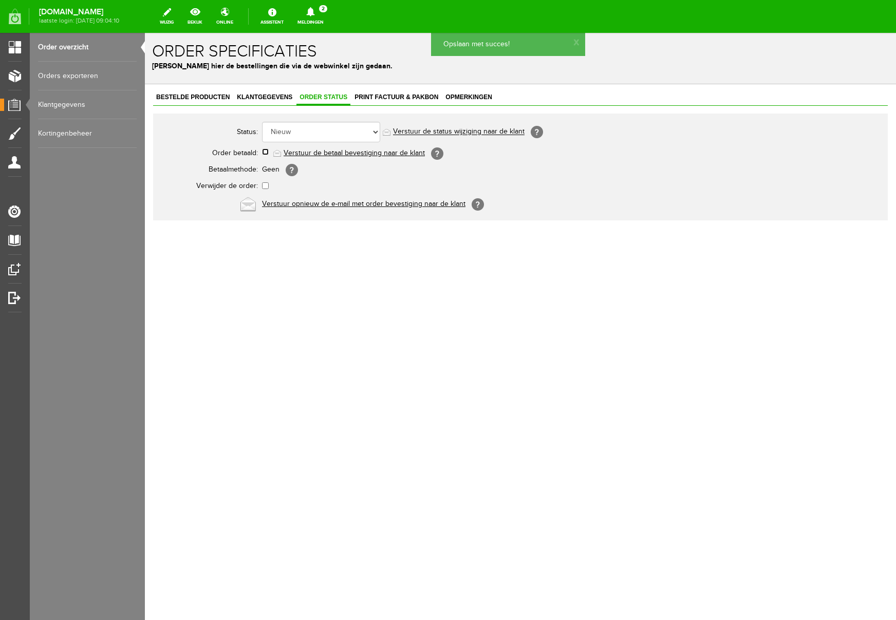
click at [263, 152] on input "checkbox" at bounding box center [265, 152] width 7 height 7
checkbox input "true"
click at [356, 153] on link "Verstuur de betaal bevestiging naar de klant" at bounding box center [354, 153] width 141 height 8
click at [266, 94] on span "Klantgegevens" at bounding box center [265, 97] width 62 height 7
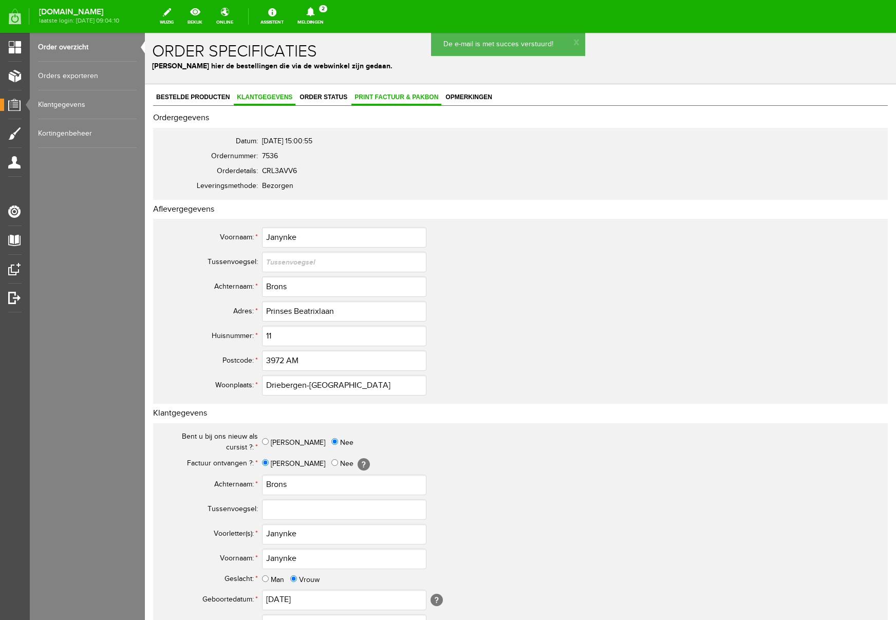
click at [385, 95] on span "Print factuur & pakbon" at bounding box center [396, 97] width 90 height 7
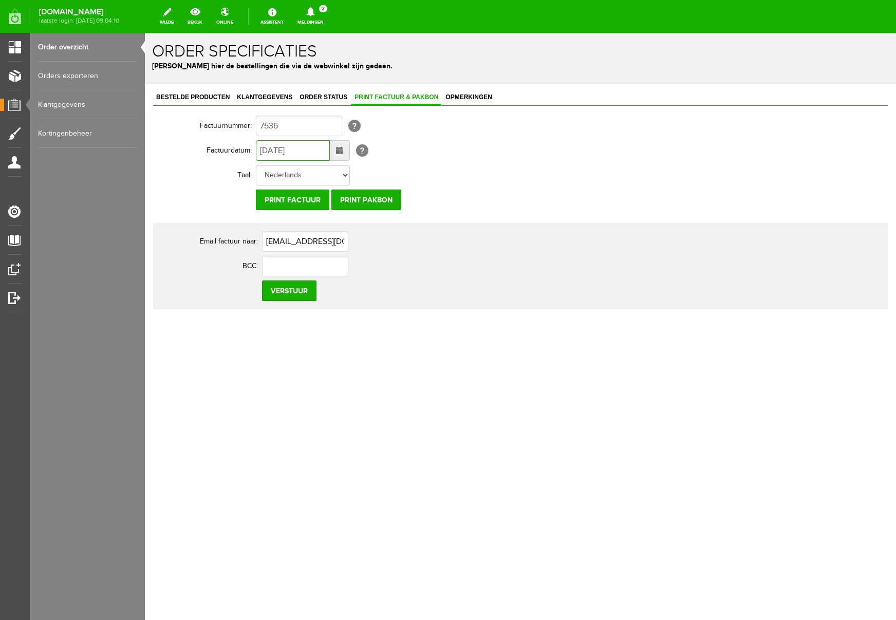
drag, startPoint x: 268, startPoint y: 152, endPoint x: 254, endPoint y: 152, distance: 13.9
click at [254, 152] on tr "Factuurdatum: [DATE] [?]" at bounding box center [399, 150] width 493 height 25
type input "[DATE]"
click at [297, 300] on input "Verstuur" at bounding box center [289, 291] width 54 height 21
click at [314, 13] on icon at bounding box center [310, 11] width 8 height 9
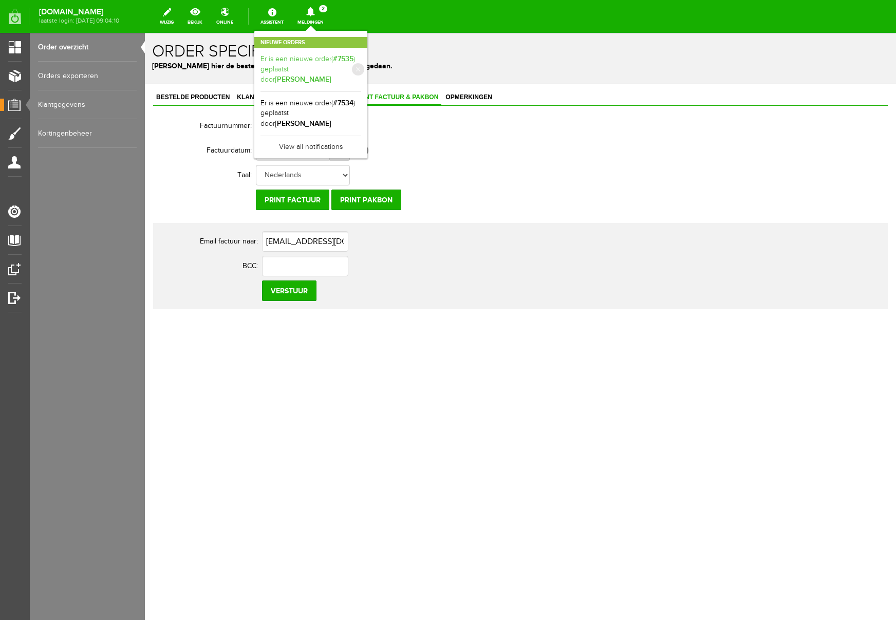
click at [361, 65] on link "Er is een nieuwe order( #7535 ) geplaatst door [PERSON_NAME]" at bounding box center [311, 69] width 101 height 31
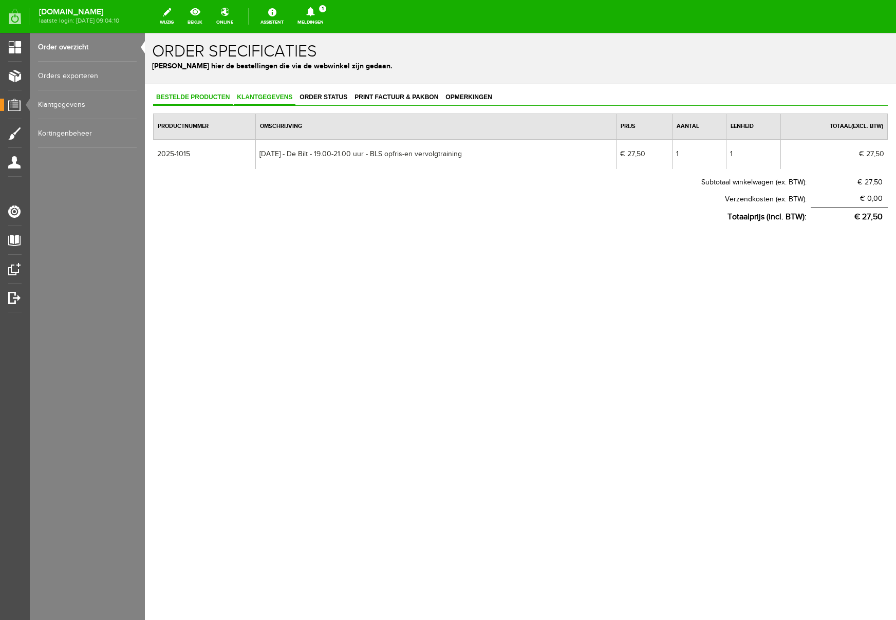
click at [257, 97] on span "Klantgegevens" at bounding box center [265, 97] width 62 height 7
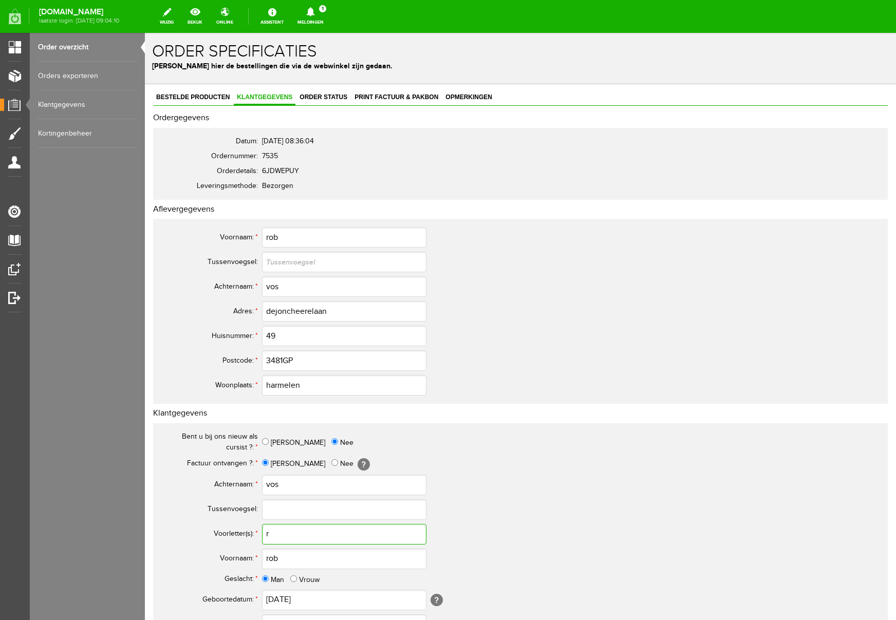
drag, startPoint x: 280, startPoint y: 536, endPoint x: 242, endPoint y: 533, distance: 38.1
click at [242, 533] on tr "Voorletter(s): * r" at bounding box center [405, 534] width 493 height 25
paste input "R.H.M."
type input "R.H.M."
click at [270, 560] on input "rob" at bounding box center [344, 559] width 164 height 21
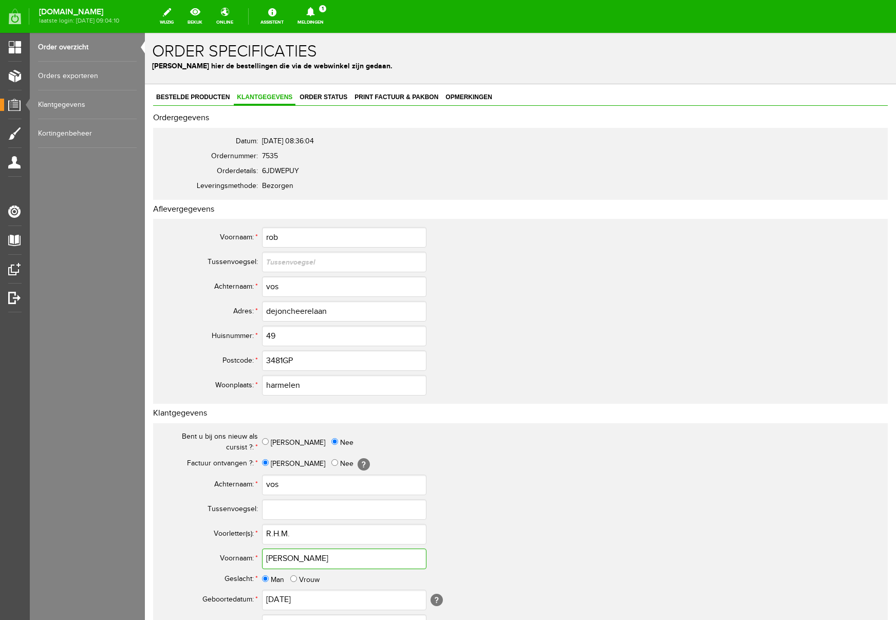
type input "[PERSON_NAME]"
click at [269, 240] on input "rob" at bounding box center [344, 237] width 164 height 21
type input "[PERSON_NAME]"
click at [270, 287] on input "vos" at bounding box center [344, 286] width 164 height 21
type input "Vos"
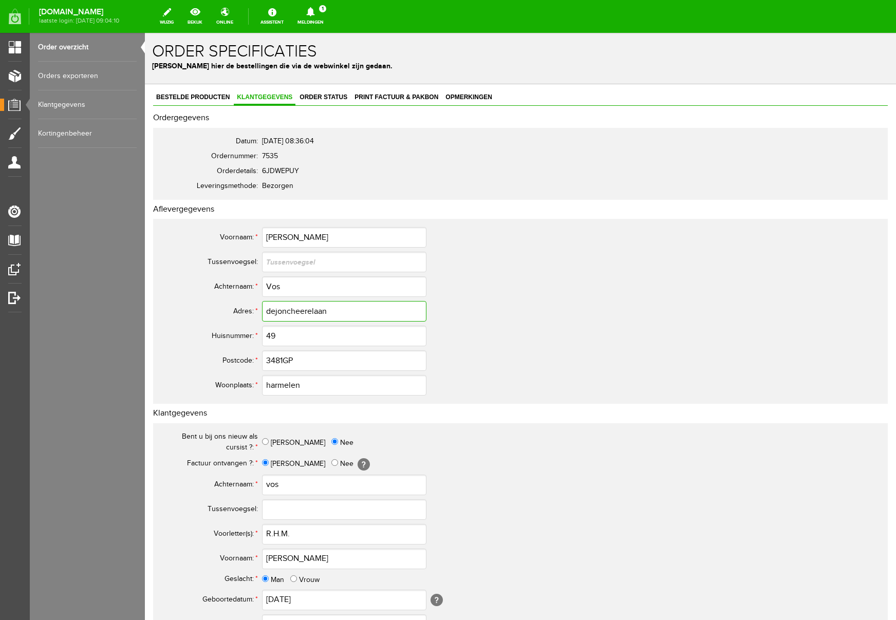
click at [271, 312] on input "dejoncheerelaan" at bounding box center [344, 311] width 164 height 21
type input "Dejoncheerelaan"
click at [284, 358] on input "3481GP" at bounding box center [344, 360] width 164 height 21
type input "3481 GP"
click at [269, 388] on input "harmelen" at bounding box center [344, 385] width 164 height 21
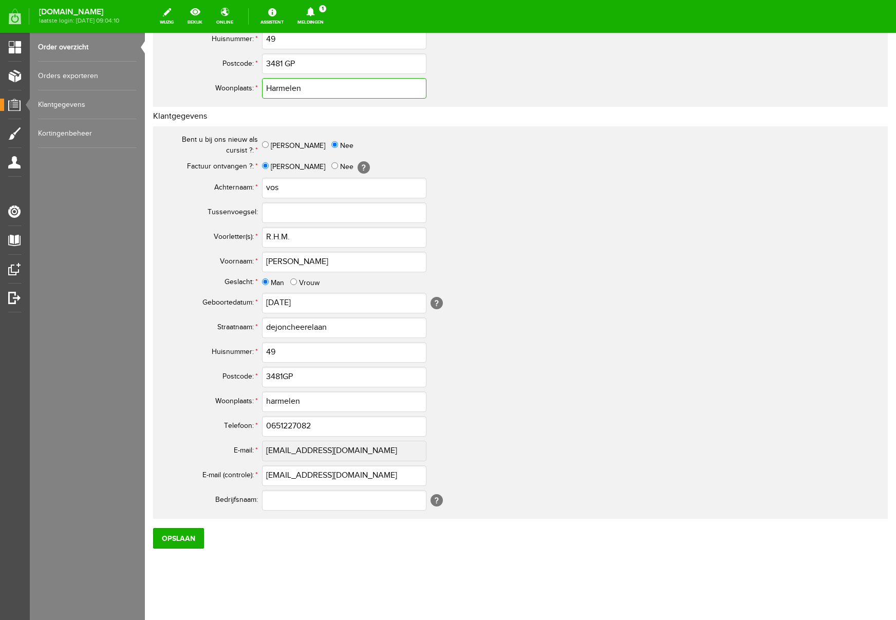
scroll to position [301, 0]
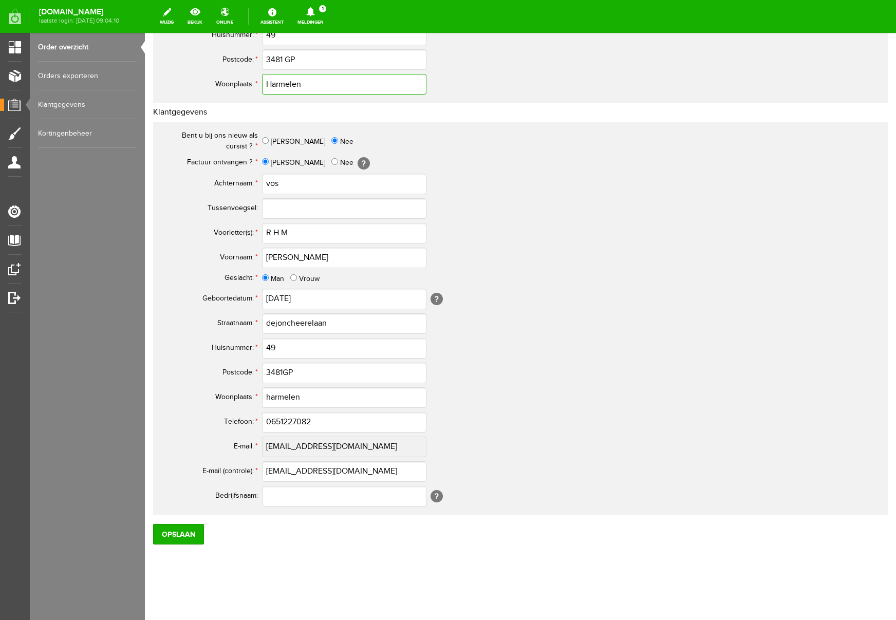
type input "Harmelen"
click at [270, 397] on input "harmelen" at bounding box center [344, 397] width 164 height 21
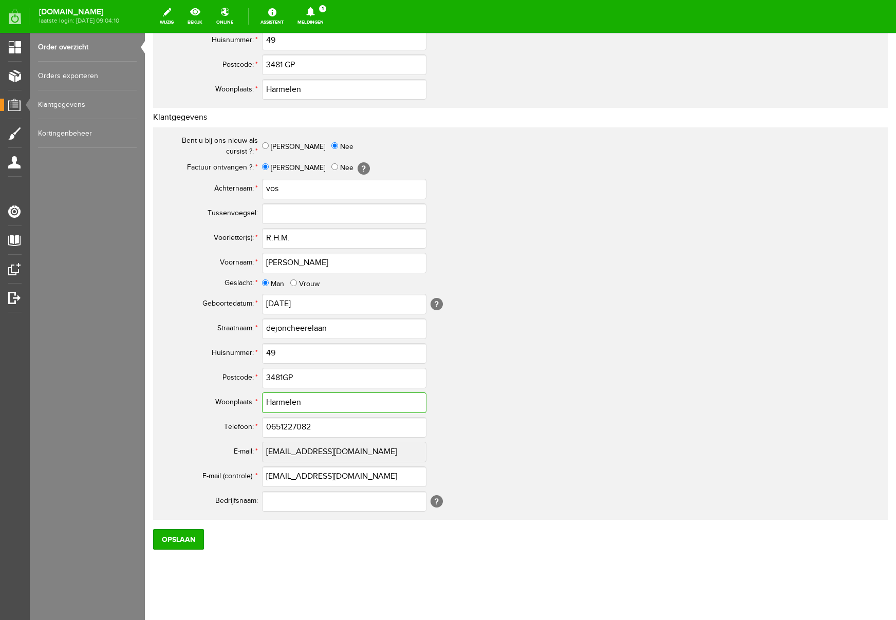
type input "Harmelen"
click at [286, 378] on input "3481GP" at bounding box center [344, 378] width 164 height 21
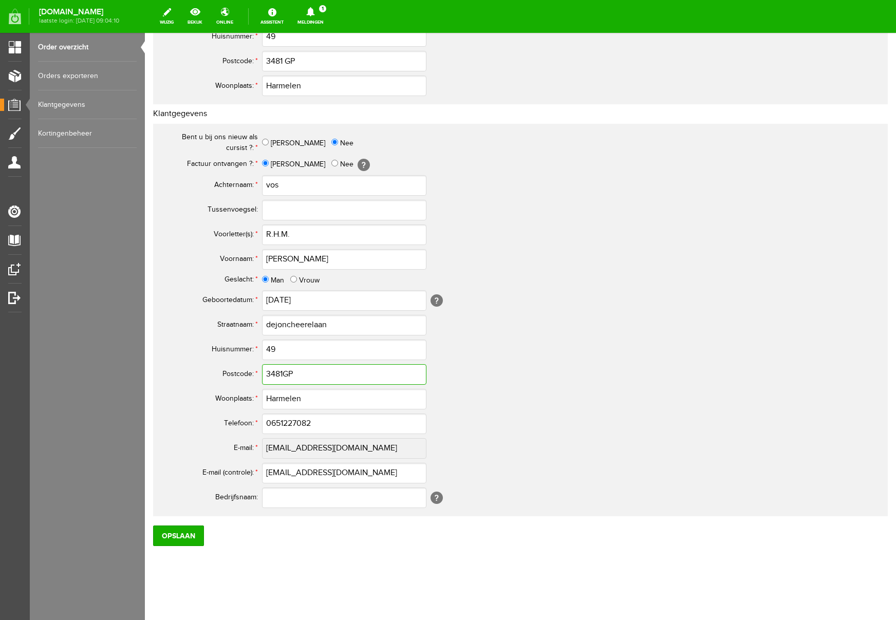
click at [284, 379] on input "3481GP" at bounding box center [344, 374] width 164 height 21
type input "3481 GP"
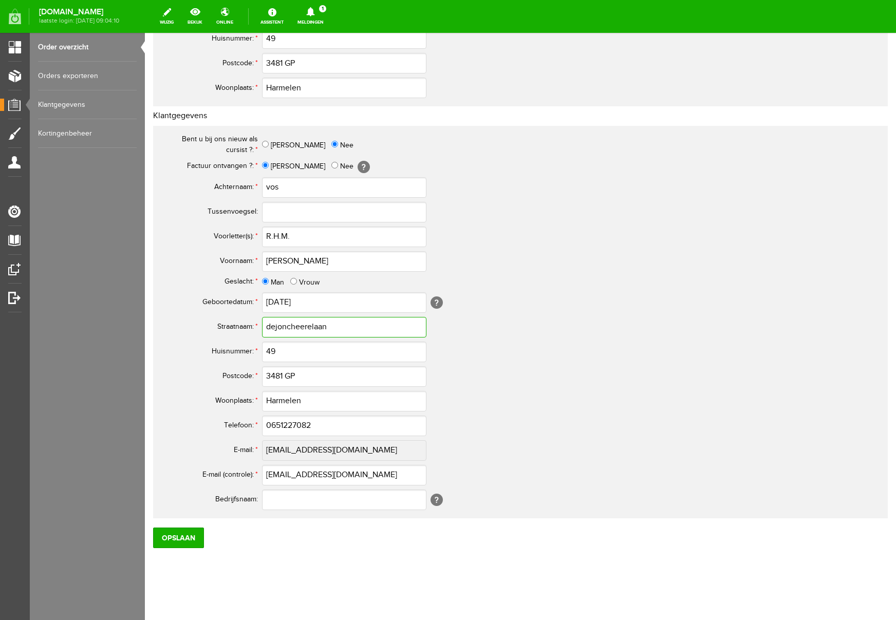
click at [270, 328] on input "dejoncheerelaan" at bounding box center [344, 327] width 164 height 21
type input "Dejoncheerelaan"
click at [272, 188] on input "vos" at bounding box center [344, 187] width 164 height 21
type input "Vos"
click at [275, 427] on input "0651227082" at bounding box center [344, 426] width 164 height 21
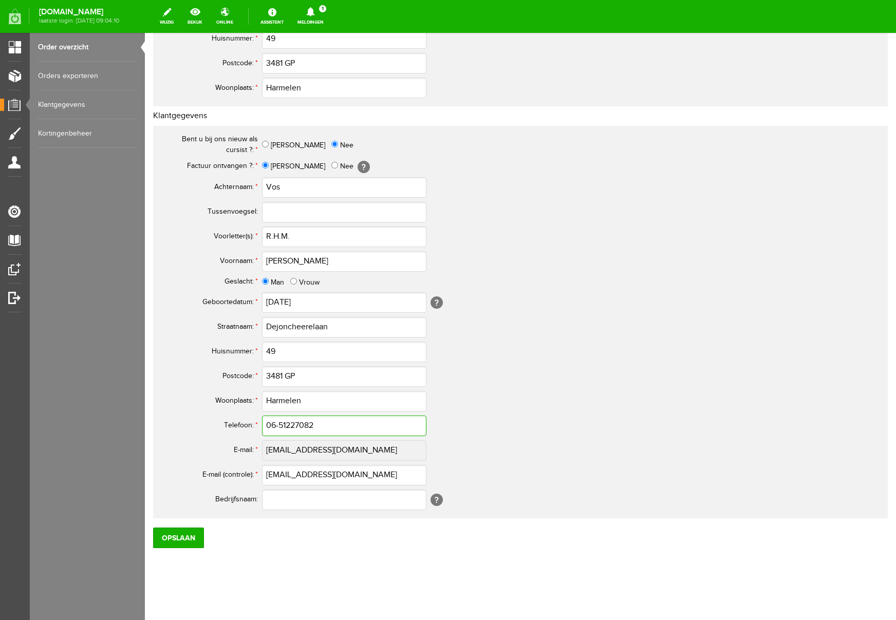
type input "06-51227082"
click at [186, 535] on input "Opslaan" at bounding box center [178, 538] width 51 height 21
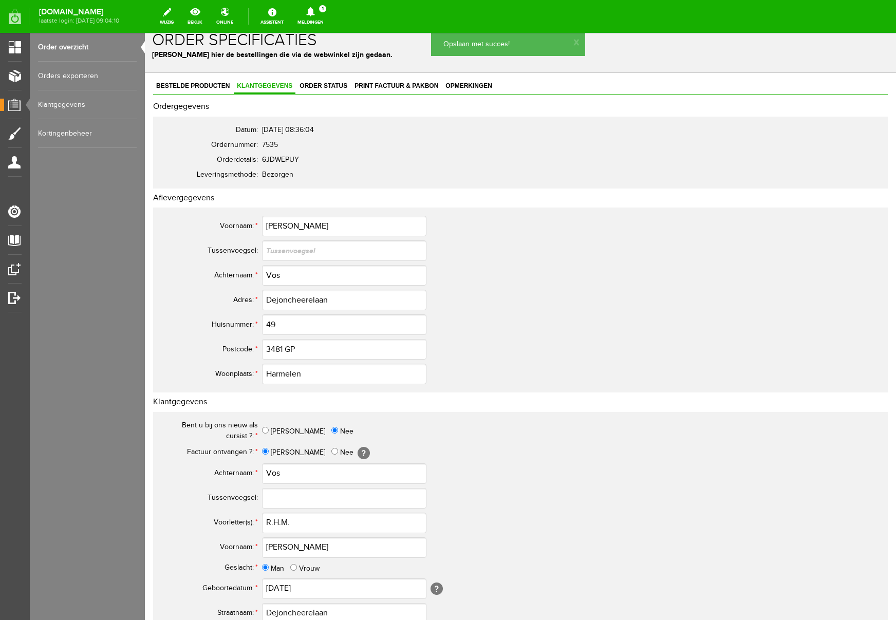
scroll to position [0, 0]
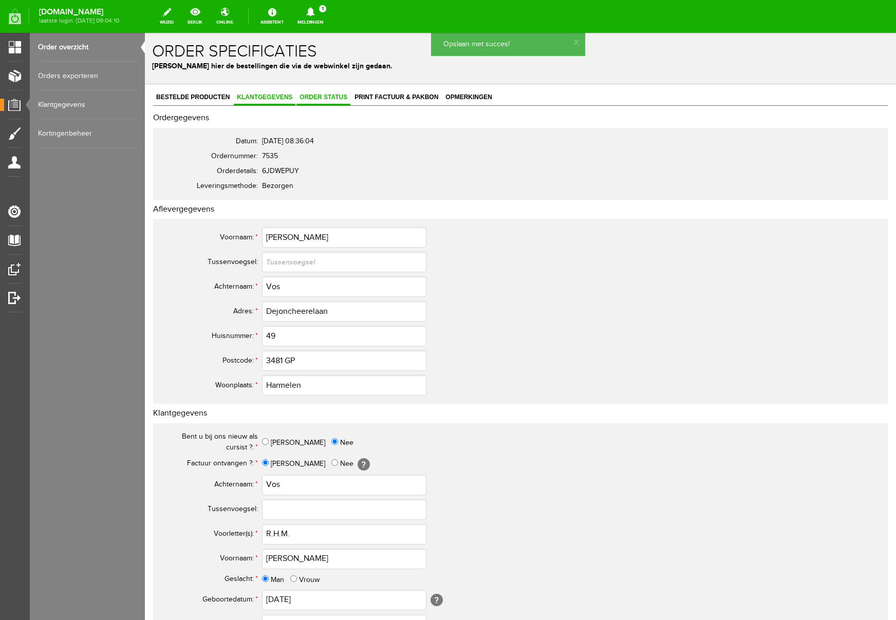
click at [318, 96] on span "Order status" at bounding box center [324, 97] width 54 height 7
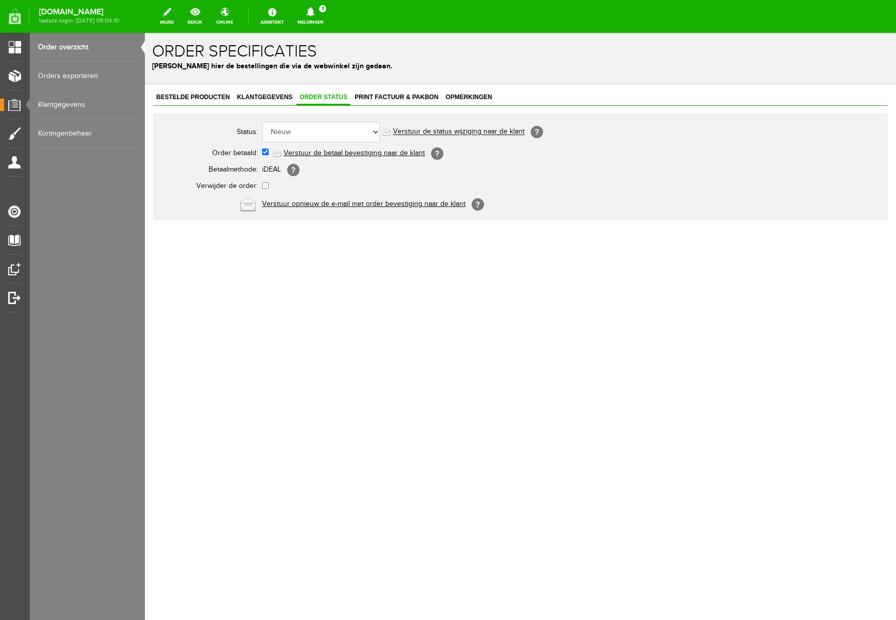
click at [318, 156] on link "Verstuur de betaal bevestiging naar de klant" at bounding box center [354, 153] width 141 height 8
click at [408, 96] on span "Print factuur & pakbon" at bounding box center [396, 97] width 90 height 7
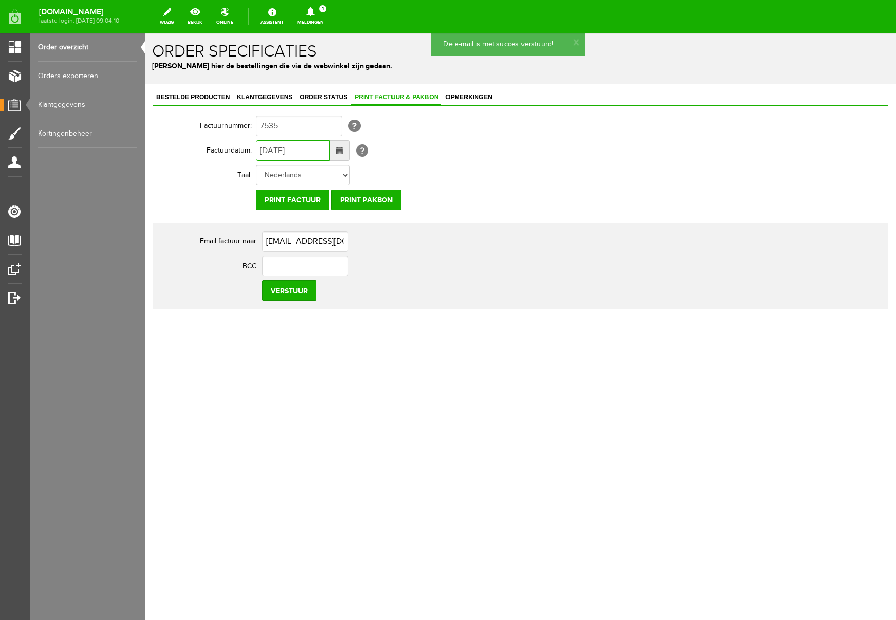
drag, startPoint x: 269, startPoint y: 150, endPoint x: 255, endPoint y: 150, distance: 14.4
click at [255, 150] on tr "Factuurdatum: [DATE] [?]" at bounding box center [399, 150] width 493 height 25
type input "[DATE]"
click at [297, 287] on input "Verstuur" at bounding box center [289, 291] width 54 height 21
click at [314, 10] on icon at bounding box center [310, 11] width 8 height 9
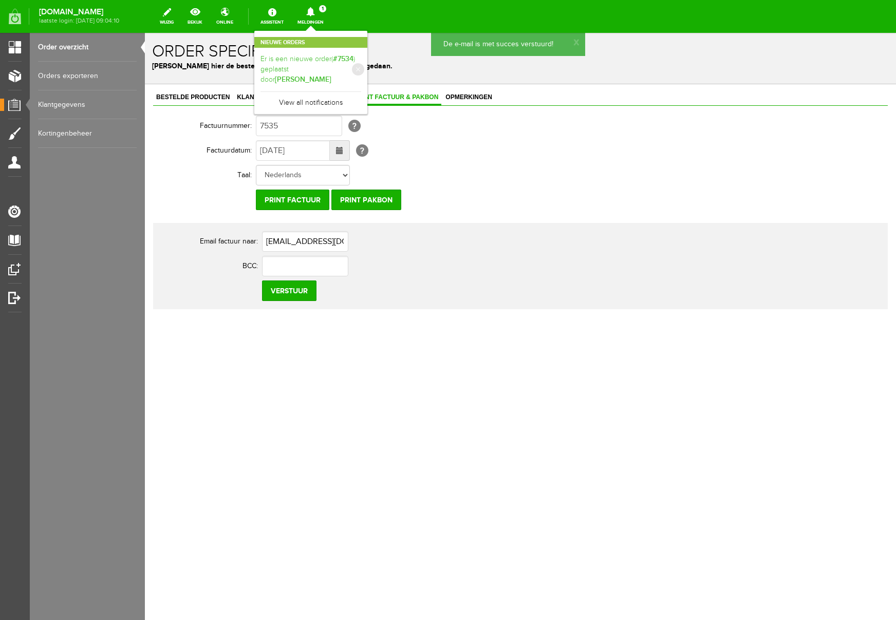
click at [361, 68] on link "Er is een nieuwe order( #7534 ) geplaatst door [PERSON_NAME]" at bounding box center [311, 69] width 101 height 31
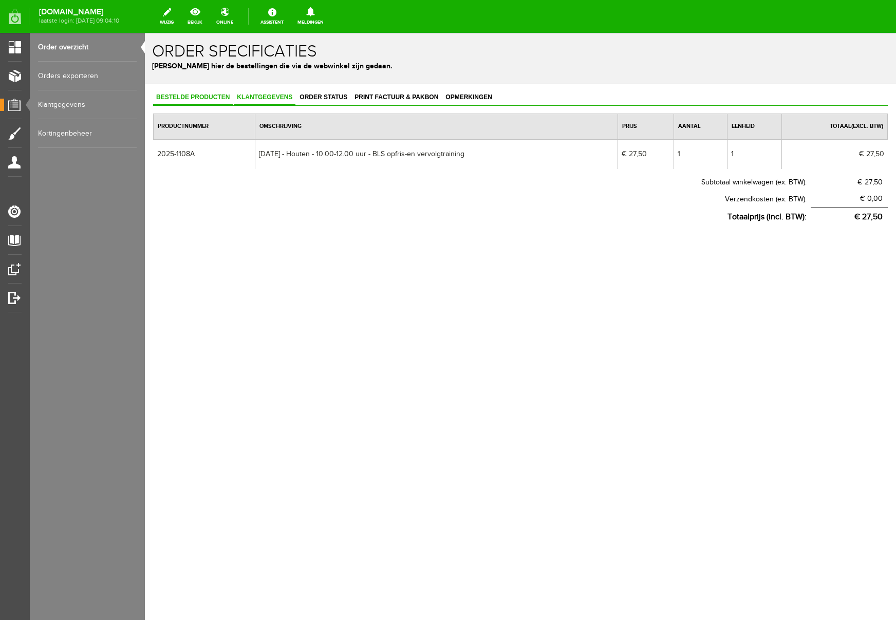
click at [273, 98] on span "Klantgegevens" at bounding box center [265, 97] width 62 height 7
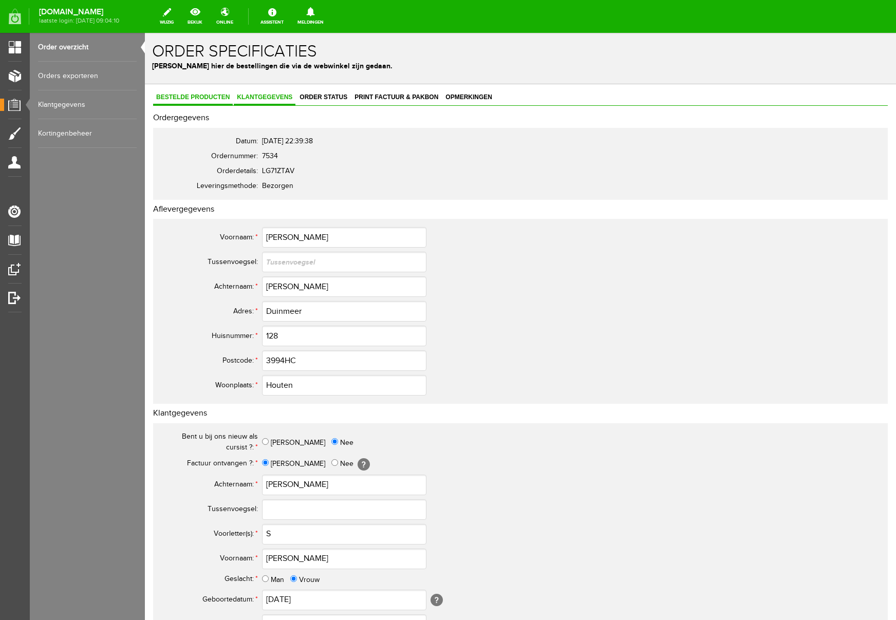
click at [211, 95] on span "Bestelde producten" at bounding box center [193, 97] width 80 height 7
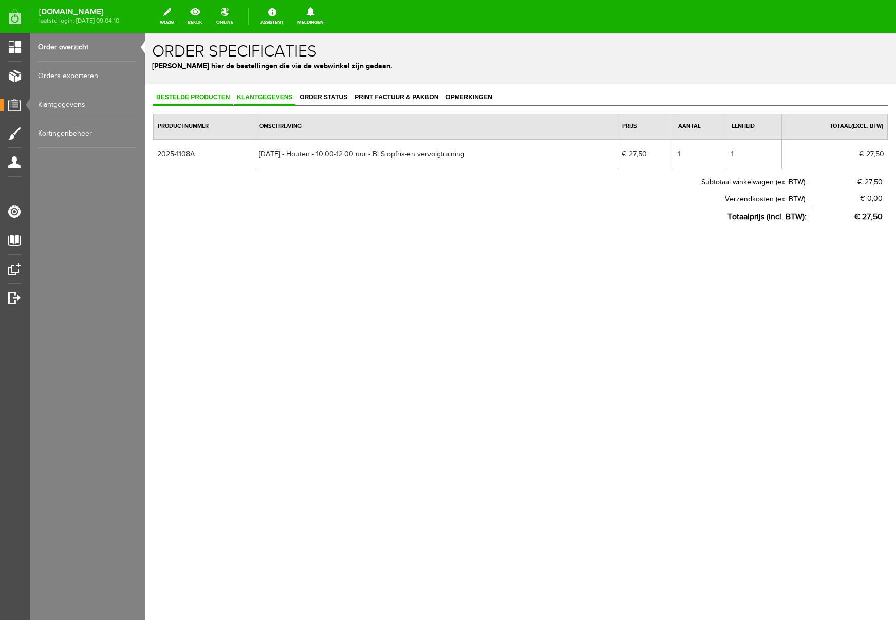
click at [292, 97] on span "Klantgegevens" at bounding box center [265, 97] width 62 height 7
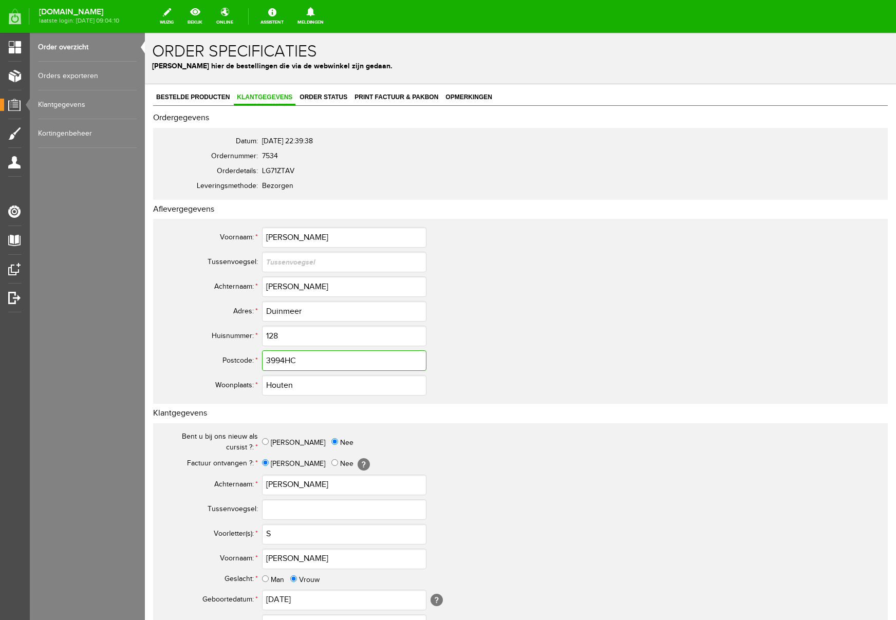
click at [287, 359] on input "3994HC" at bounding box center [344, 360] width 164 height 21
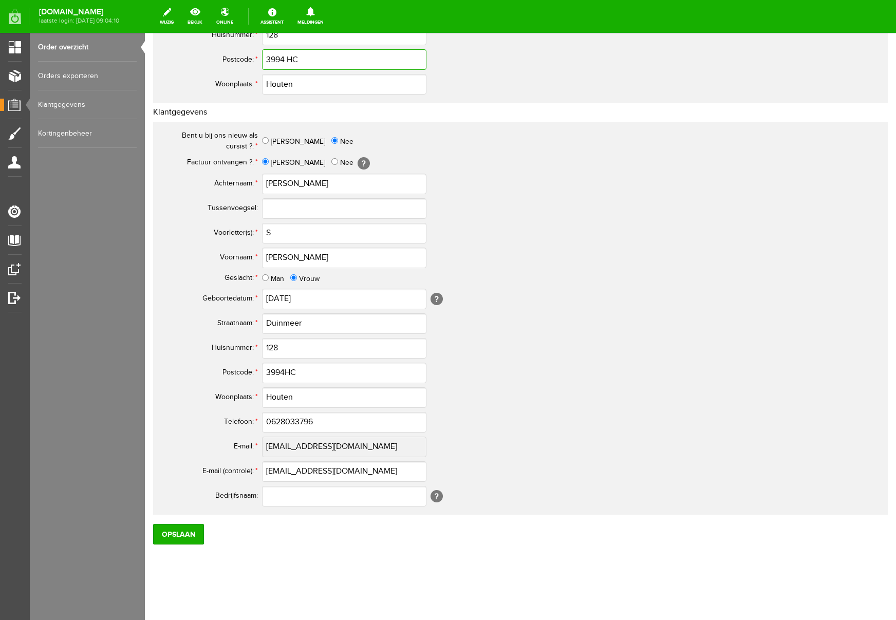
type input "3994 HC"
click at [0, 0] on div at bounding box center [0, 0] width 0 height 0
click at [285, 371] on input "3994HC" at bounding box center [344, 373] width 164 height 21
type input "3994 HC"
click at [275, 423] on input "0628033796" at bounding box center [344, 422] width 164 height 21
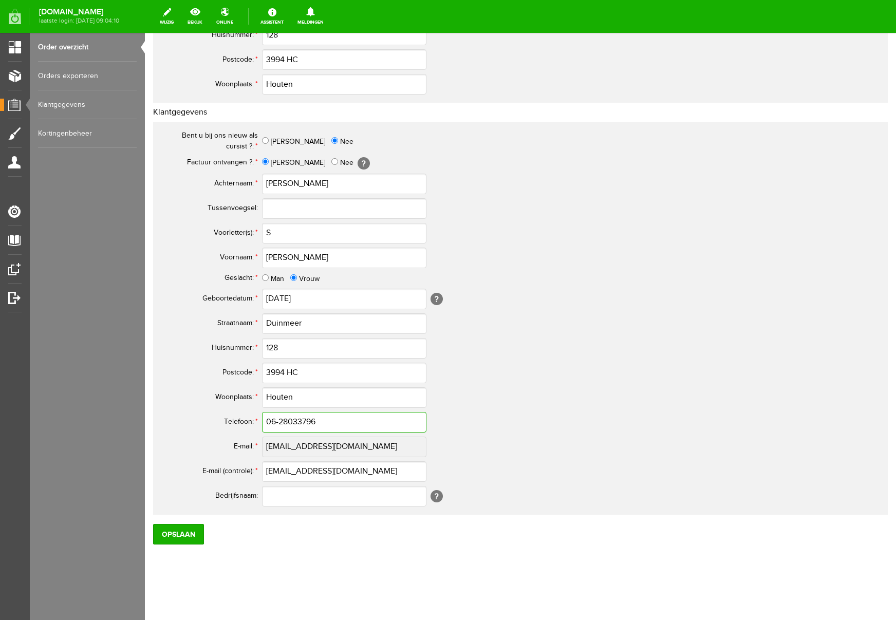
type input "06-28033796"
click at [291, 230] on input "S" at bounding box center [344, 233] width 164 height 21
type input "S."
click at [178, 536] on input "Opslaan" at bounding box center [178, 534] width 51 height 21
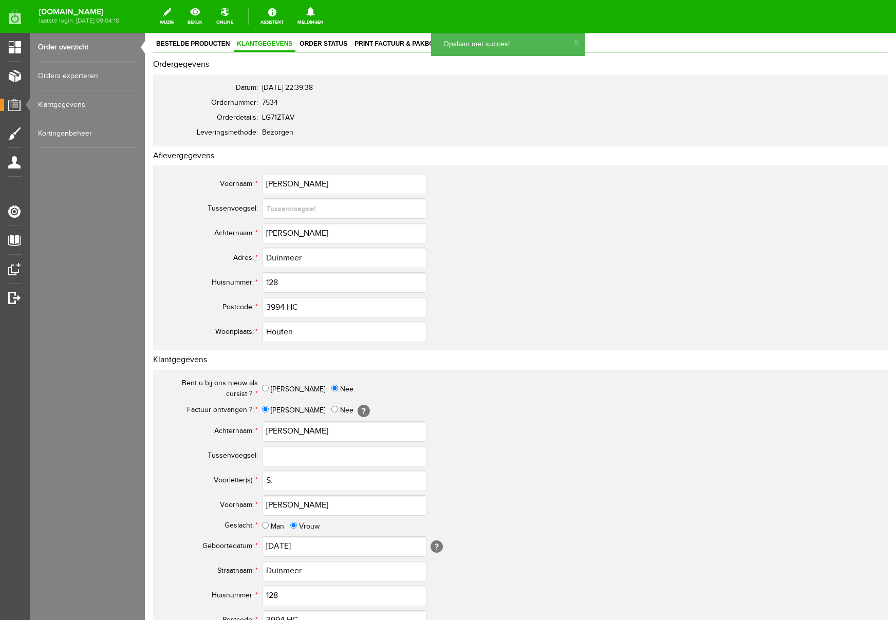
scroll to position [0, 0]
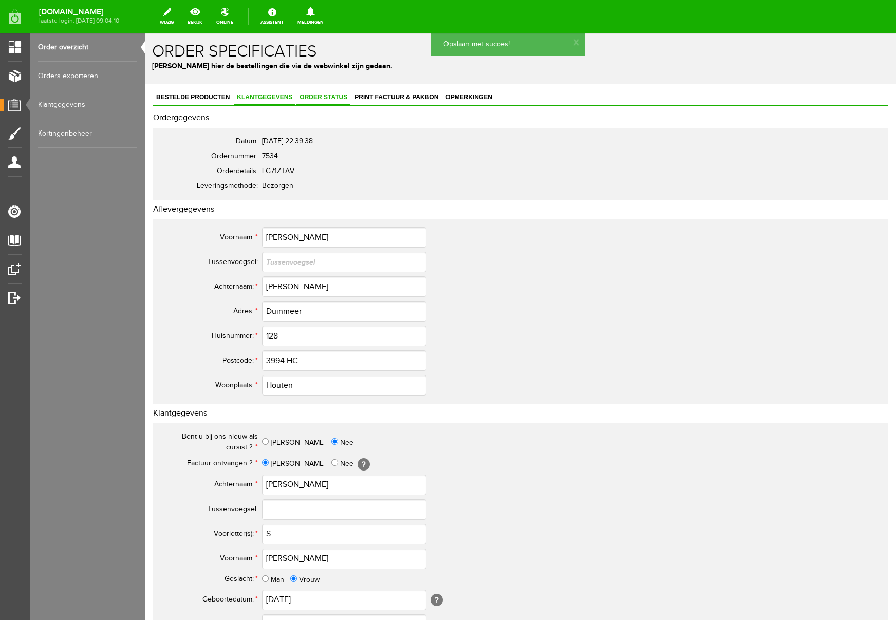
click at [325, 94] on span "Order status" at bounding box center [324, 97] width 54 height 7
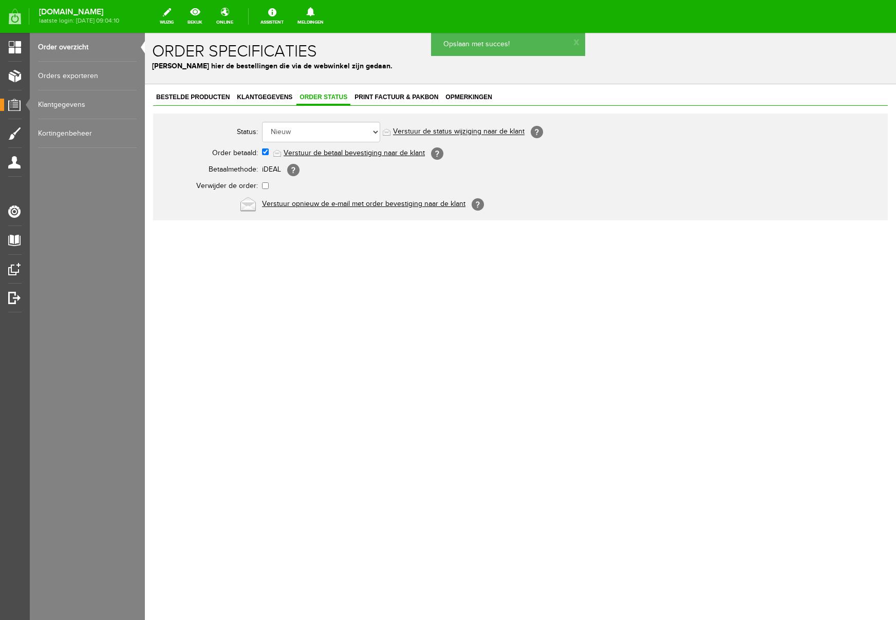
click at [345, 152] on link "Verstuur de betaal bevestiging naar de klant" at bounding box center [354, 153] width 141 height 8
click at [386, 96] on span "Print factuur & pakbon" at bounding box center [396, 97] width 90 height 7
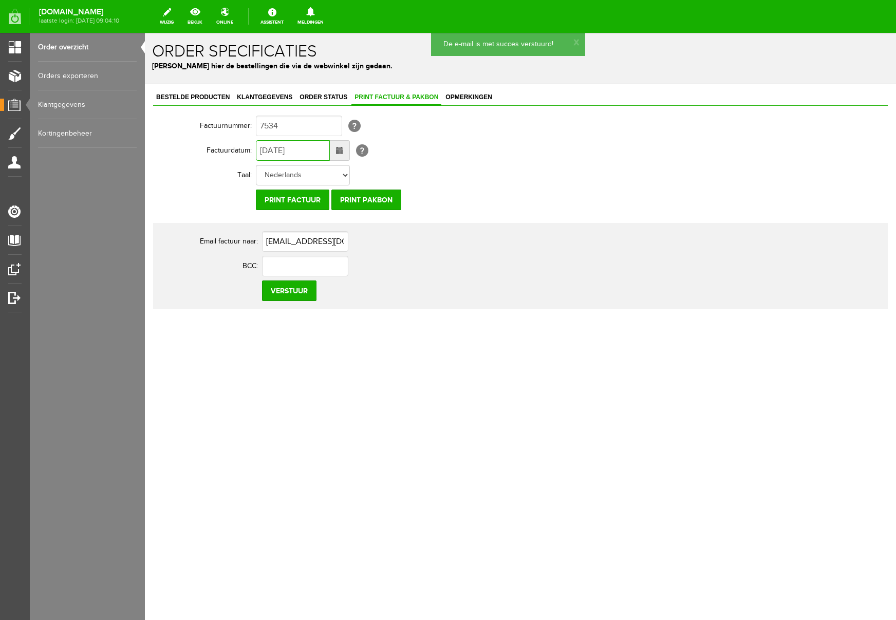
drag, startPoint x: 269, startPoint y: 150, endPoint x: 256, endPoint y: 150, distance: 12.9
click at [256, 150] on input "[DATE]" at bounding box center [293, 150] width 74 height 21
type input "[DATE]"
click at [289, 294] on input "Verstuur" at bounding box center [289, 291] width 54 height 21
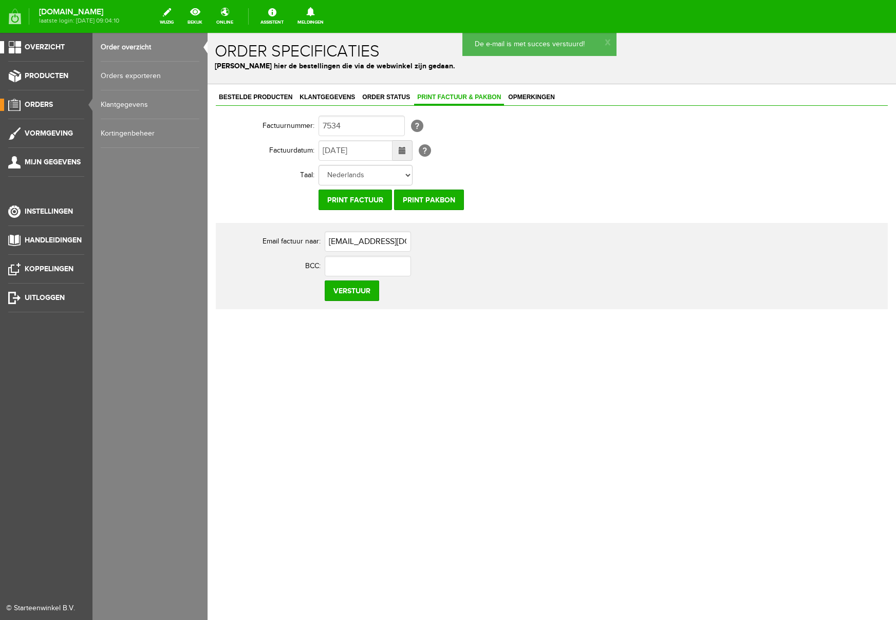
click at [58, 46] on span "Overzicht" at bounding box center [45, 47] width 40 height 9
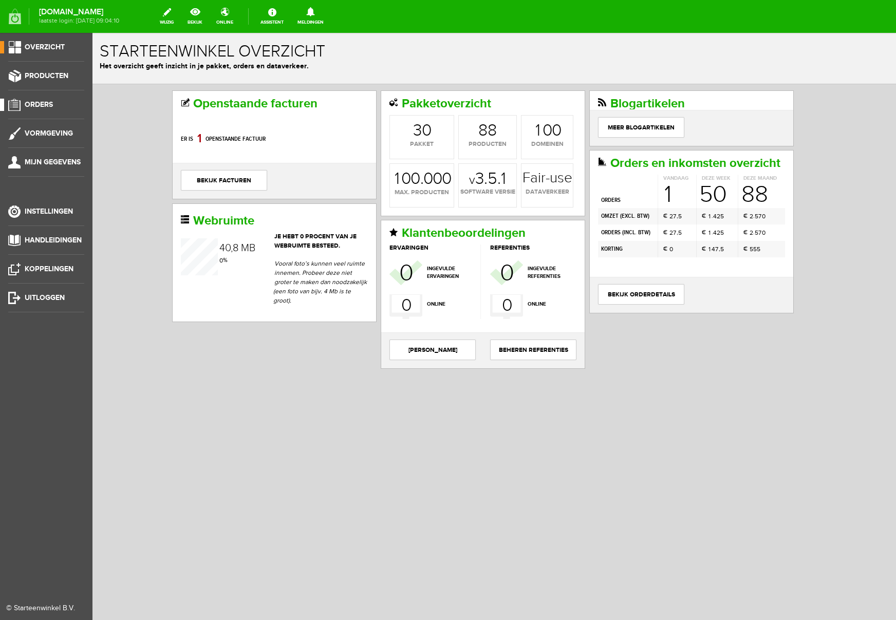
click at [50, 108] on span "Orders" at bounding box center [39, 104] width 28 height 9
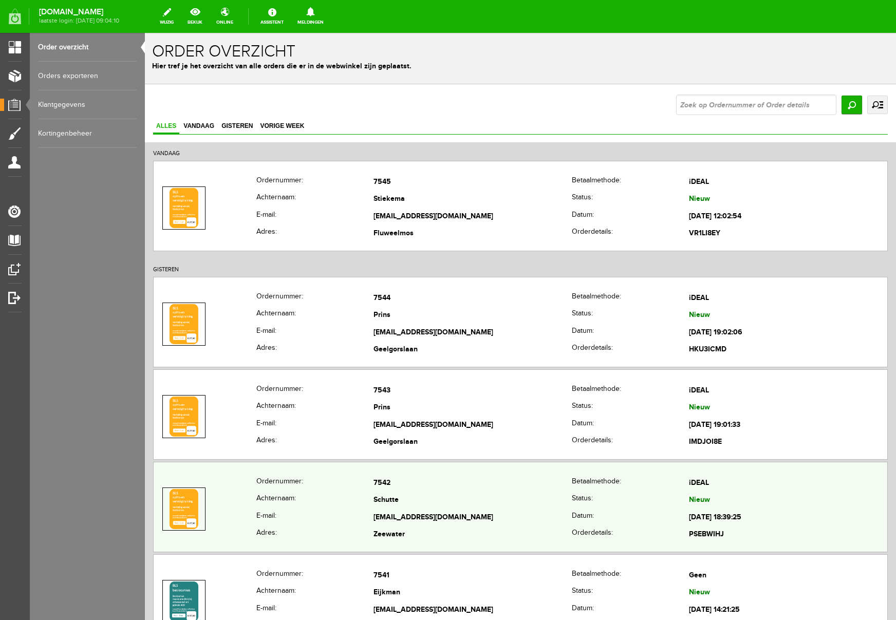
click at [517, 505] on td "Schutte" at bounding box center [473, 500] width 198 height 17
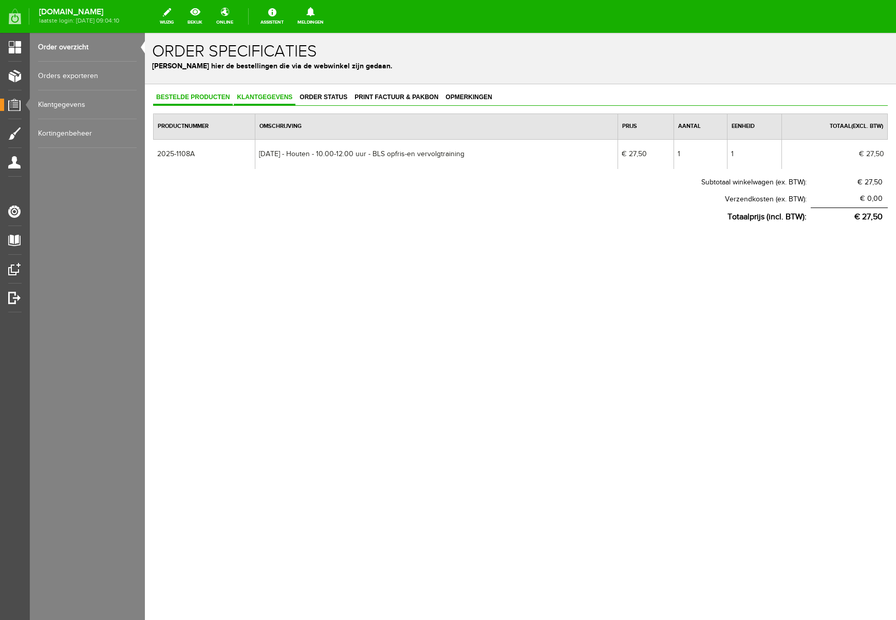
click at [266, 102] on link "Klantgegevens" at bounding box center [265, 97] width 62 height 15
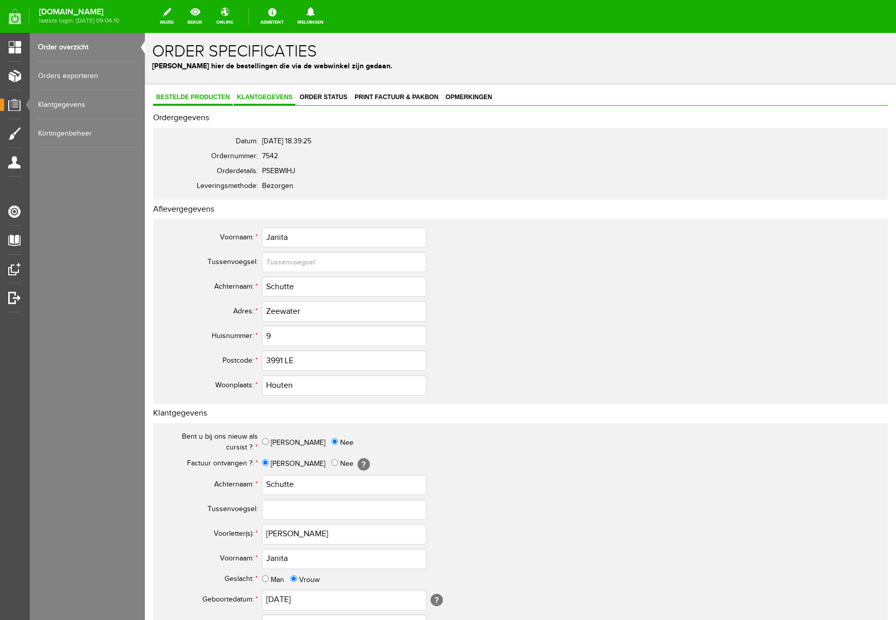
click at [211, 100] on span "Bestelde producten" at bounding box center [193, 97] width 80 height 7
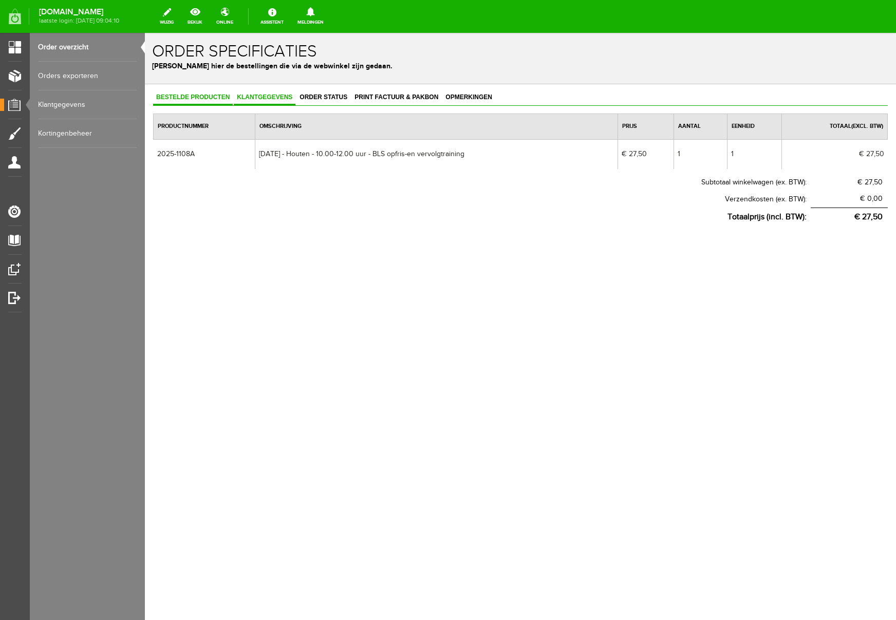
click at [248, 100] on span "Klantgegevens" at bounding box center [265, 97] width 62 height 7
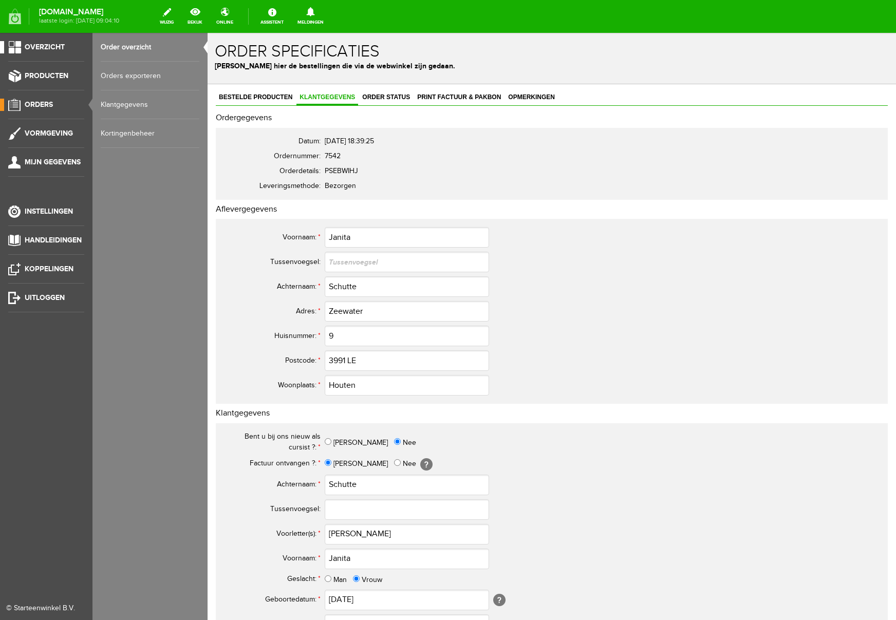
click at [35, 46] on span "Overzicht" at bounding box center [45, 47] width 40 height 9
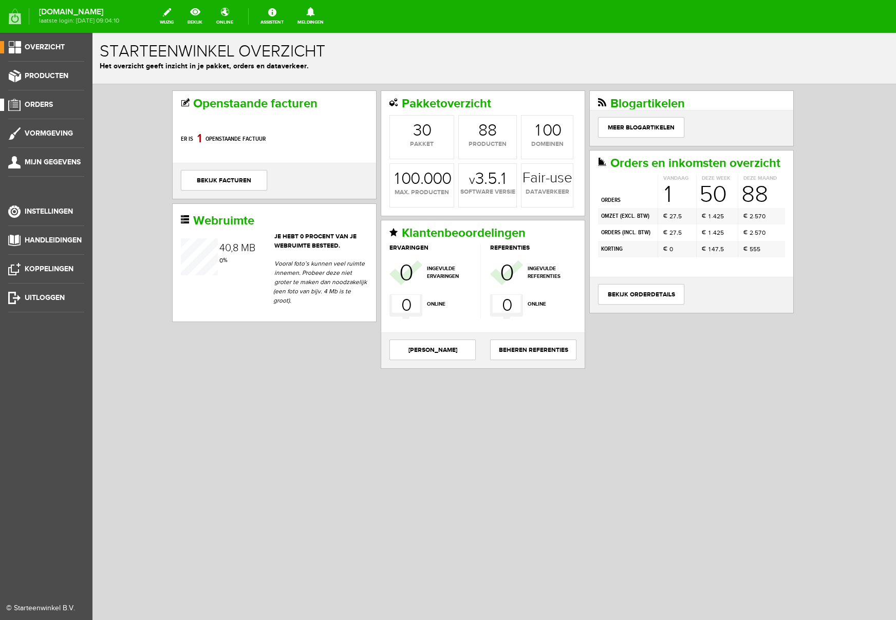
click at [41, 108] on span "Orders" at bounding box center [39, 104] width 28 height 9
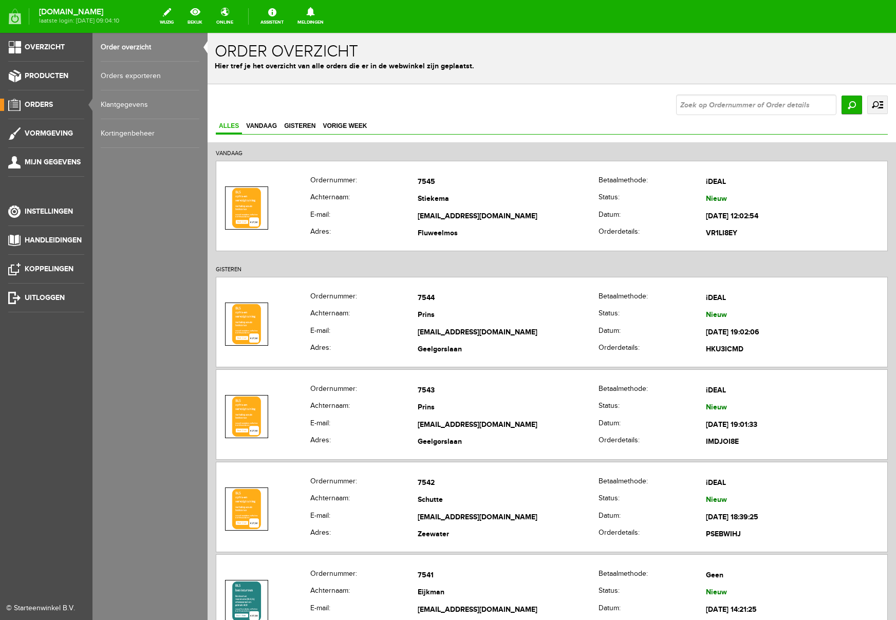
click at [146, 137] on link "Kortingenbeheer" at bounding box center [150, 133] width 99 height 29
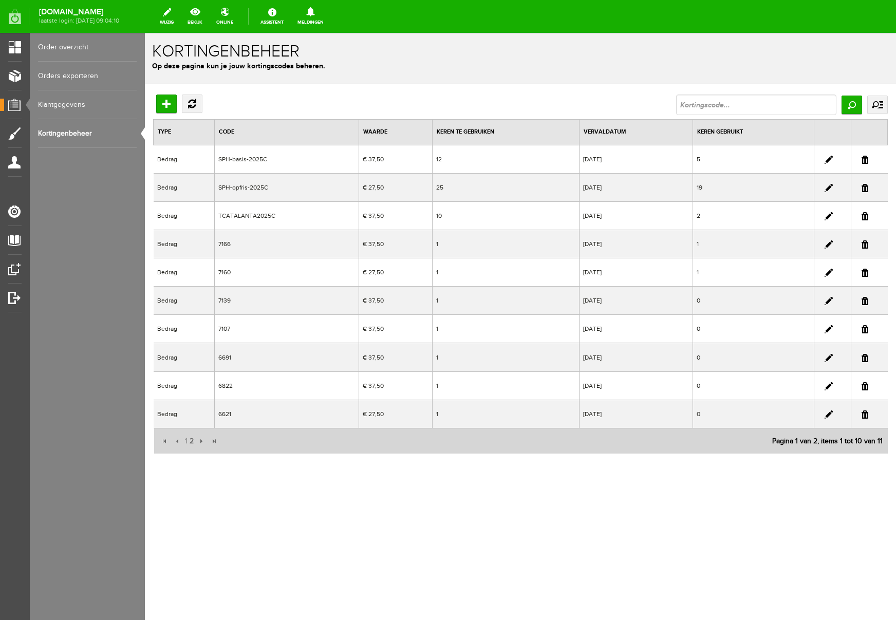
click at [862, 272] on link at bounding box center [865, 273] width 7 height 8
click at [866, 243] on link at bounding box center [865, 244] width 7 height 8
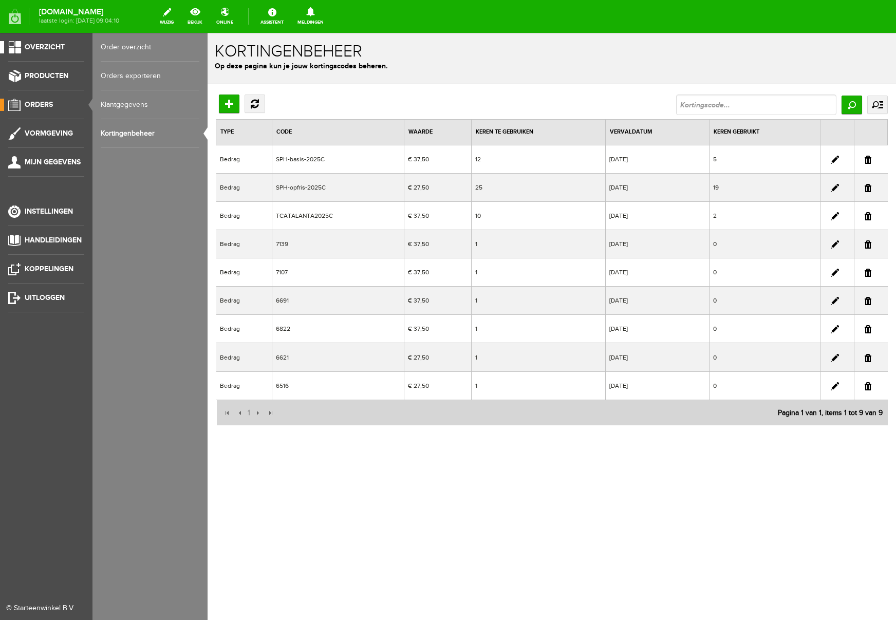
click at [42, 47] on span "Overzicht" at bounding box center [45, 47] width 40 height 9
